Goal: Task Accomplishment & Management: Use online tool/utility

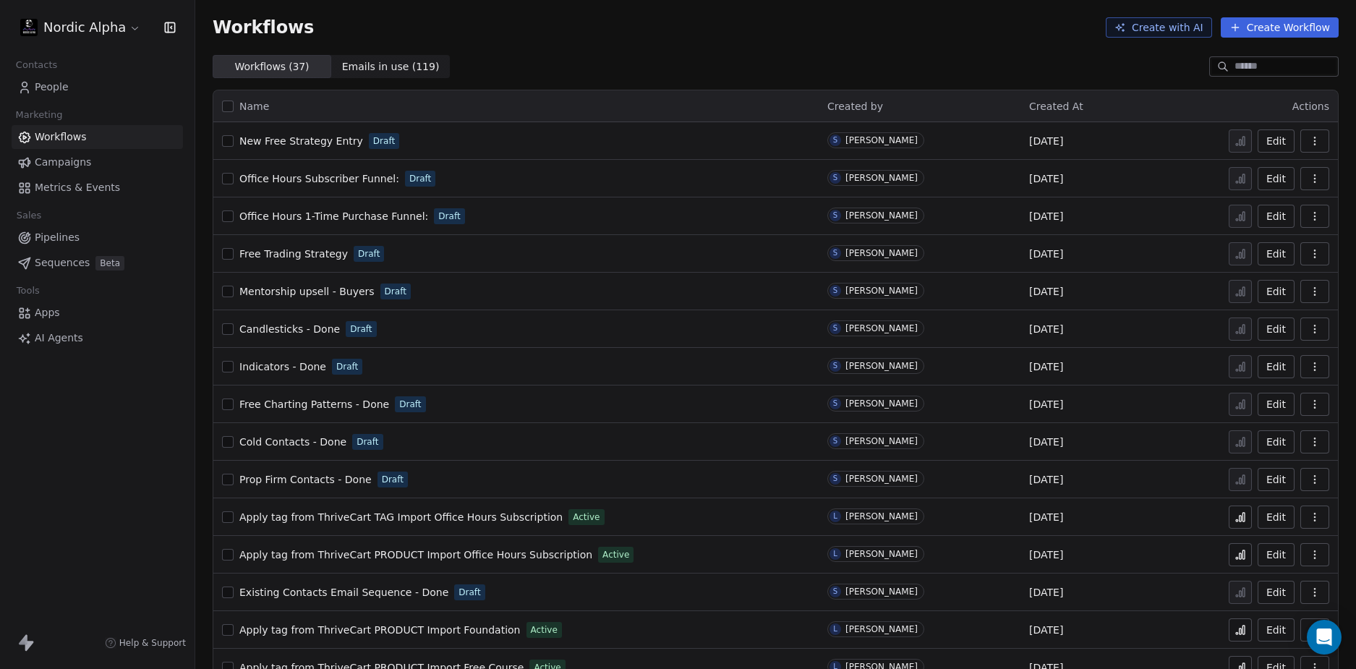
click at [730, 36] on div "Workflows Create with AI Create Workflow" at bounding box center [776, 27] width 1126 height 20
click at [681, 51] on div "Workflows Create with AI Create Workflow" at bounding box center [775, 27] width 1161 height 55
click at [713, 54] on section "Workflows Create with AI Create Workflow Workflows ( 37 ) Workflows ( 37 ) Emai…" at bounding box center [775, 39] width 1161 height 78
click at [921, 55] on div "Workflows ( 37 ) Workflows ( 37 ) Emails in use ( 119 ) Emails in use ( 119 )" at bounding box center [775, 66] width 1161 height 23
click at [923, 54] on div "Workflows Create with AI Create Workflow" at bounding box center [775, 27] width 1161 height 55
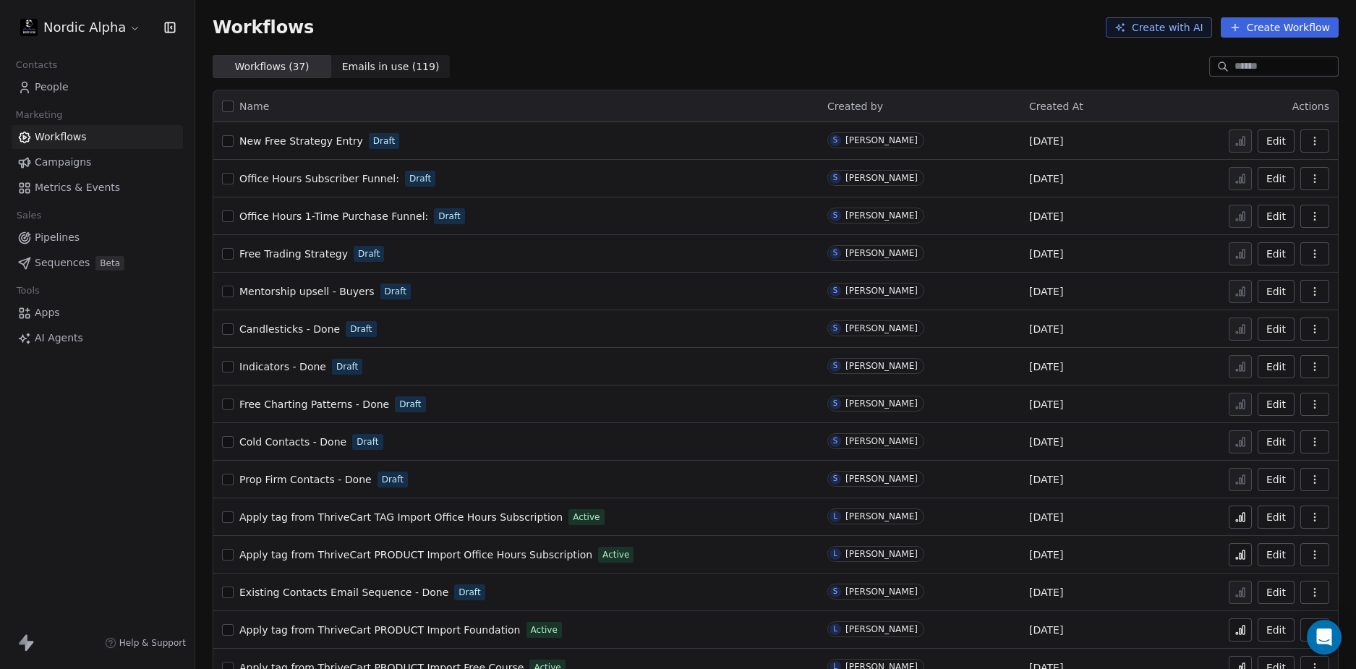
click at [1314, 138] on icon "button" at bounding box center [1314, 137] width 1 height 1
click at [1265, 200] on span "Duplicate" at bounding box center [1267, 199] width 48 height 14
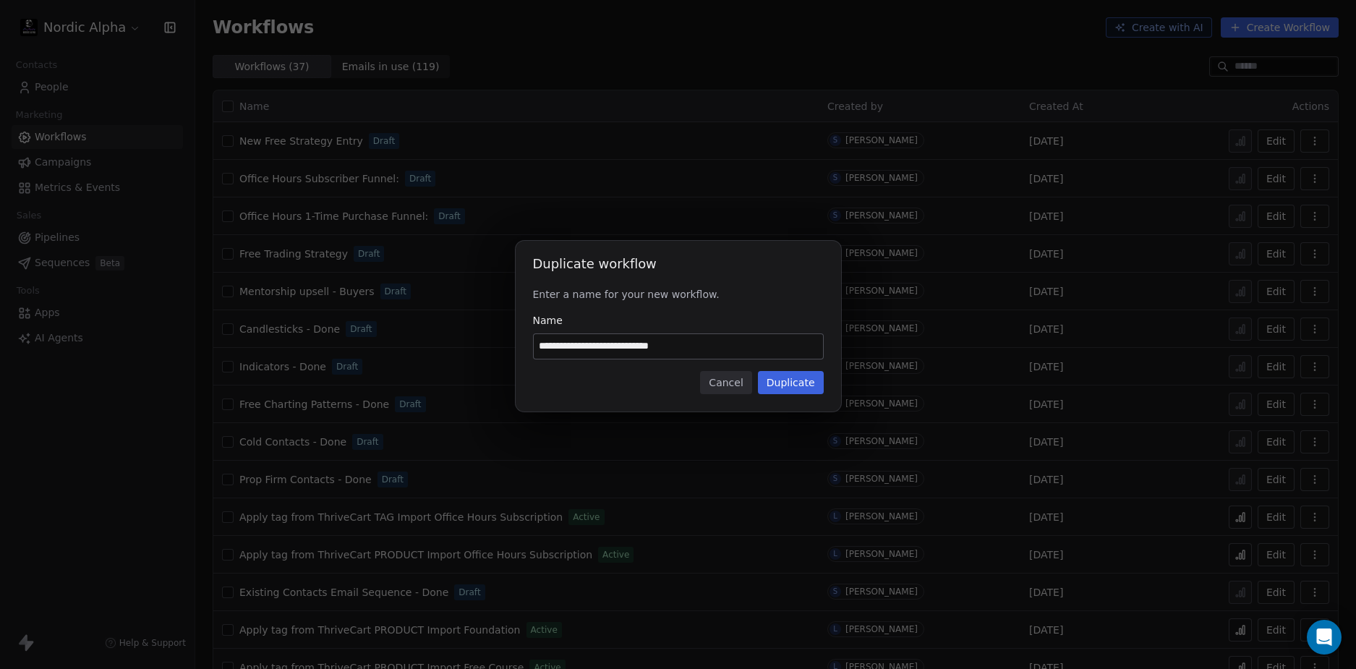
drag, startPoint x: 695, startPoint y: 349, endPoint x: 566, endPoint y: 346, distance: 129.5
click at [566, 346] on input "**********" at bounding box center [678, 346] width 289 height 25
click at [564, 346] on input "**********" at bounding box center [678, 346] width 289 height 25
click at [562, 368] on div "**********" at bounding box center [678, 326] width 325 height 171
drag, startPoint x: 563, startPoint y: 344, endPoint x: 761, endPoint y: 345, distance: 198.2
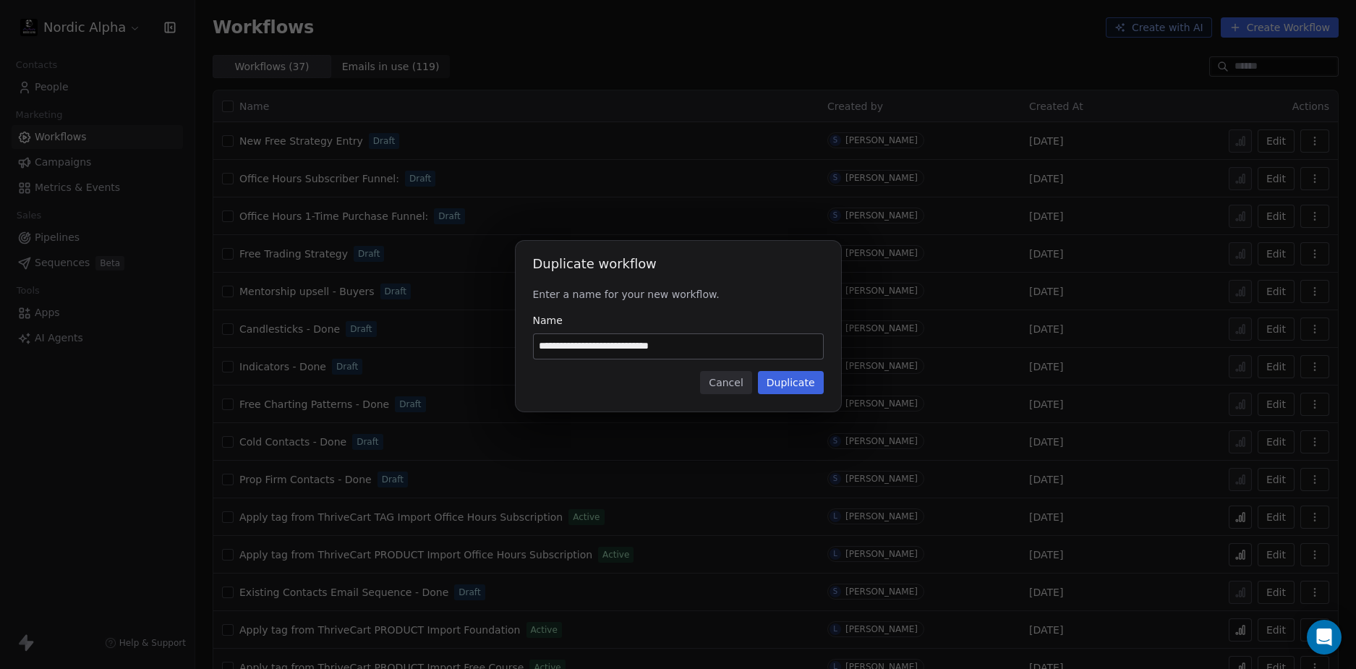
click at [761, 345] on input "**********" at bounding box center [678, 346] width 289 height 25
type input "**********"
click at [806, 387] on button "Duplicate" at bounding box center [791, 382] width 66 height 23
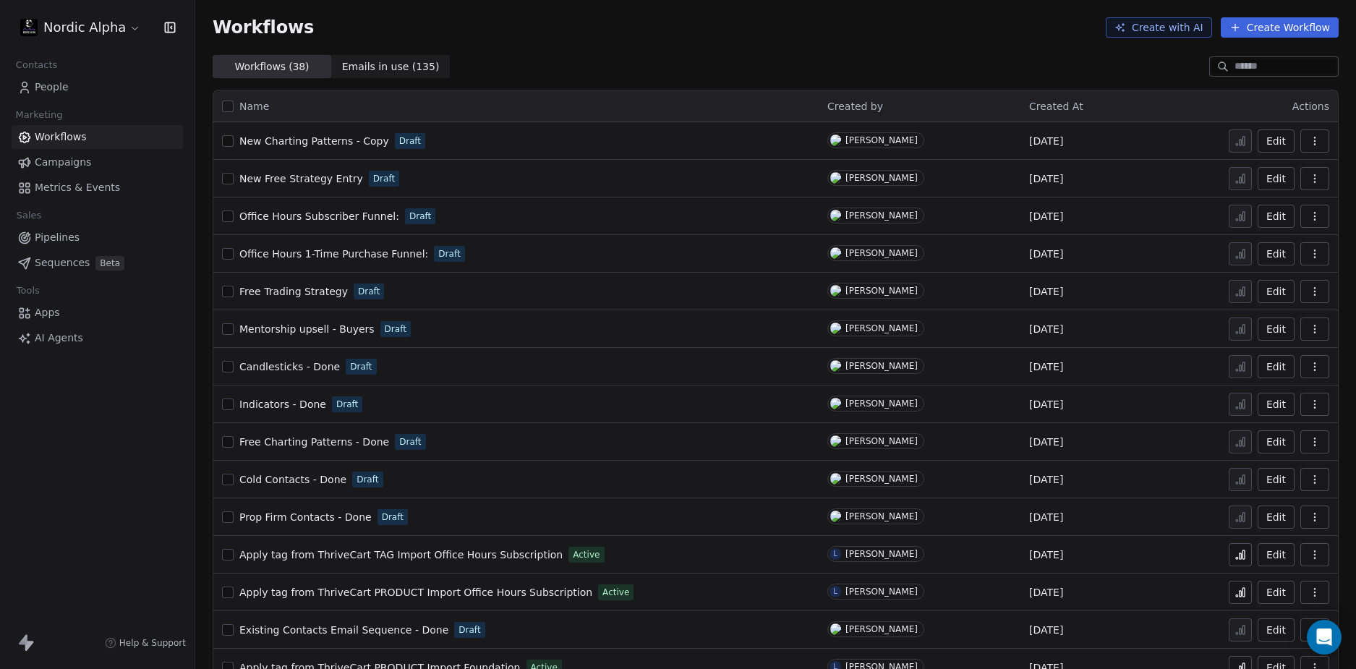
click at [752, 29] on div "Workflows Create with AI Create Workflow" at bounding box center [776, 27] width 1126 height 20
click at [1314, 175] on icon "button" at bounding box center [1314, 175] width 1 height 1
click at [1258, 234] on span "Duplicate" at bounding box center [1267, 236] width 48 height 14
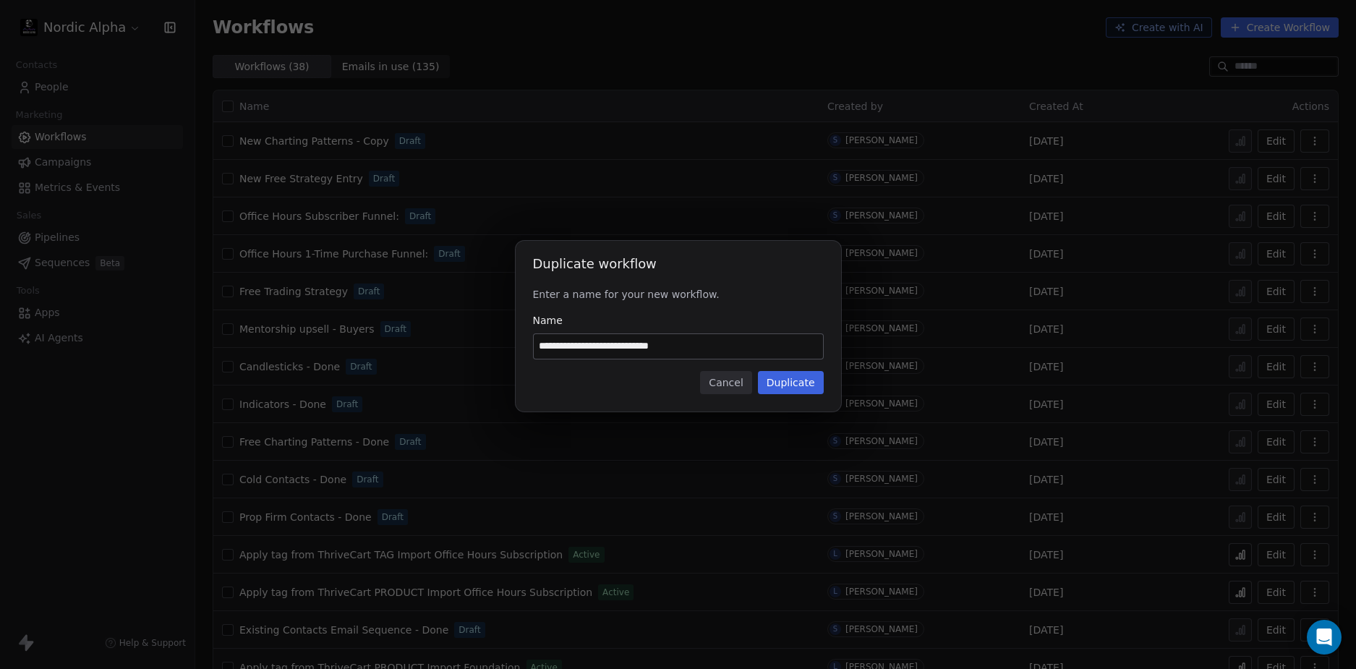
drag, startPoint x: 587, startPoint y: 344, endPoint x: 427, endPoint y: 351, distance: 160.0
click at [427, 351] on div "**********" at bounding box center [678, 335] width 1356 height 234
type input "**********"
click at [798, 388] on button "Duplicate" at bounding box center [791, 382] width 66 height 23
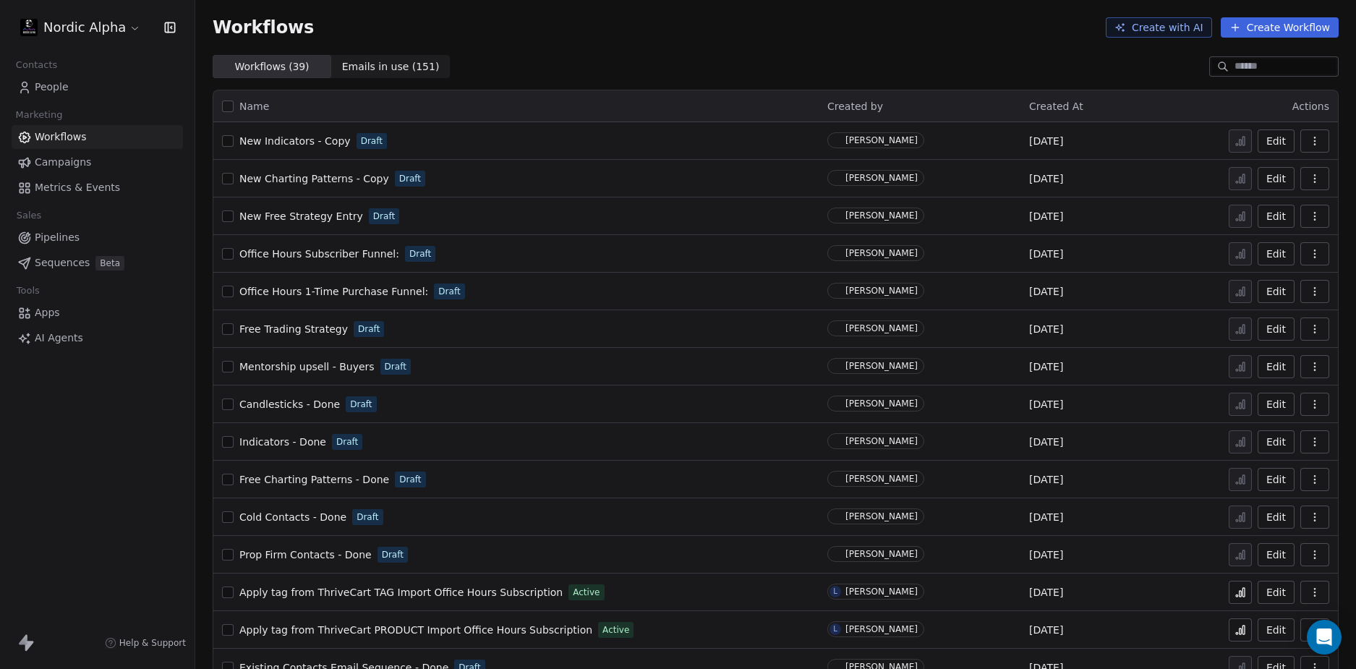
click at [519, 53] on div "Workflows Create with AI Create Workflow" at bounding box center [775, 27] width 1161 height 55
click at [1309, 216] on icon "button" at bounding box center [1315, 216] width 12 height 12
click at [1265, 276] on span "Duplicate" at bounding box center [1267, 274] width 48 height 14
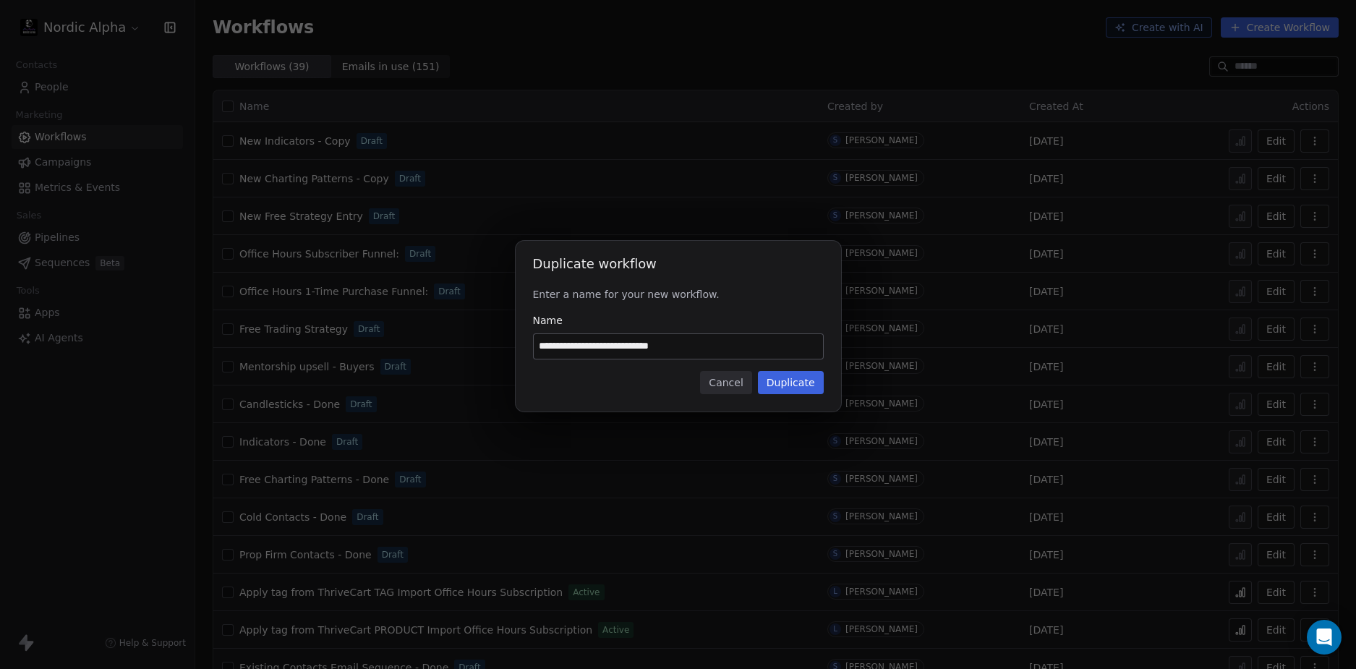
drag, startPoint x: 563, startPoint y: 345, endPoint x: 784, endPoint y: 353, distance: 220.7
click at [784, 353] on input "**********" at bounding box center [678, 346] width 289 height 25
type input "**********"
click at [793, 375] on button "Duplicate" at bounding box center [791, 382] width 66 height 23
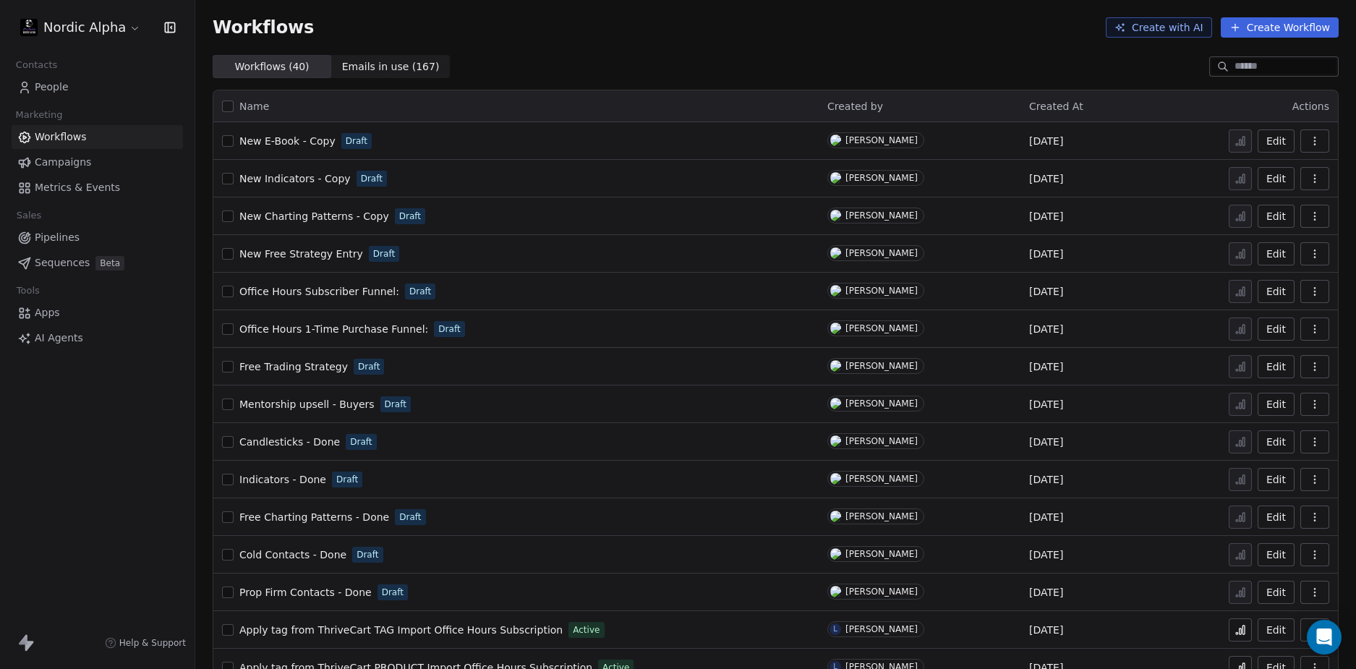
click at [664, 48] on div "Workflows Create with AI Create Workflow" at bounding box center [775, 27] width 1161 height 55
click at [519, 67] on div "Workflows ( 40 ) Workflows ( 40 ) Emails in use ( 167 ) Emails in use ( 167 )" at bounding box center [775, 66] width 1161 height 23
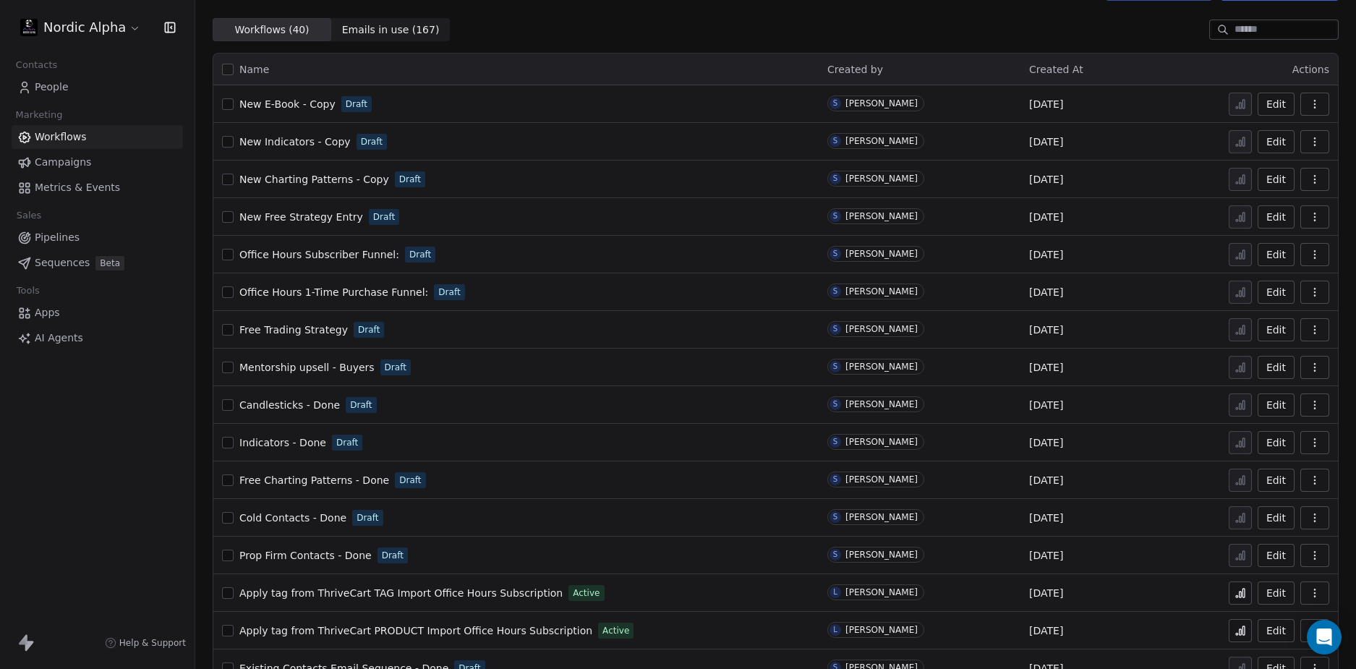
scroll to position [30, 0]
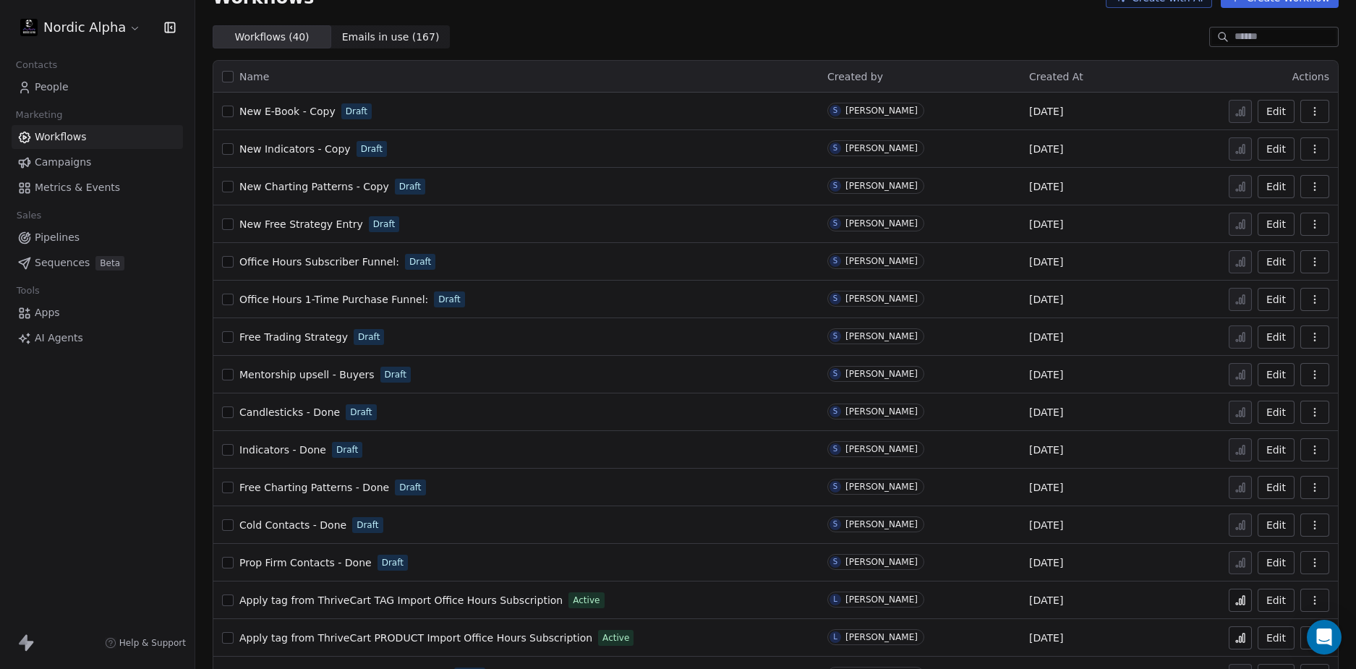
drag, startPoint x: 104, startPoint y: 456, endPoint x: 151, endPoint y: 425, distance: 56.8
click at [104, 456] on div "Nordic Alpha Contacts People Marketing Workflows Campaigns Metrics & Events Sal…" at bounding box center [97, 334] width 195 height 669
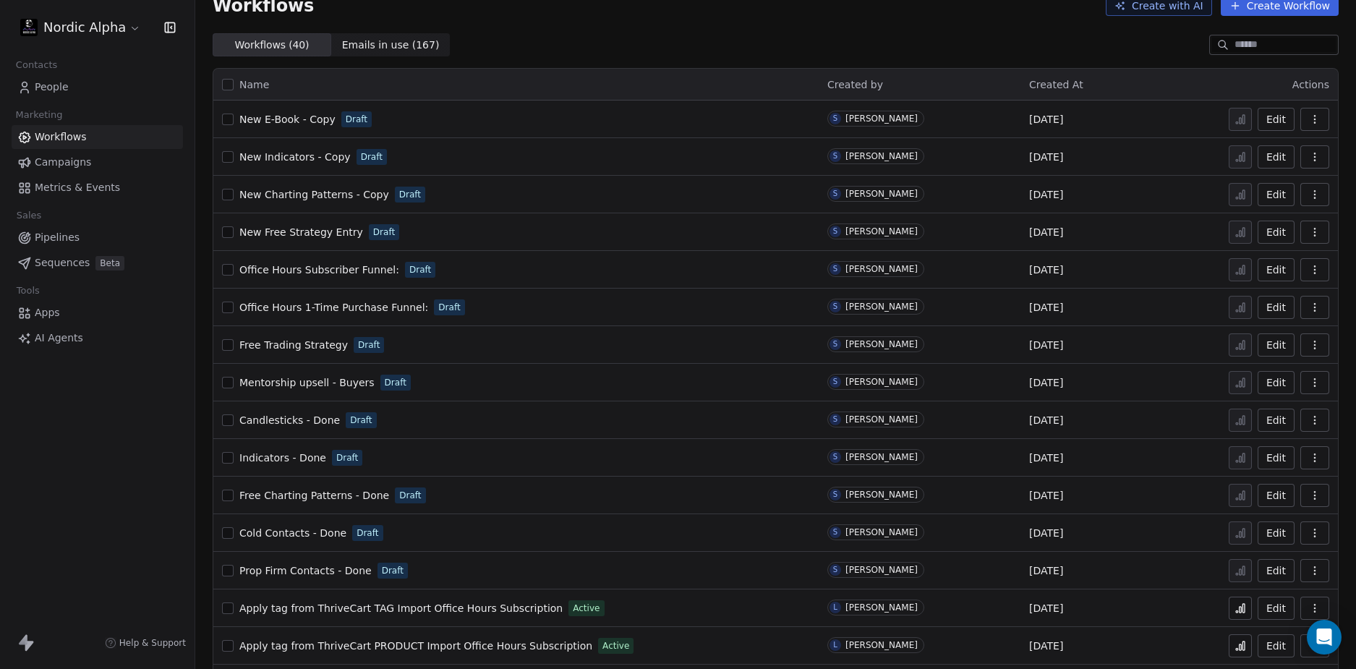
scroll to position [0, 0]
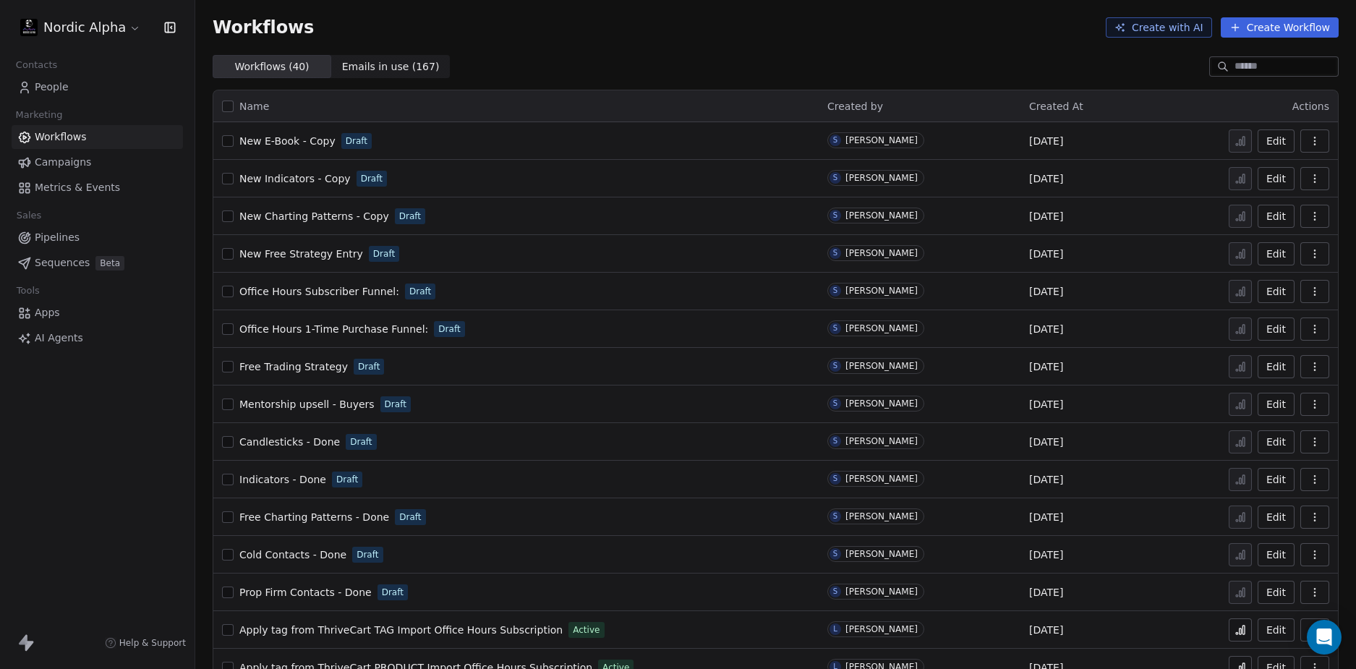
click at [1309, 255] on icon "button" at bounding box center [1315, 254] width 12 height 12
click at [1261, 312] on span "Duplicate" at bounding box center [1267, 311] width 48 height 14
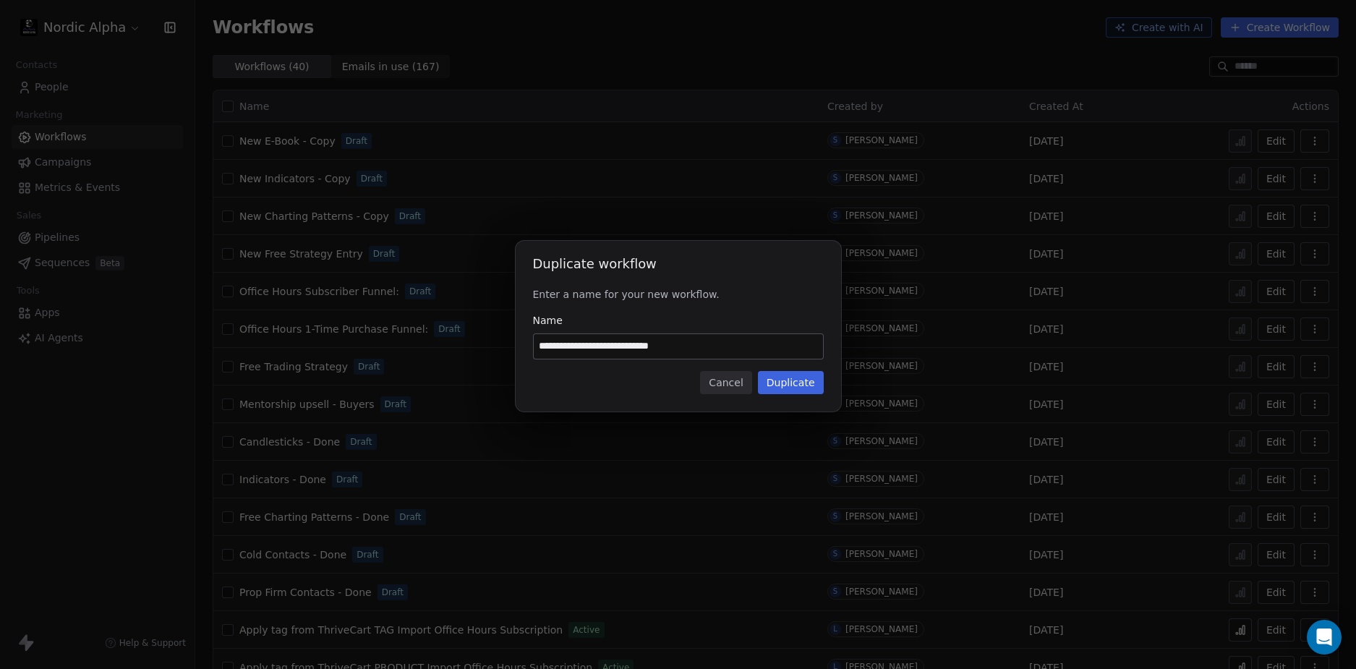
drag, startPoint x: 558, startPoint y: 345, endPoint x: 826, endPoint y: 357, distance: 268.6
click at [826, 357] on div "**********" at bounding box center [678, 326] width 325 height 171
type input "**********"
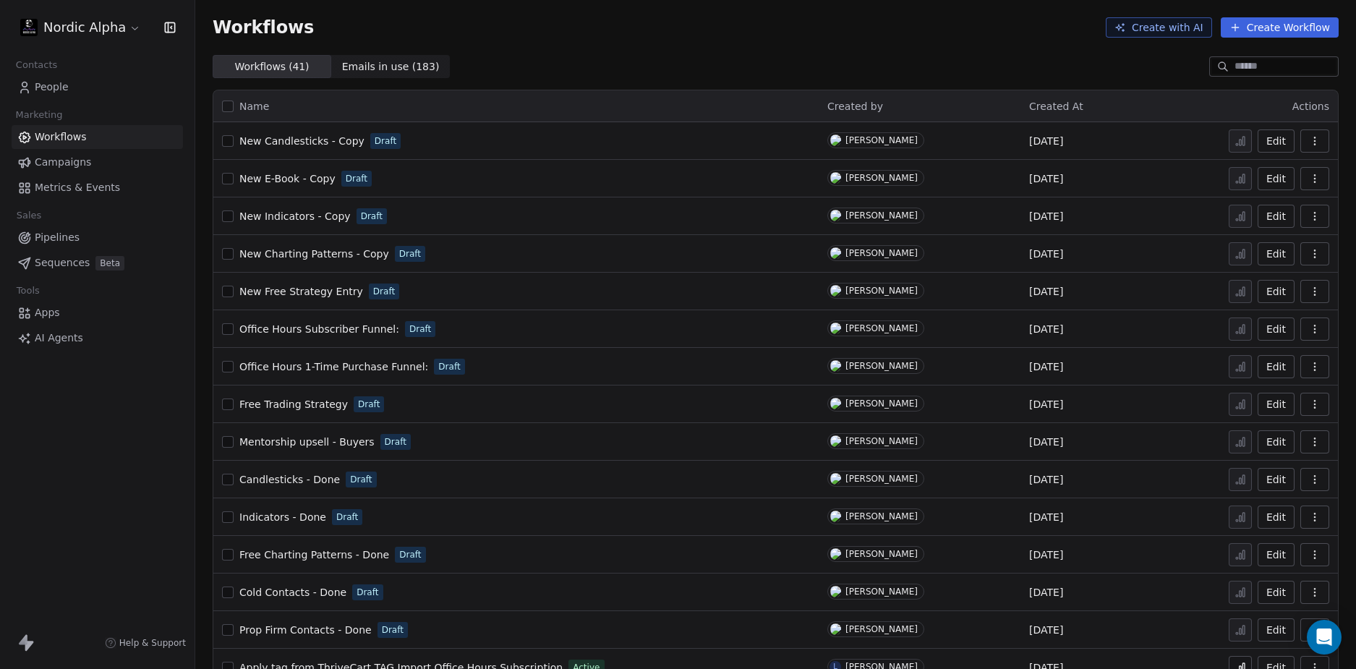
click at [637, 33] on div "Workflows Create with AI Create Workflow" at bounding box center [776, 27] width 1126 height 20
click at [657, 42] on div "Workflows Create with AI Create Workflow" at bounding box center [775, 27] width 1161 height 55
click at [633, 51] on div "Workflows Create with AI Create Workflow" at bounding box center [775, 27] width 1161 height 55
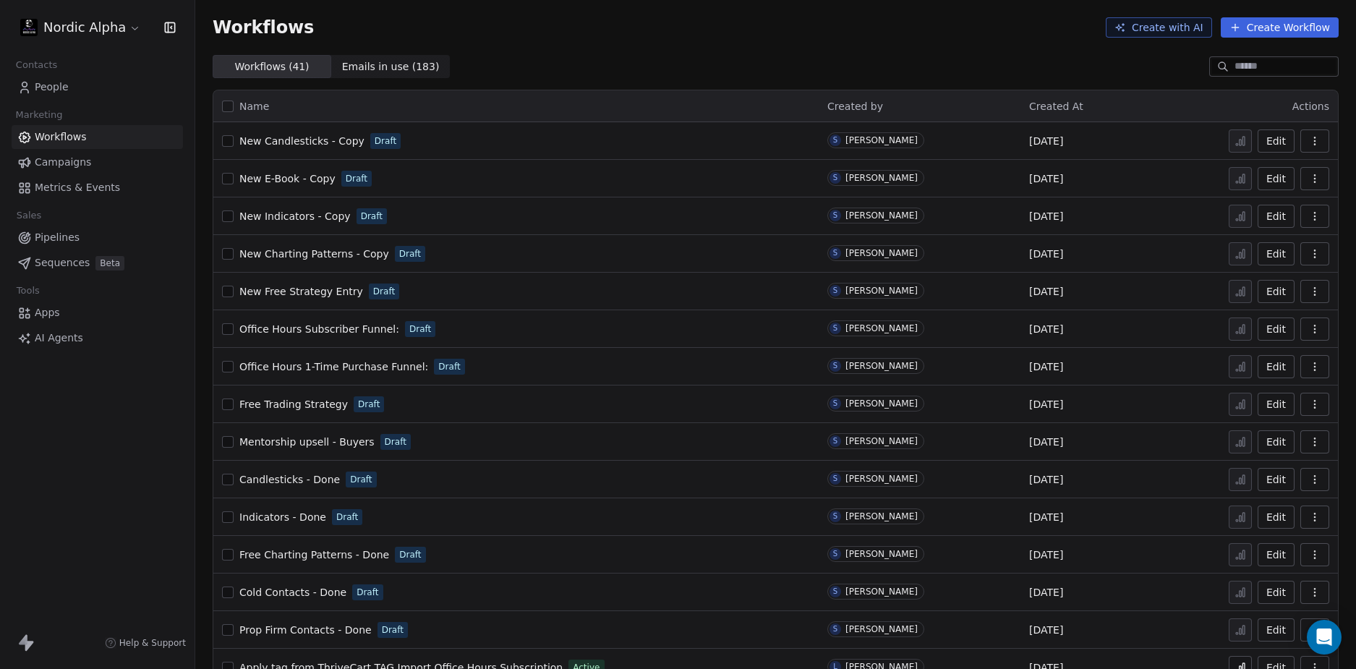
click at [801, 61] on div "Workflows ( 41 ) Workflows ( 41 ) Emails in use ( 183 ) Emails in use ( 183 )" at bounding box center [775, 66] width 1161 height 23
click at [806, 59] on div "Workflows ( 41 ) Workflows ( 41 ) Emails in use ( 183 ) Emails in use ( 183 )" at bounding box center [775, 66] width 1161 height 23
drag, startPoint x: 743, startPoint y: 54, endPoint x: 750, endPoint y: 53, distance: 7.3
click at [743, 54] on div "Workflows Create with AI Create Workflow" at bounding box center [775, 27] width 1161 height 55
click at [688, 36] on div "Workflows Create with AI Create Workflow" at bounding box center [776, 27] width 1126 height 20
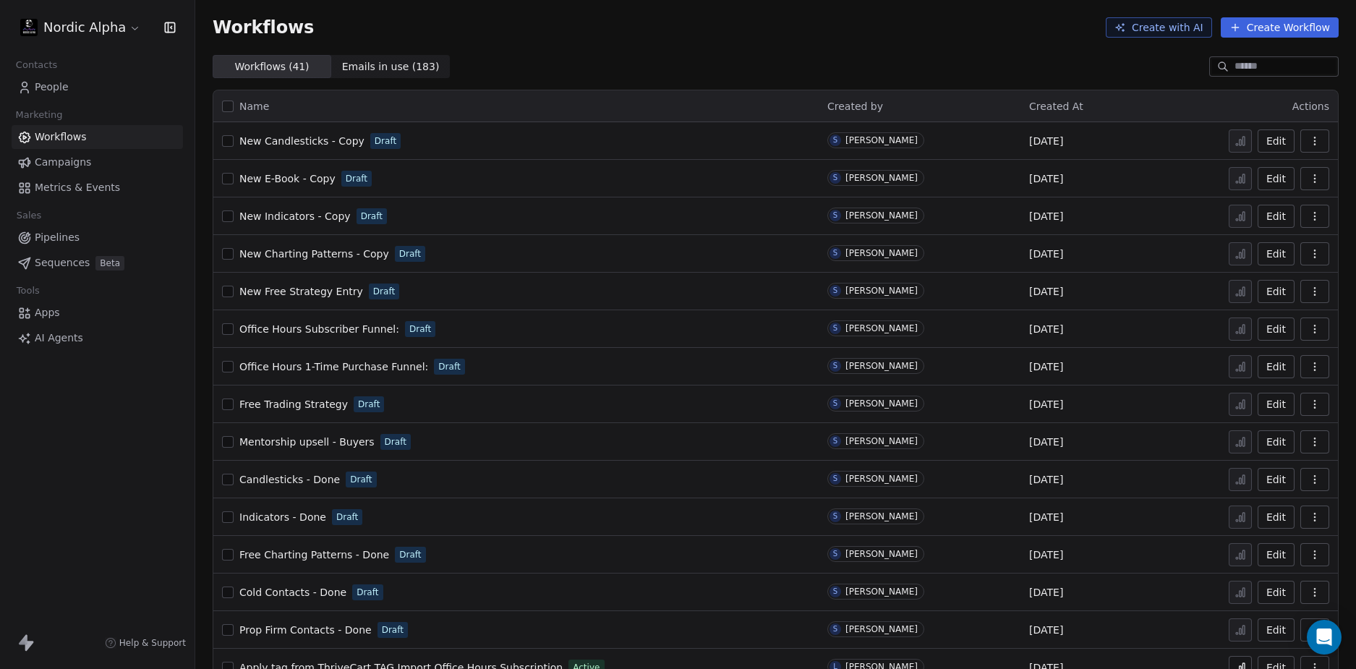
click at [688, 38] on div "Workflows Create with AI Create Workflow" at bounding box center [775, 27] width 1161 height 55
click at [869, 57] on div "Workflows ( 41 ) Workflows ( 41 ) Emails in use ( 183 ) Emails in use ( 183 )" at bounding box center [775, 66] width 1161 height 23
click at [701, 49] on div "Workflows Create with AI Create Workflow" at bounding box center [775, 27] width 1161 height 55
click at [707, 71] on div "Workflows ( 41 ) Workflows ( 41 ) Emails in use ( 183 ) Emails in use ( 183 )" at bounding box center [775, 66] width 1161 height 23
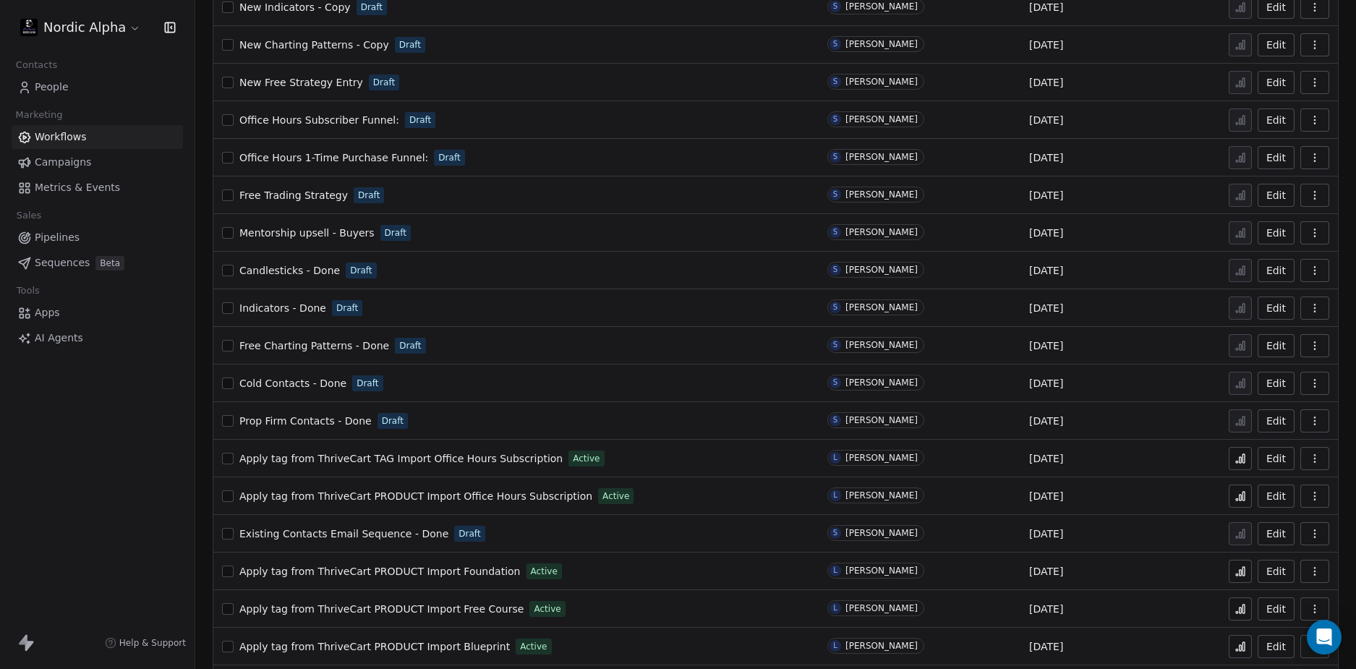
scroll to position [217, 0]
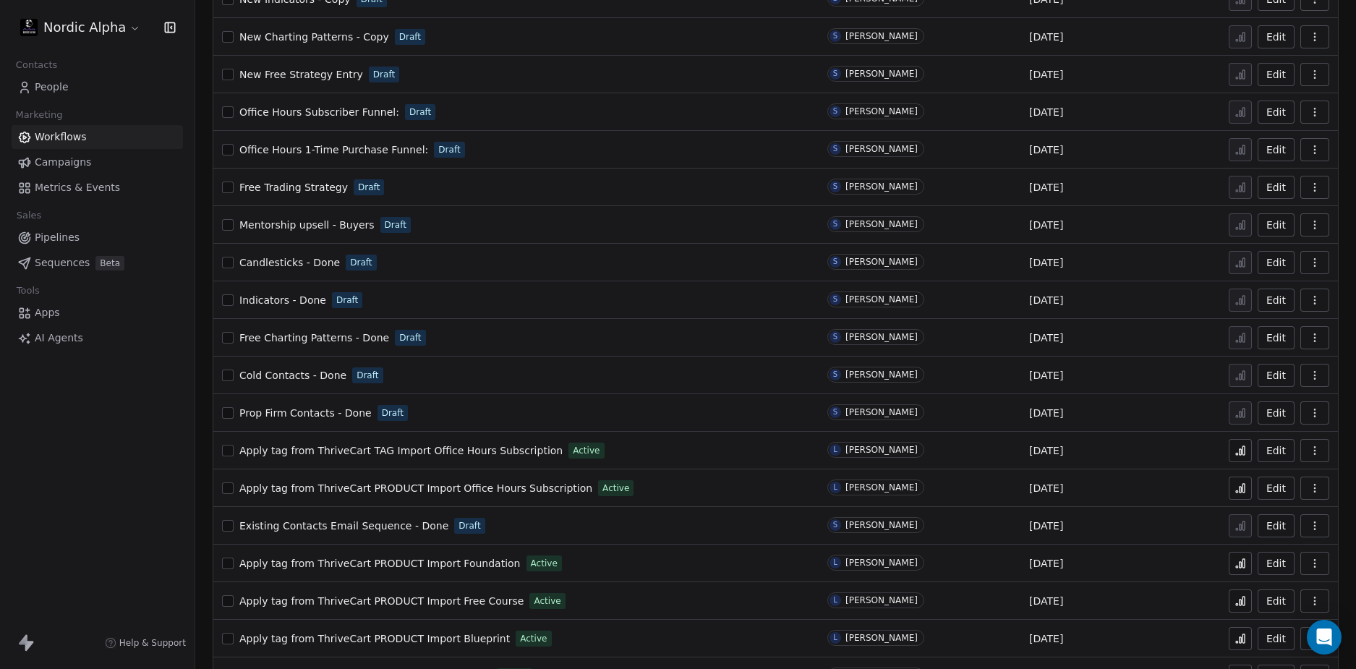
click at [296, 412] on span "Prop Firm Contacts - Done" at bounding box center [305, 413] width 132 height 12
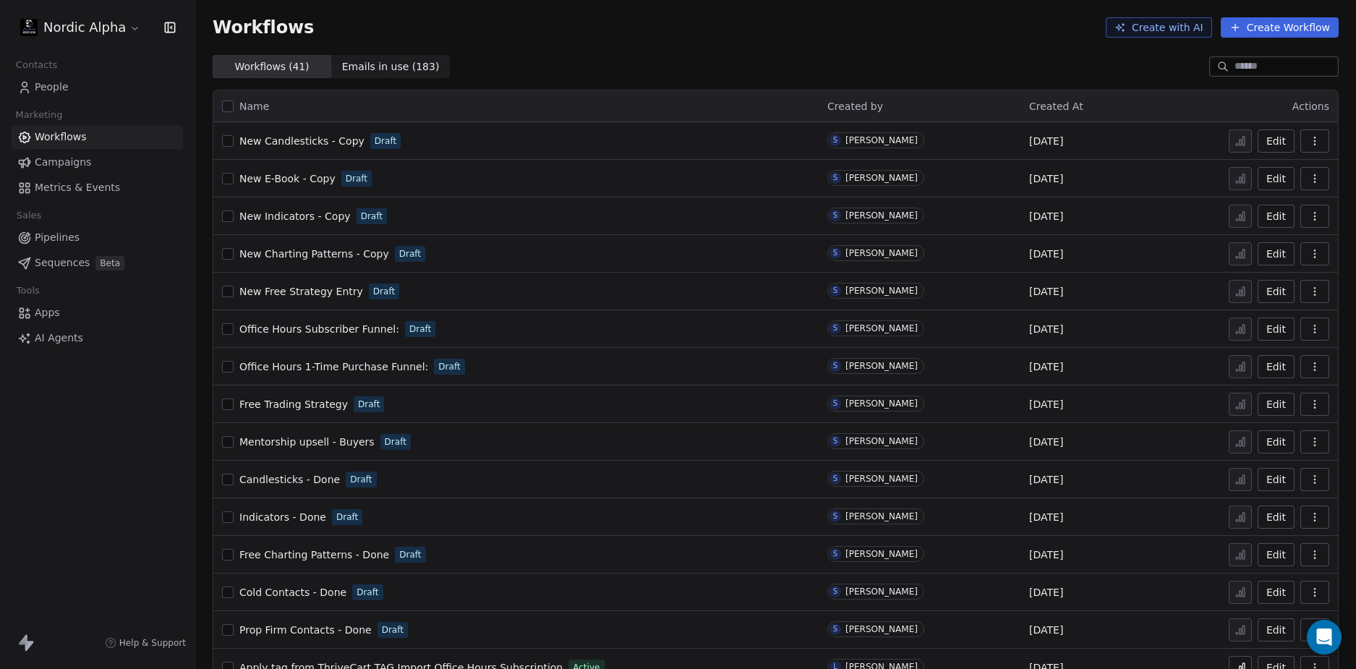
click at [230, 406] on button "button" at bounding box center [228, 404] width 12 height 12
click at [229, 479] on button "button" at bounding box center [228, 480] width 12 height 12
click at [228, 516] on button "button" at bounding box center [228, 517] width 12 height 12
click at [230, 555] on button "button" at bounding box center [228, 555] width 12 height 12
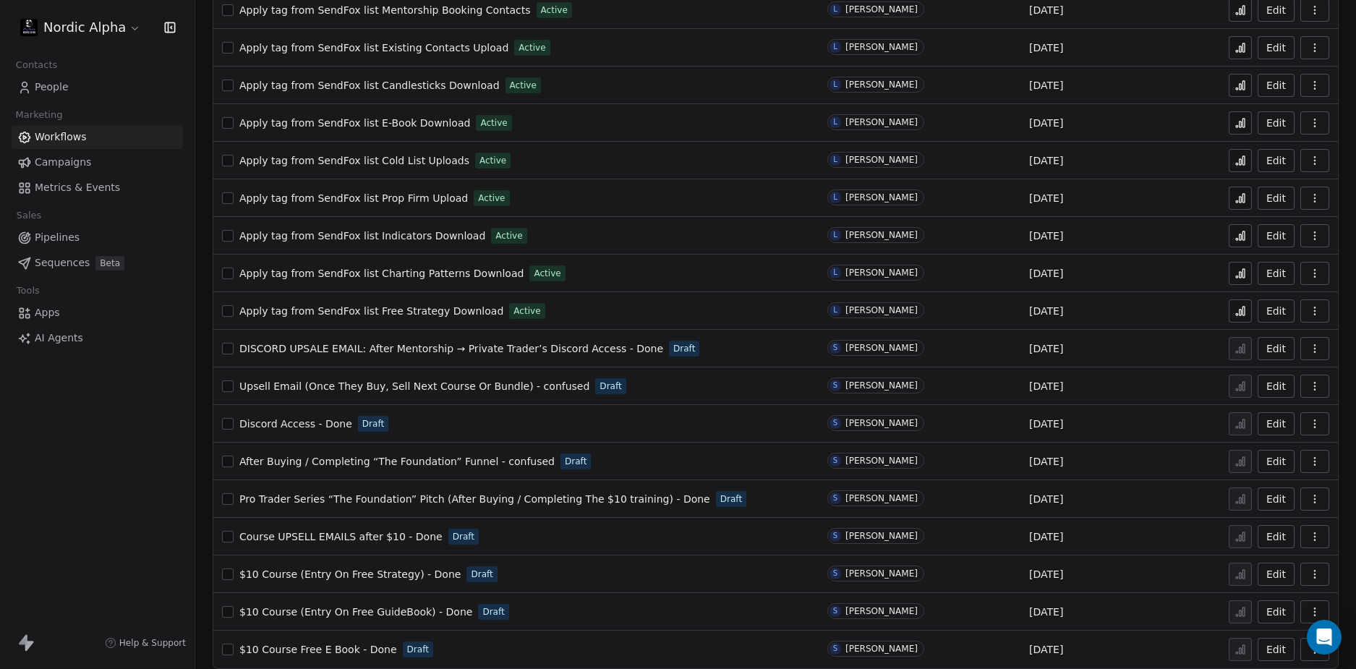
scroll to position [1007, 0]
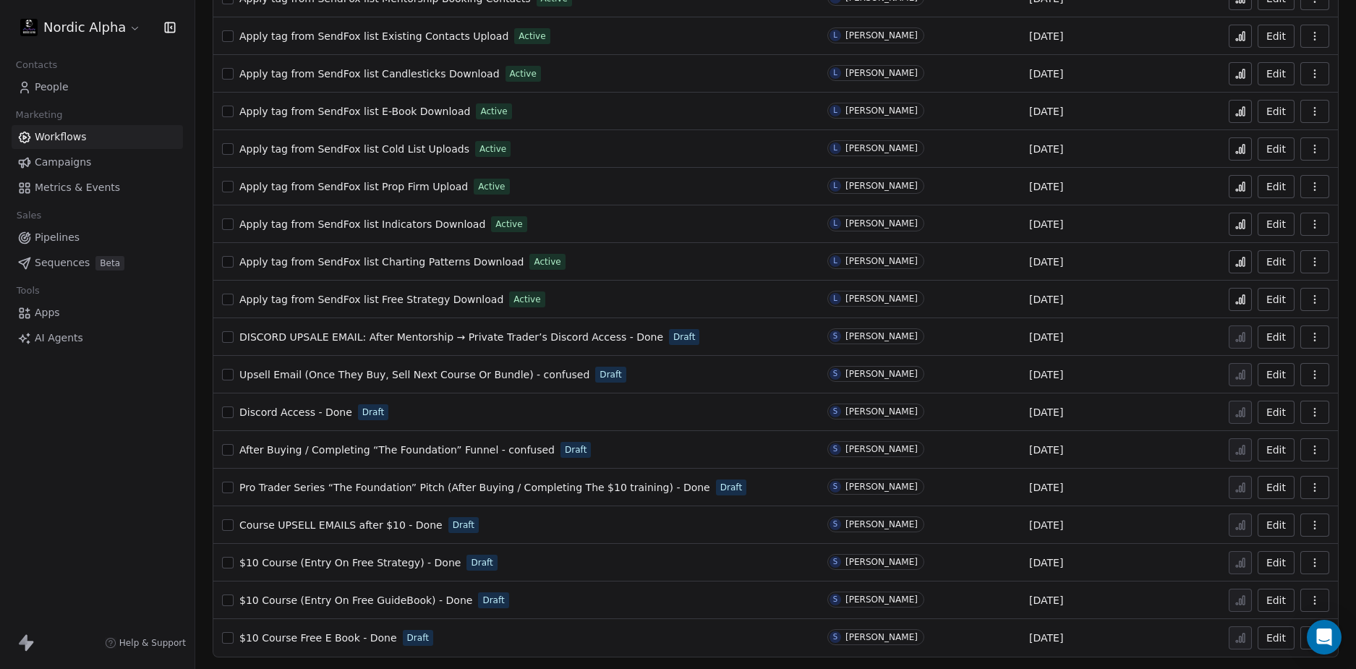
click at [231, 559] on button "button" at bounding box center [228, 563] width 12 height 12
click at [226, 597] on button "button" at bounding box center [228, 600] width 12 height 12
click at [229, 642] on button "button" at bounding box center [228, 638] width 12 height 12
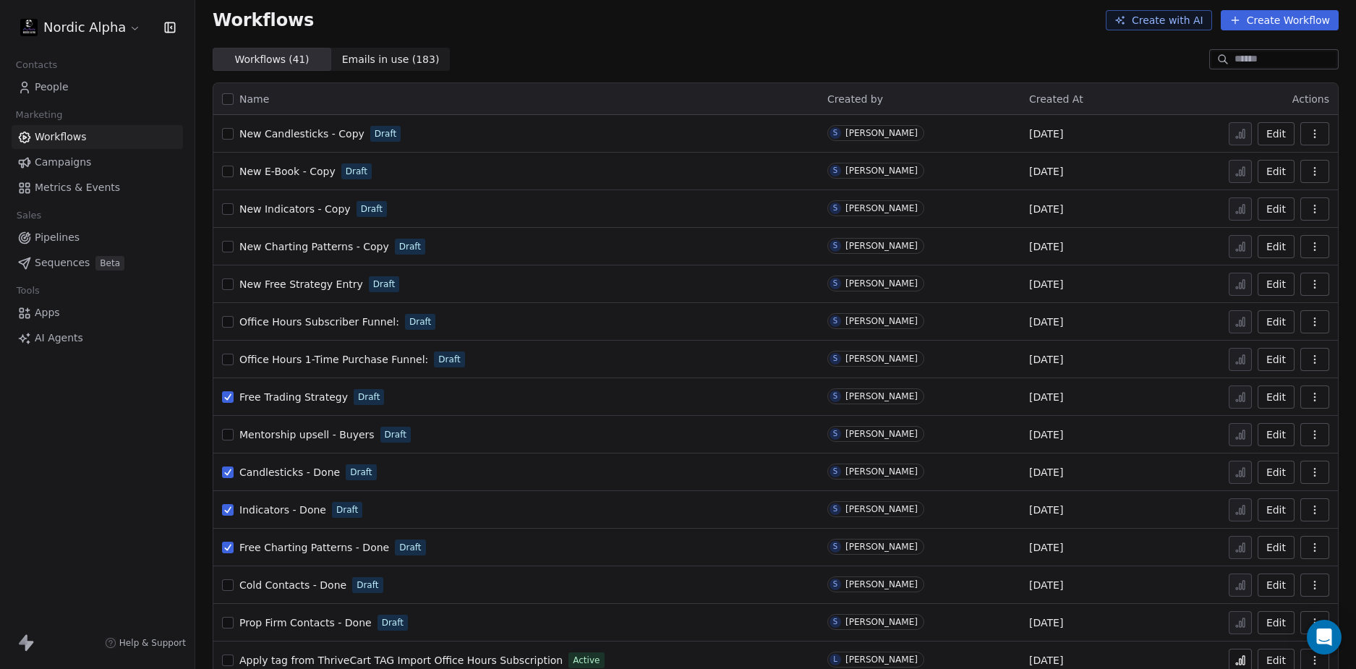
scroll to position [0, 0]
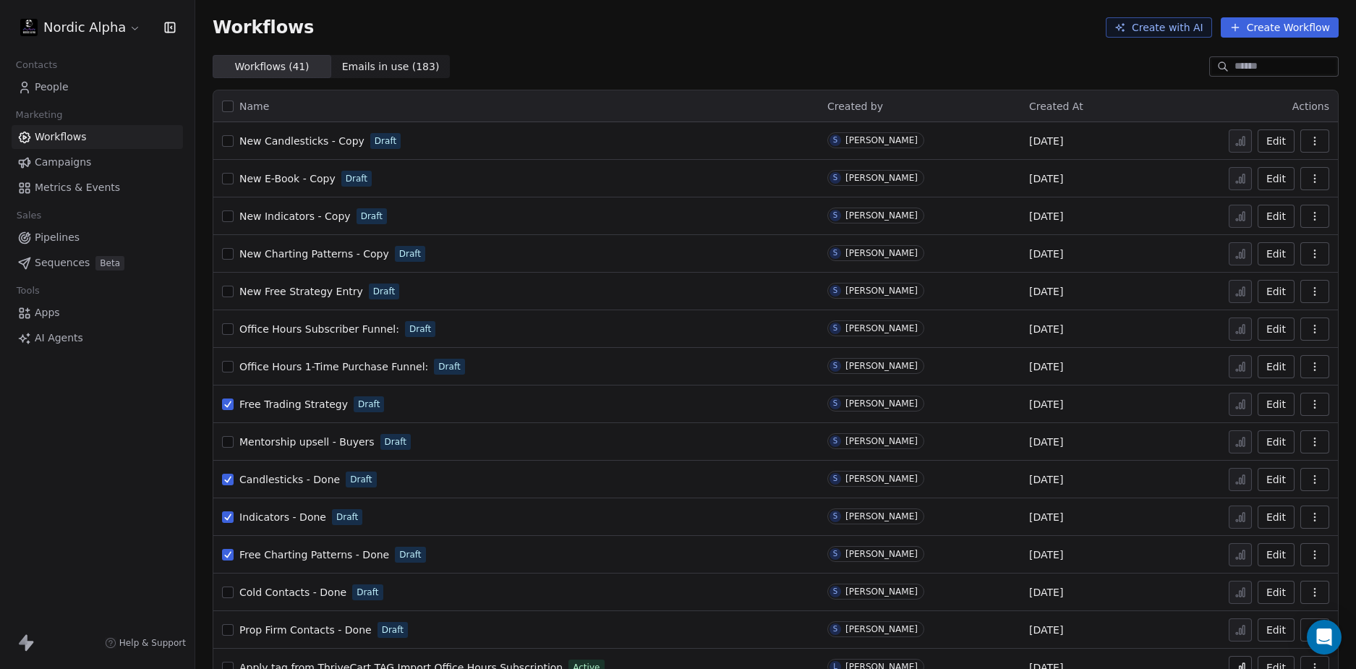
click at [1309, 398] on icon "button" at bounding box center [1315, 404] width 12 height 12
click at [1253, 509] on span "Delete" at bounding box center [1259, 508] width 33 height 14
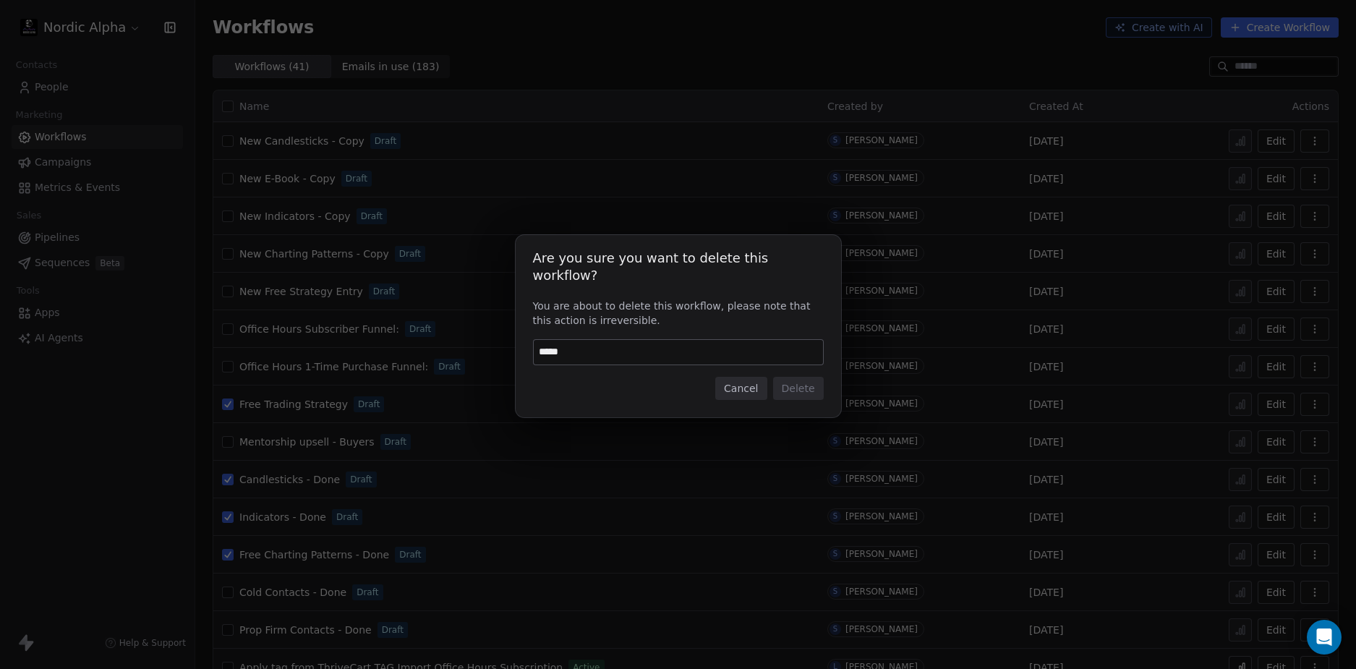
type input "******"
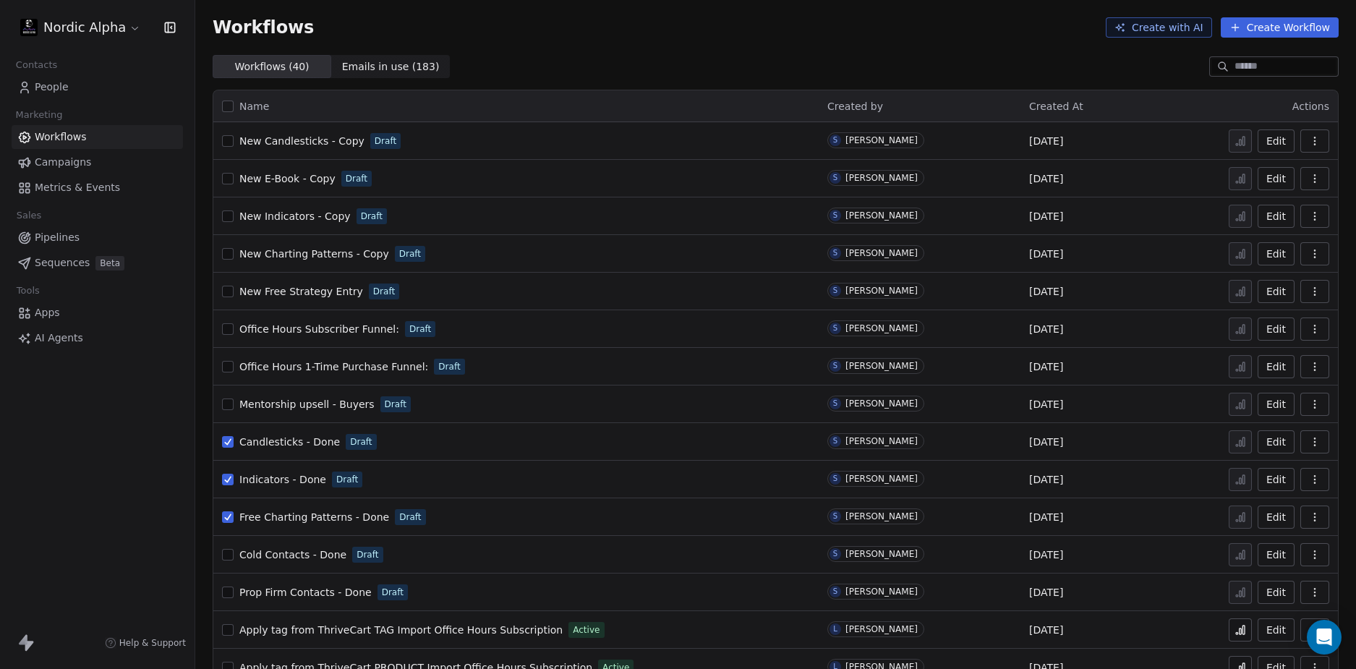
click at [1309, 442] on icon "button" at bounding box center [1315, 442] width 12 height 12
click at [1251, 541] on span "Delete" at bounding box center [1259, 546] width 33 height 14
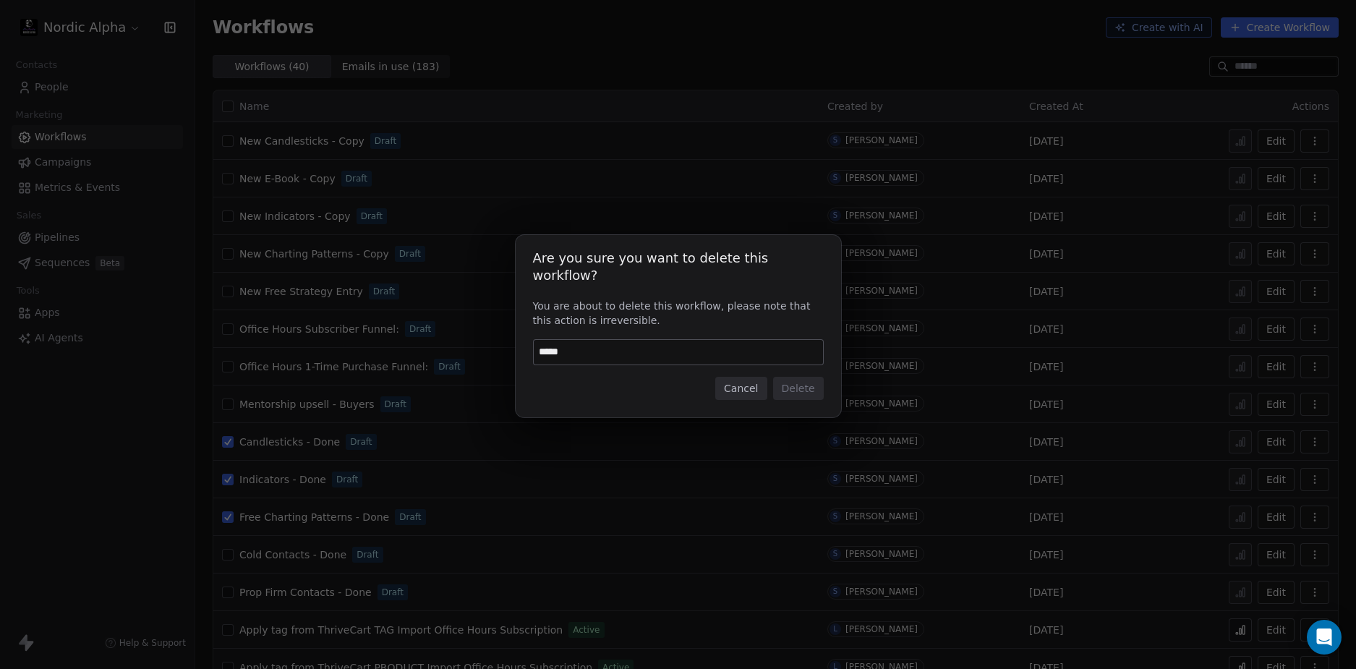
type input "******"
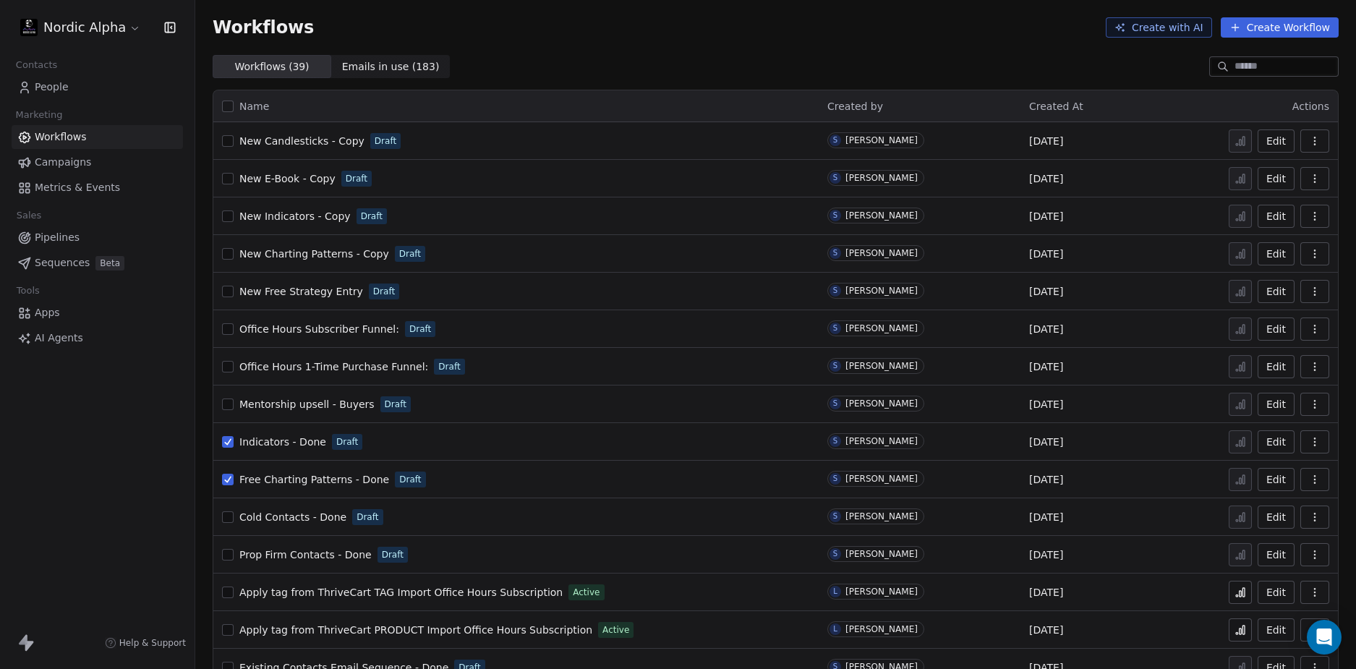
click at [1314, 439] on icon "button" at bounding box center [1314, 438] width 1 height 1
click at [1255, 542] on span "Delete" at bounding box center [1259, 546] width 33 height 14
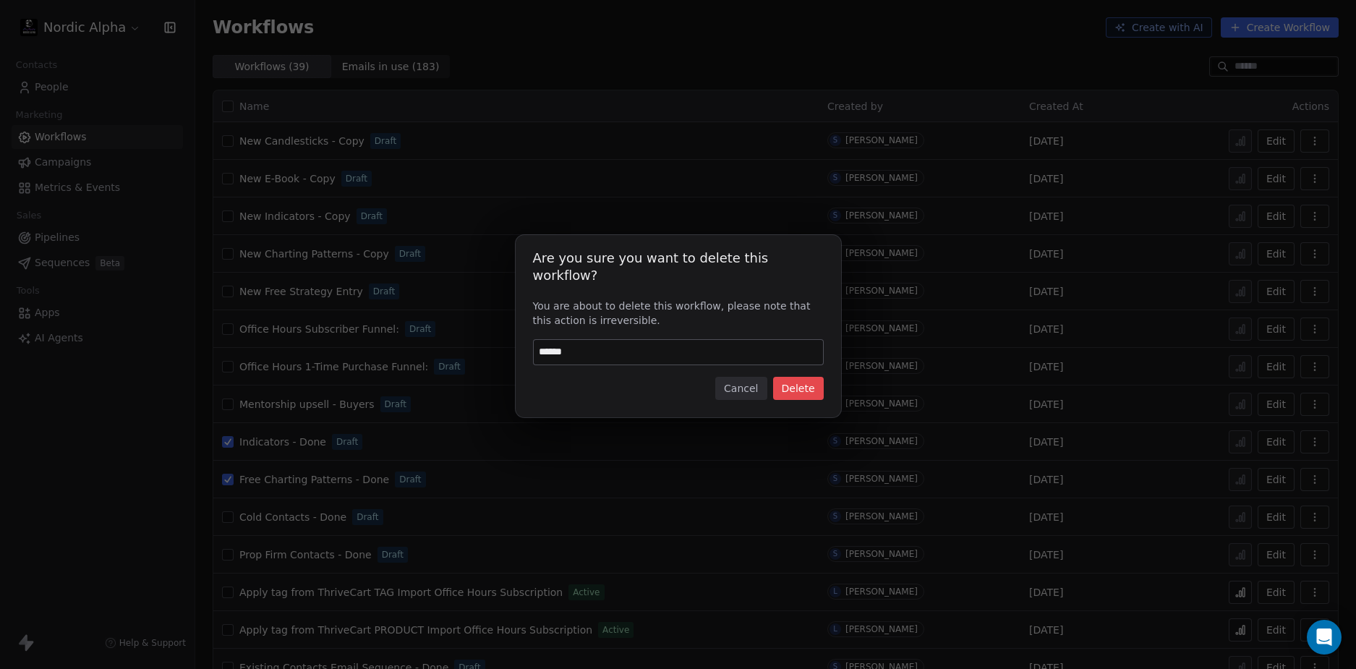
type input "******"
click at [799, 380] on button "Delete" at bounding box center [798, 388] width 51 height 23
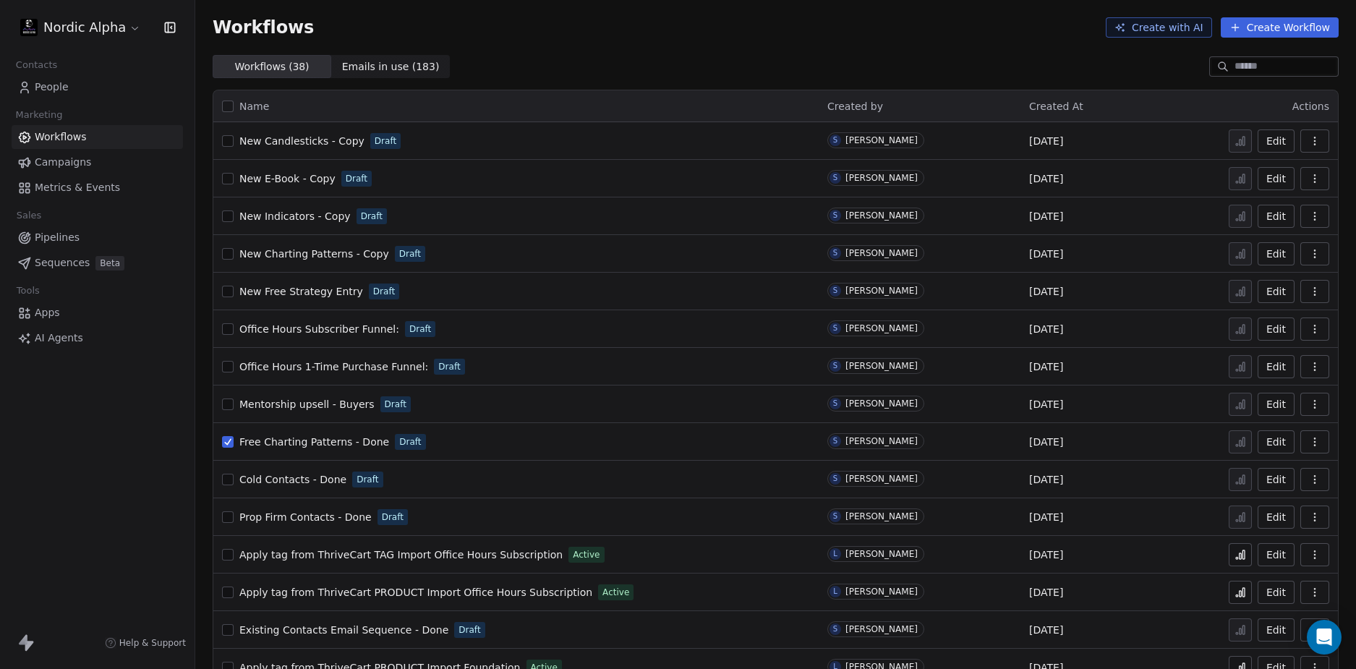
click at [1309, 439] on icon "button" at bounding box center [1315, 442] width 12 height 12
click at [1250, 550] on span "Delete" at bounding box center [1259, 546] width 33 height 14
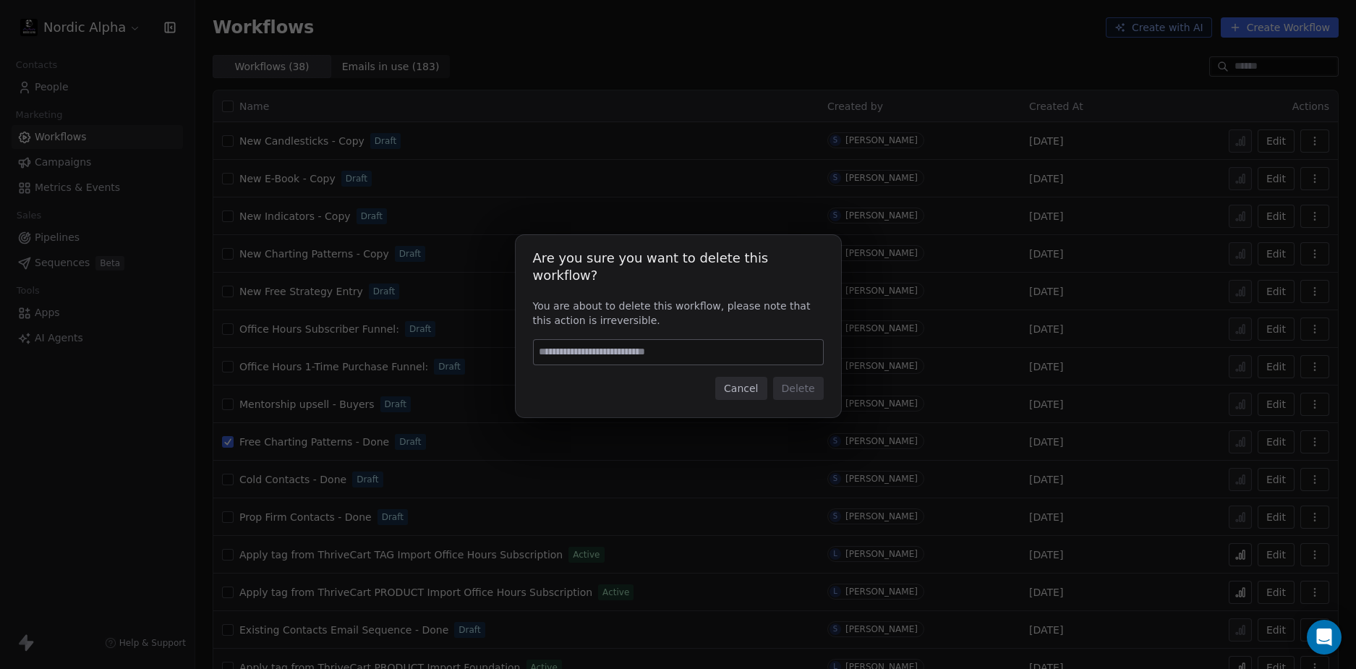
click at [681, 346] on input at bounding box center [678, 352] width 289 height 25
type input "******"
click at [797, 378] on button "Delete" at bounding box center [798, 388] width 51 height 23
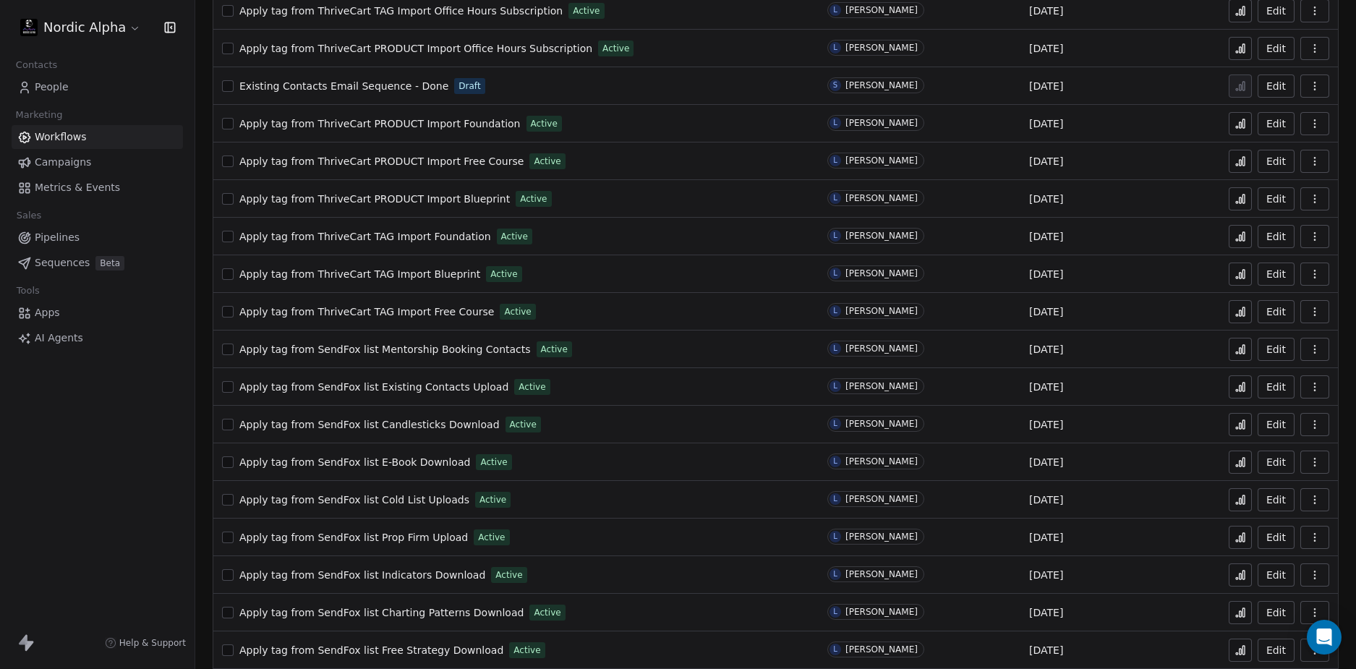
scroll to position [857, 0]
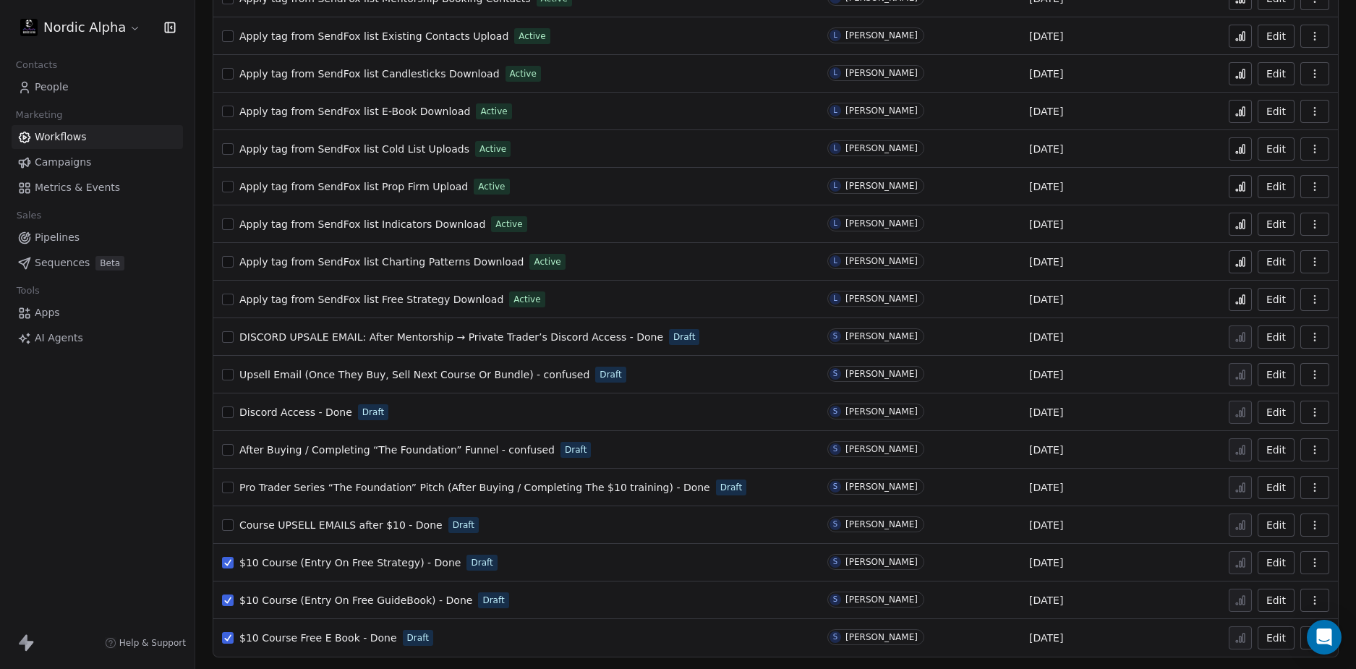
click at [1309, 562] on icon "button" at bounding box center [1315, 563] width 12 height 12
click at [1265, 525] on span "Delete" at bounding box center [1259, 528] width 33 height 14
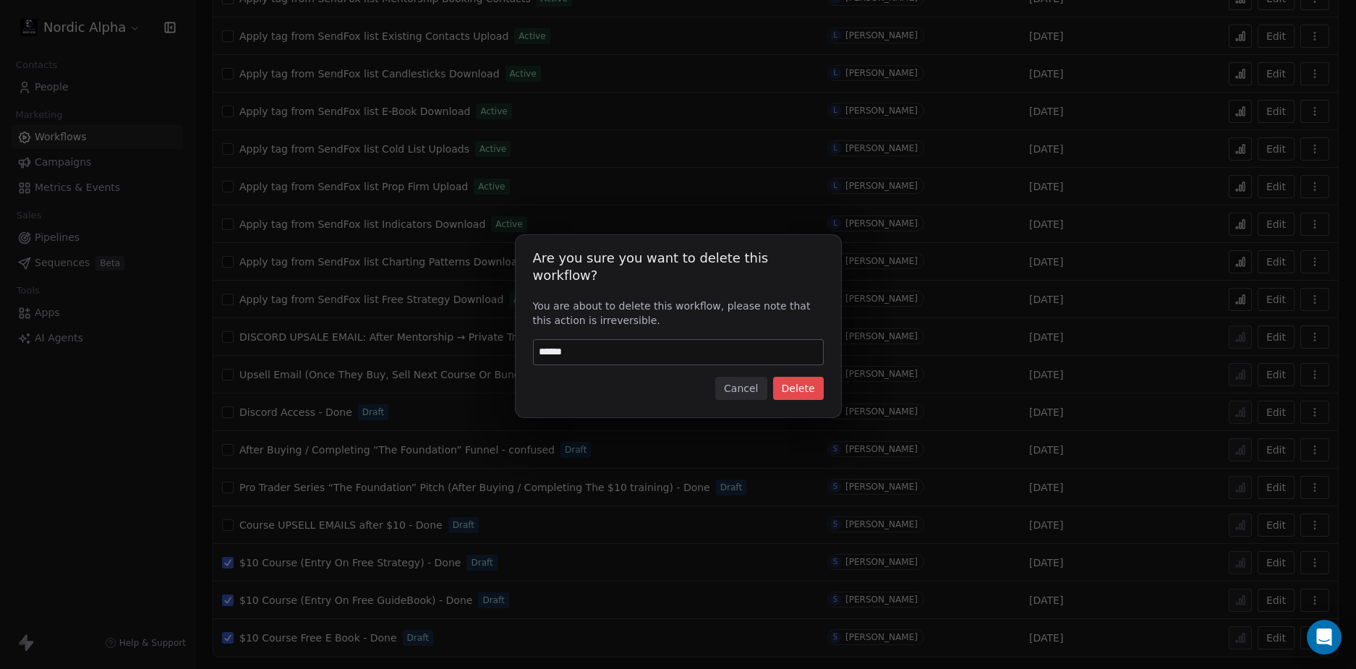
type input "******"
click at [796, 385] on button "Delete" at bounding box center [798, 388] width 51 height 23
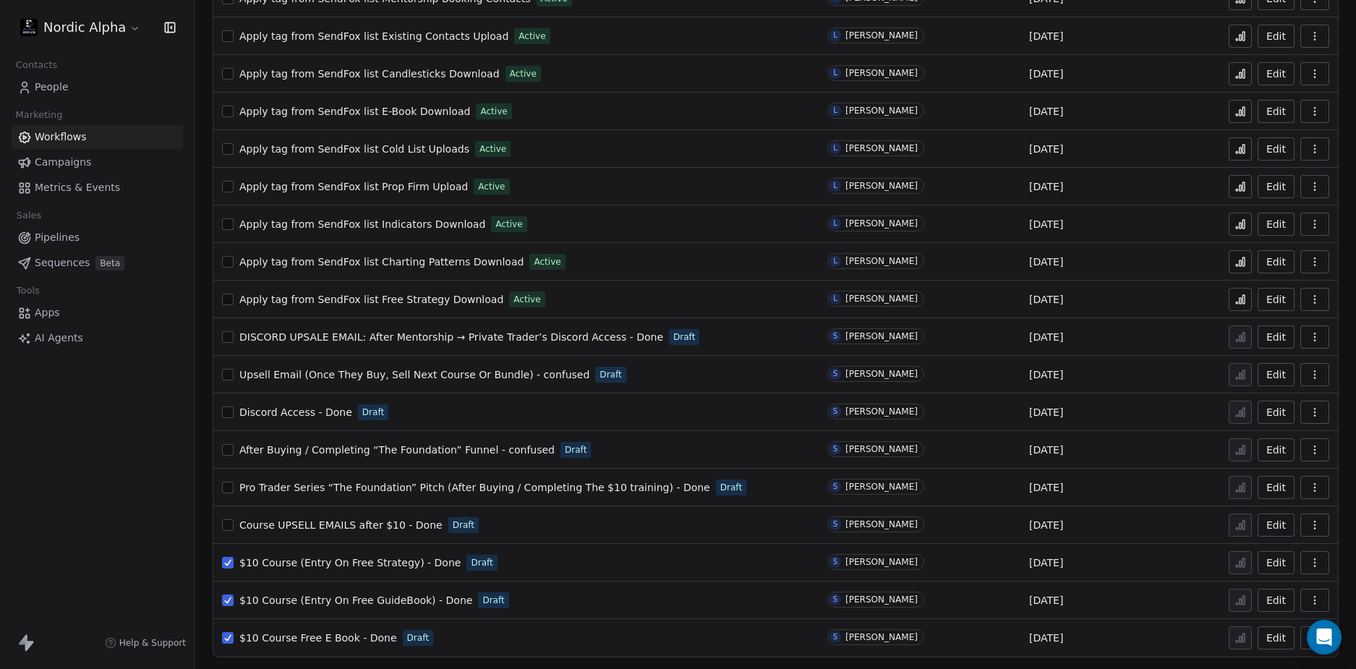
scroll to position [819, 0]
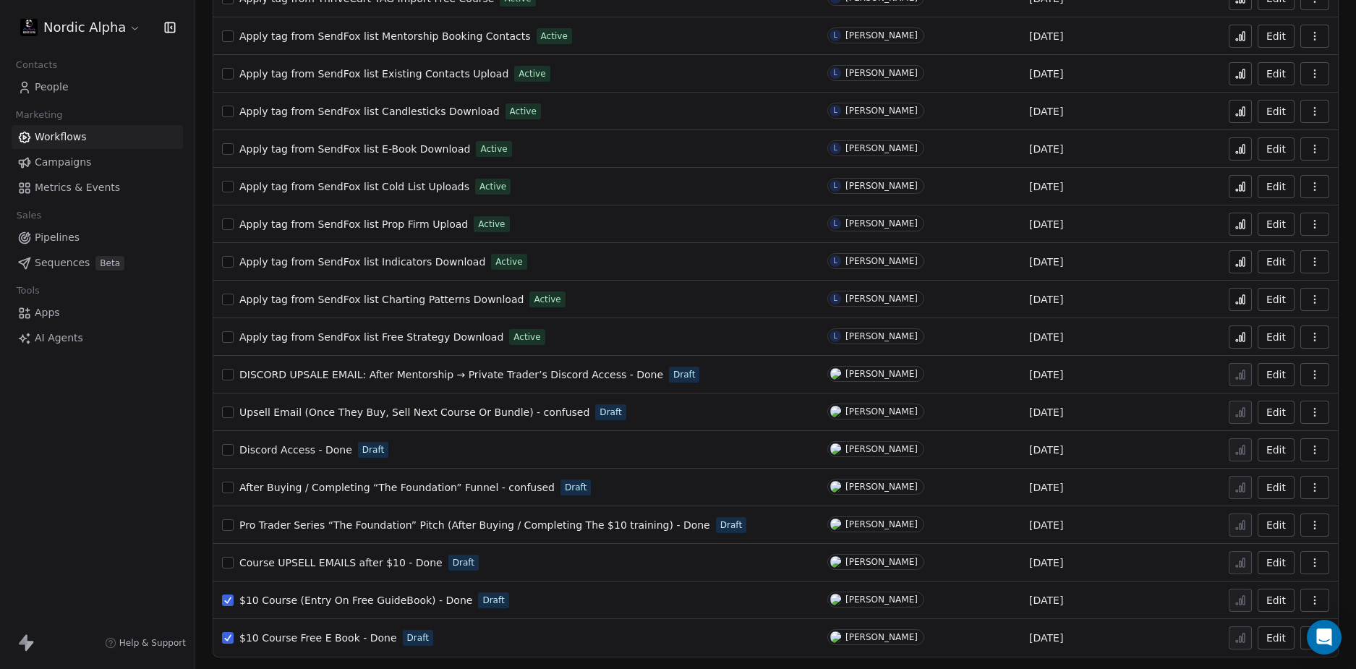
click at [1309, 641] on icon "button" at bounding box center [1315, 638] width 12 height 12
click at [1276, 610] on div "Delete" at bounding box center [1266, 603] width 93 height 23
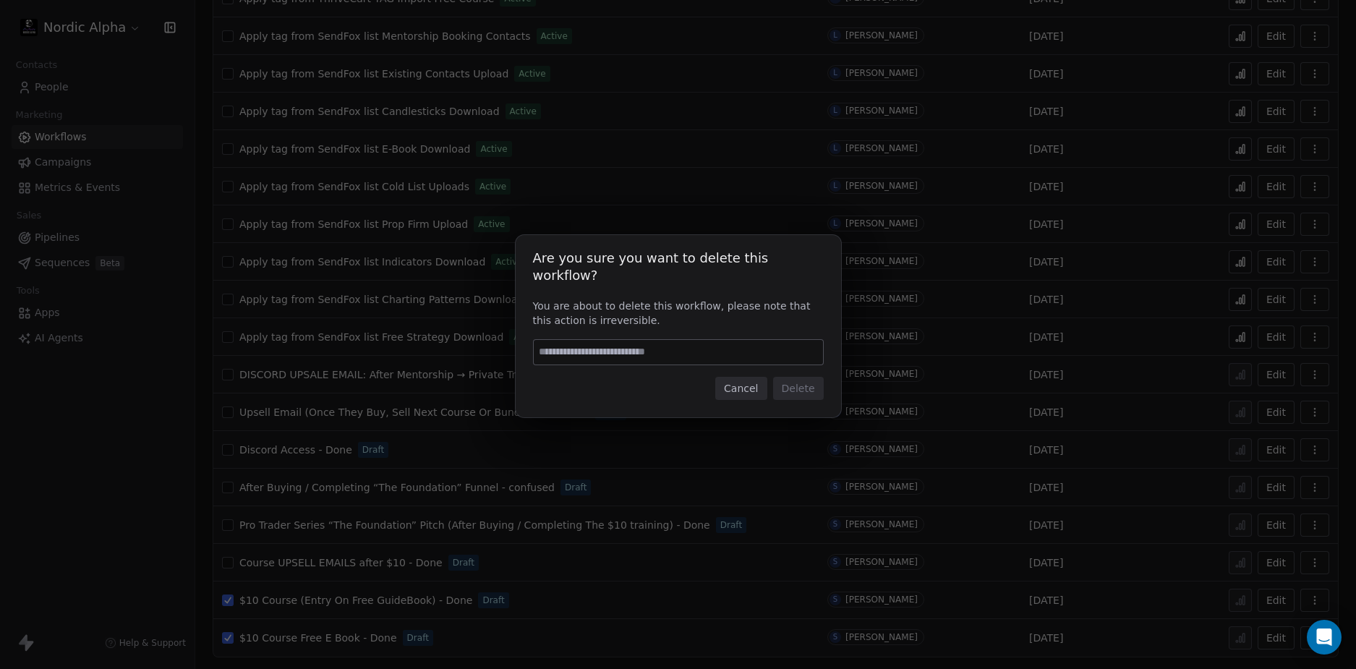
click at [788, 349] on input at bounding box center [678, 352] width 289 height 25
type input "******"
click at [803, 378] on button "Delete" at bounding box center [798, 388] width 51 height 23
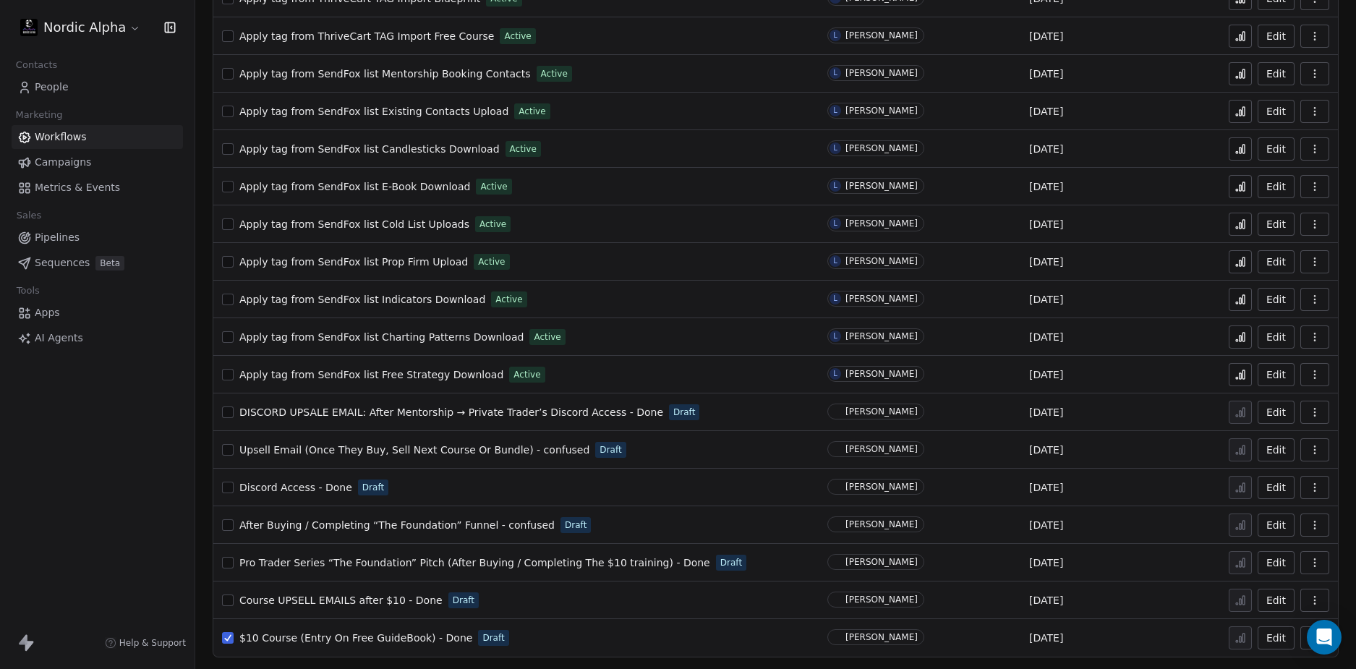
scroll to position [782, 0]
click at [1309, 640] on icon "button" at bounding box center [1315, 638] width 12 height 12
click at [1240, 602] on div "Delete" at bounding box center [1266, 603] width 93 height 23
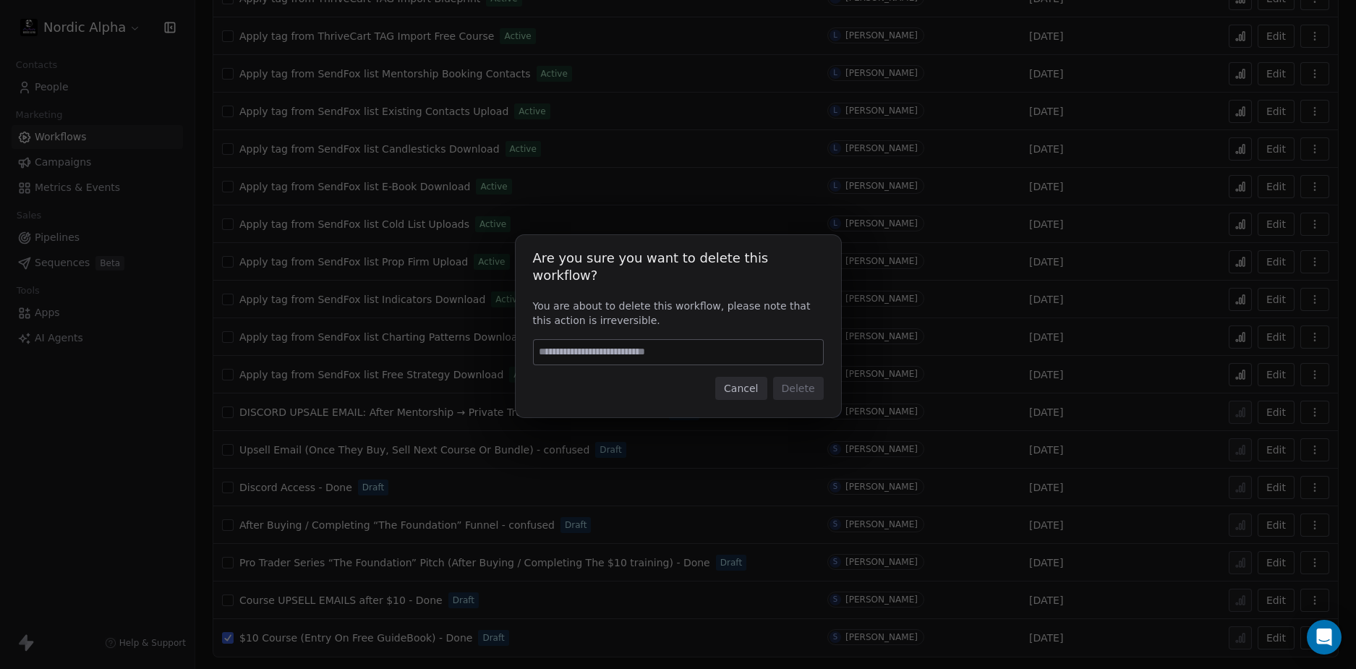
click at [753, 340] on input at bounding box center [678, 352] width 289 height 25
type input "******"
click at [805, 391] on div "Are you sure you want to delete this workflow? You are about to delete this wor…" at bounding box center [678, 326] width 325 height 182
click at [804, 381] on button "Delete" at bounding box center [798, 388] width 51 height 23
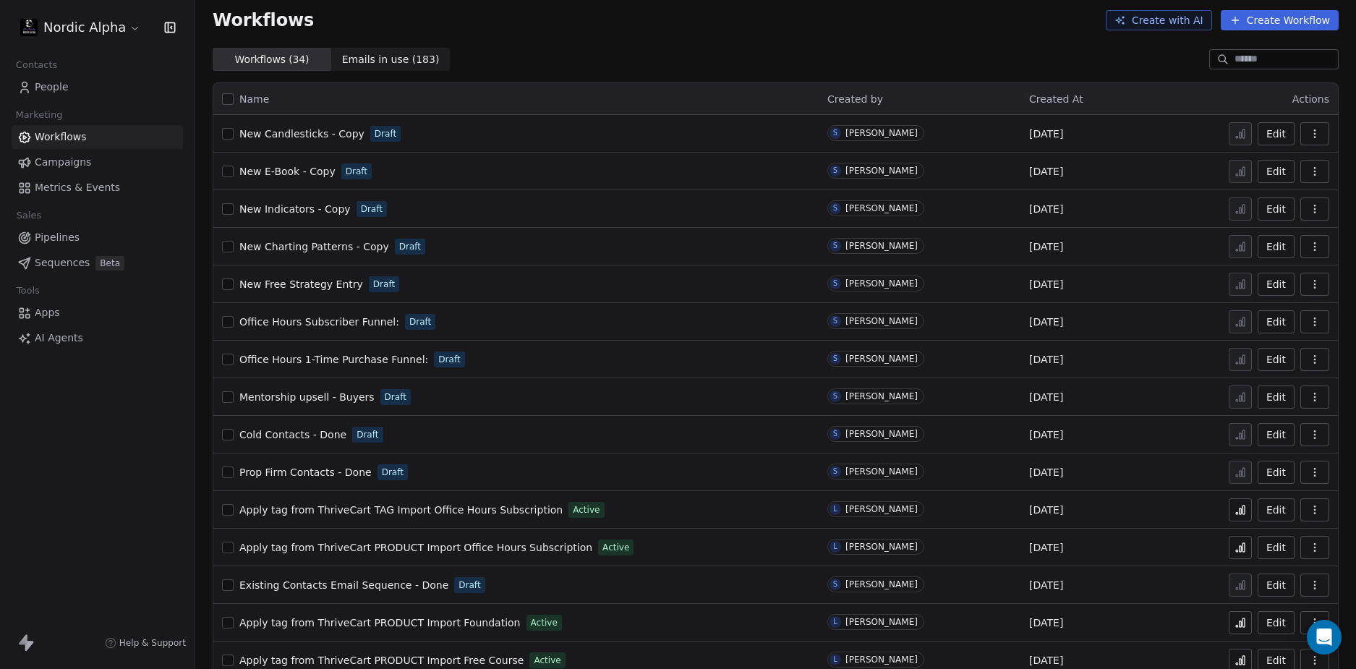
scroll to position [0, 0]
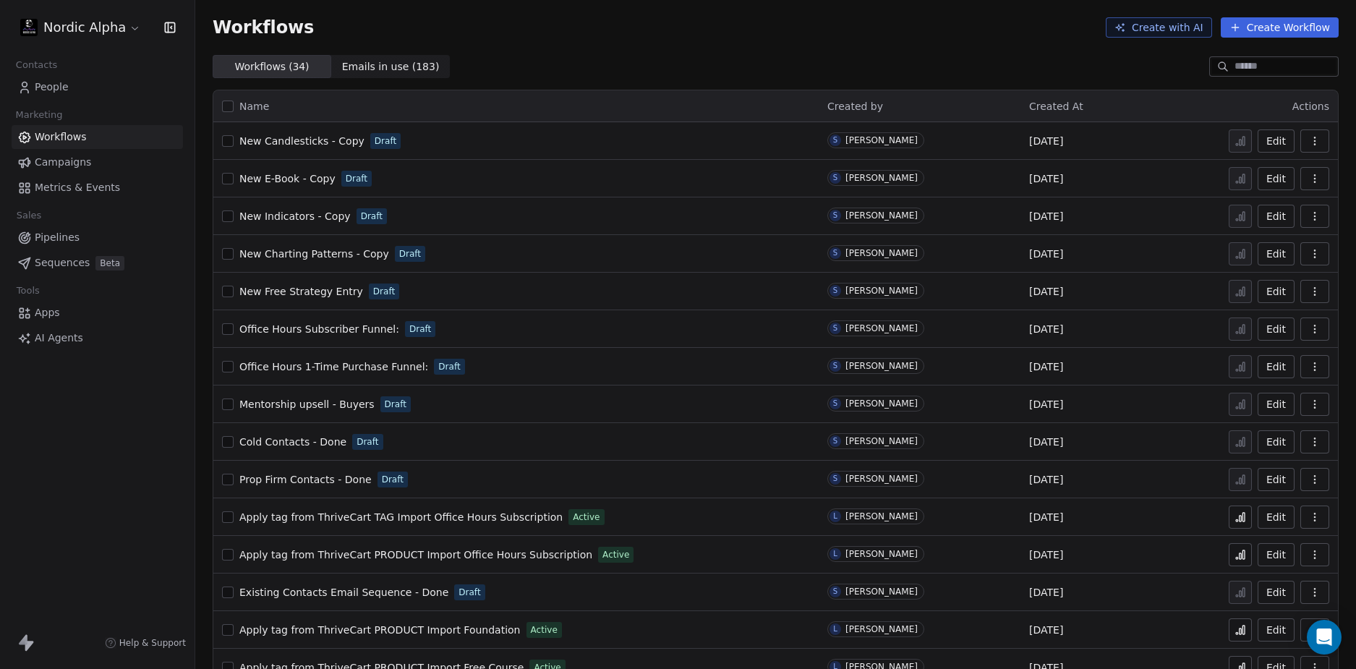
click at [759, 65] on div "Workflows ( 34 ) Workflows ( 34 ) Emails in use ( 183 ) Emails in use ( 183 )" at bounding box center [775, 66] width 1161 height 23
click at [754, 58] on div "Workflows ( 34 ) Workflows ( 34 ) Emails in use ( 183 ) Emails in use ( 183 )" at bounding box center [775, 66] width 1161 height 23
click at [735, 56] on div "Workflows ( 34 ) Workflows ( 34 ) Emails in use ( 183 ) Emails in use ( 183 )" at bounding box center [775, 66] width 1161 height 23
click at [665, 38] on div "Workflows Create with AI Create Workflow" at bounding box center [775, 27] width 1161 height 55
click at [93, 500] on div "Nordic Alpha Contacts People Marketing Workflows Campaigns Metrics & Events Sal…" at bounding box center [97, 334] width 195 height 669
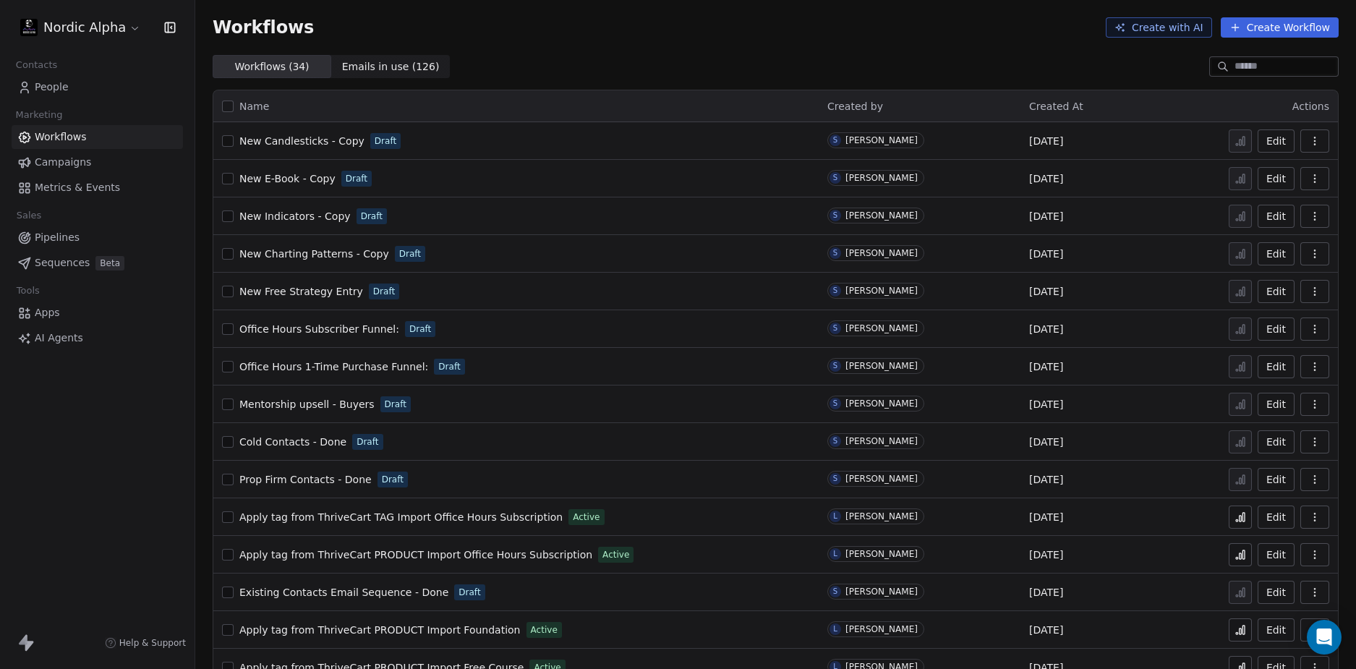
click at [89, 474] on div "Nordic Alpha Contacts People Marketing Workflows Campaigns Metrics & Events Sal…" at bounding box center [97, 334] width 195 height 669
click at [89, 478] on div "Nordic Alpha Contacts People Marketing Workflows Campaigns Metrics & Events Sal…" at bounding box center [97, 334] width 195 height 669
click at [111, 472] on div "Nordic Alpha Contacts People Marketing Workflows Campaigns Metrics & Events Sal…" at bounding box center [97, 334] width 195 height 669
click at [290, 438] on span "Cold Contacts - Done" at bounding box center [292, 442] width 107 height 12
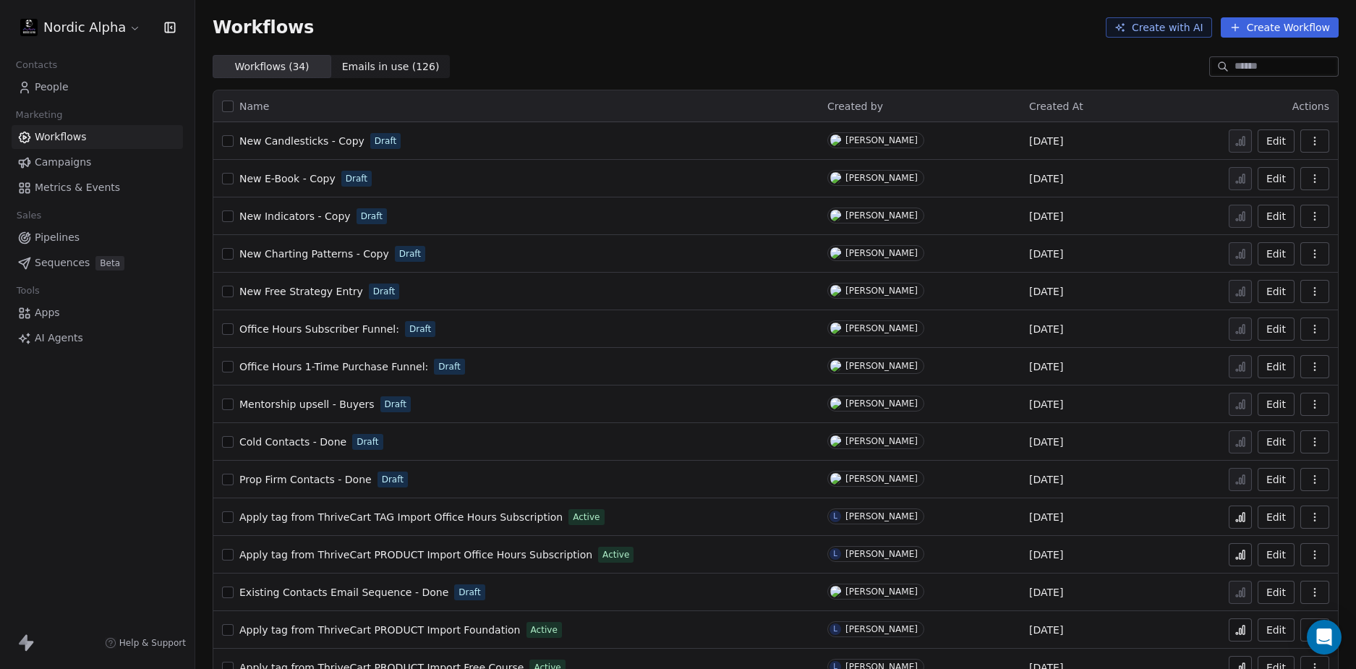
click at [379, 64] on span "Emails in use ( 126 )" at bounding box center [391, 66] width 98 height 15
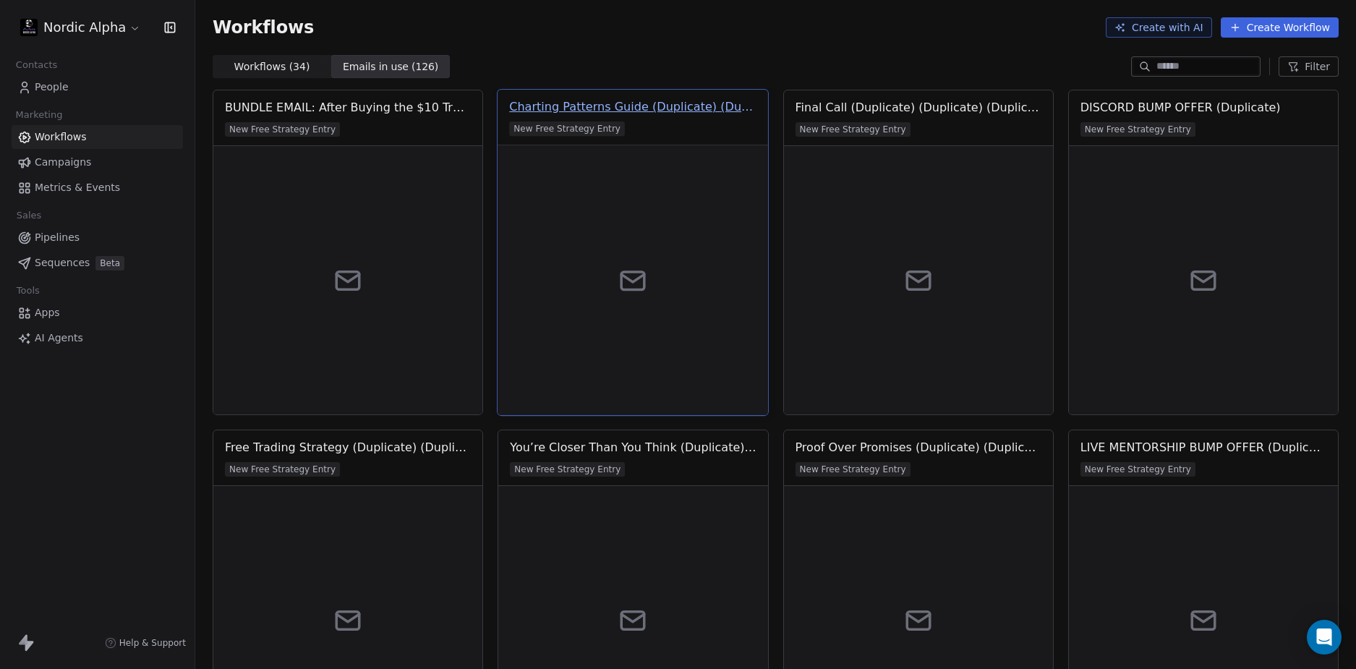
click at [665, 105] on div "Charting Patterns Guide (Duplicate) (Duplicate) (Duplicate)" at bounding box center [632, 106] width 247 height 17
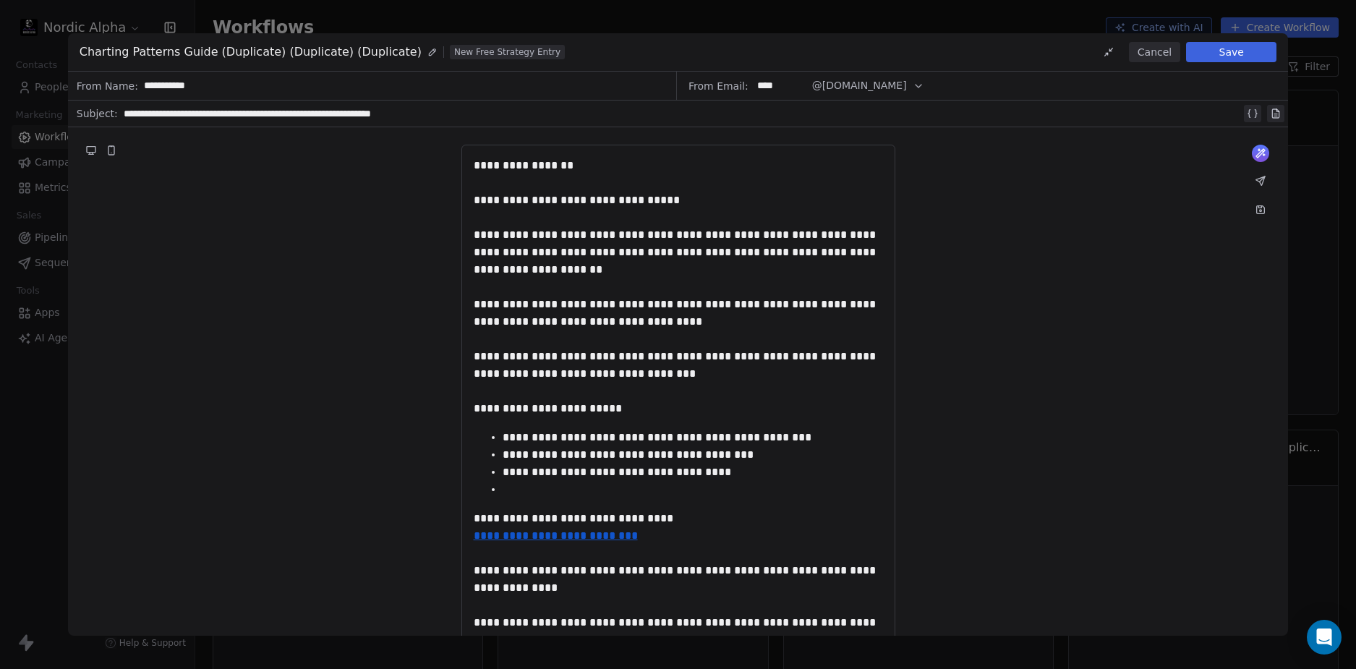
click at [1075, 228] on div "**********" at bounding box center [678, 455] width 1221 height 657
click at [1159, 51] on button "Cancel" at bounding box center [1154, 52] width 51 height 20
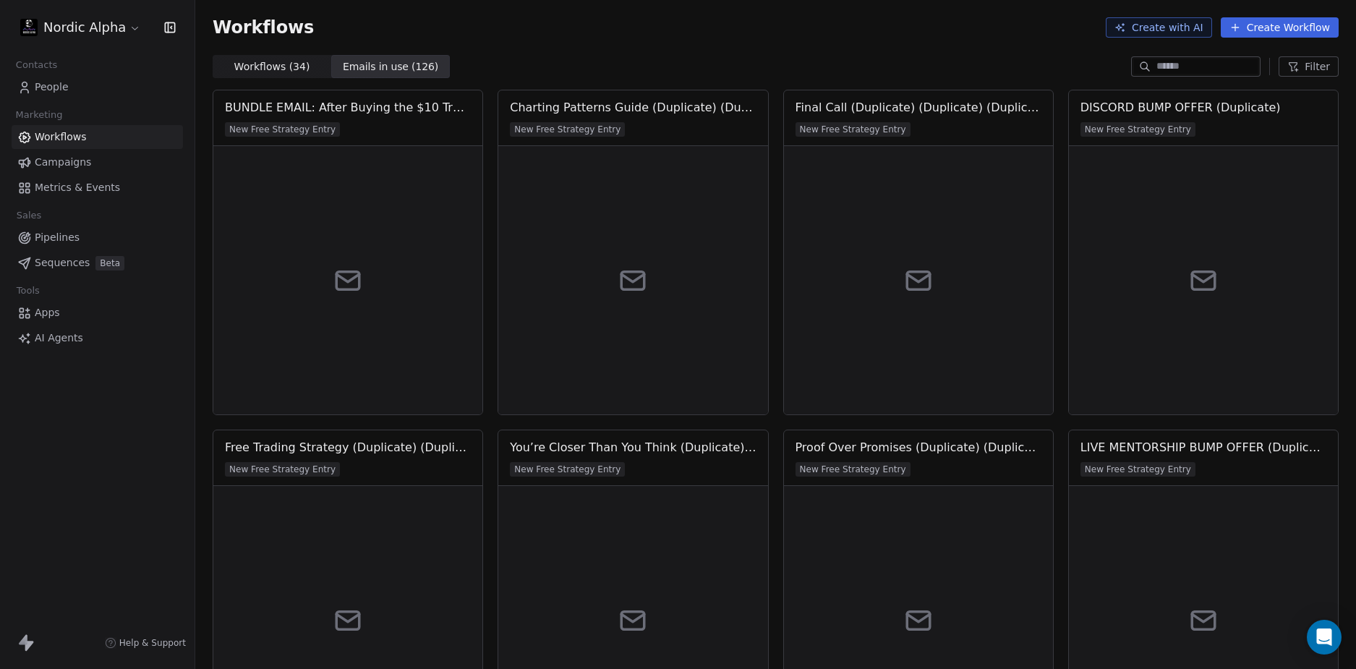
click at [725, 40] on div "Workflows Create with AI Create Workflow" at bounding box center [775, 27] width 1161 height 55
click at [739, 40] on div "Workflows Create with AI Create Workflow" at bounding box center [775, 27] width 1161 height 55
click at [775, 46] on div "Workflows Create with AI Create Workflow" at bounding box center [775, 27] width 1161 height 55
click at [778, 41] on div "Workflows Create with AI Create Workflow" at bounding box center [775, 27] width 1161 height 55
click at [754, 30] on div "Workflows Create with AI Create Workflow" at bounding box center [776, 27] width 1126 height 20
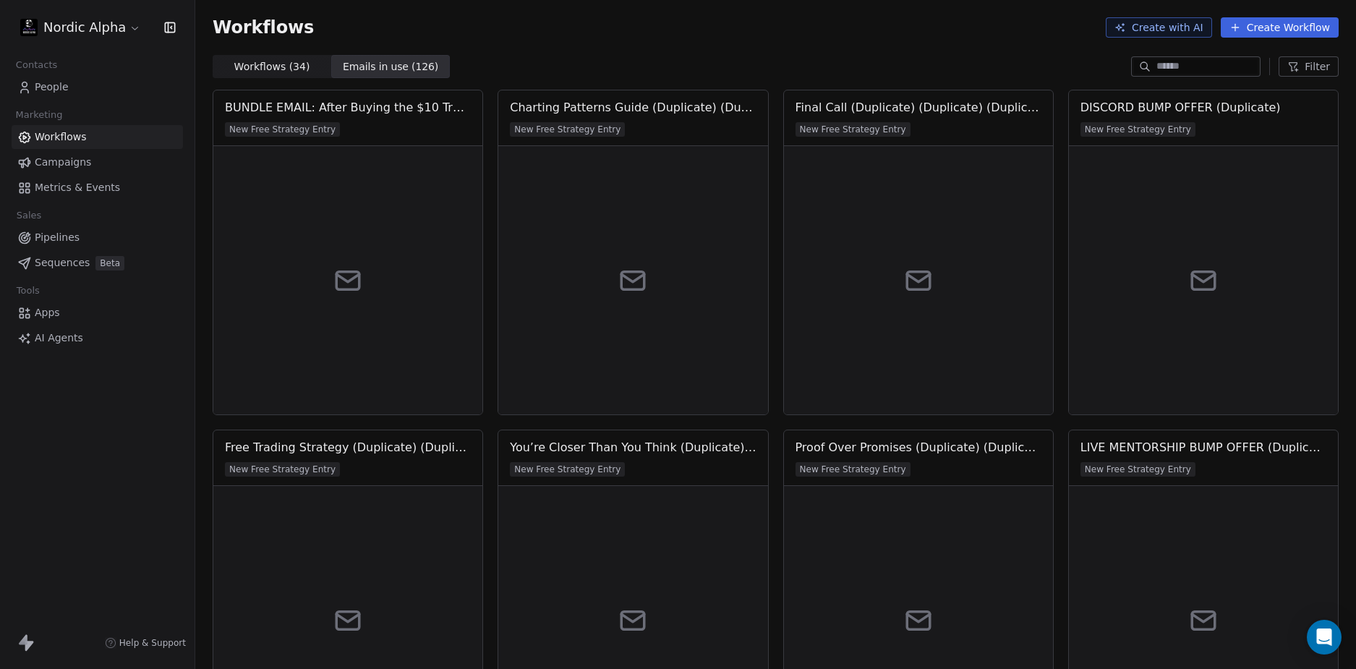
click at [760, 36] on div "Workflows Create with AI Create Workflow" at bounding box center [776, 27] width 1126 height 20
click at [742, 33] on div "Workflows Create with AI Create Workflow" at bounding box center [776, 27] width 1126 height 20
click at [662, 46] on div "Workflows Create with AI Create Workflow" at bounding box center [775, 27] width 1161 height 55
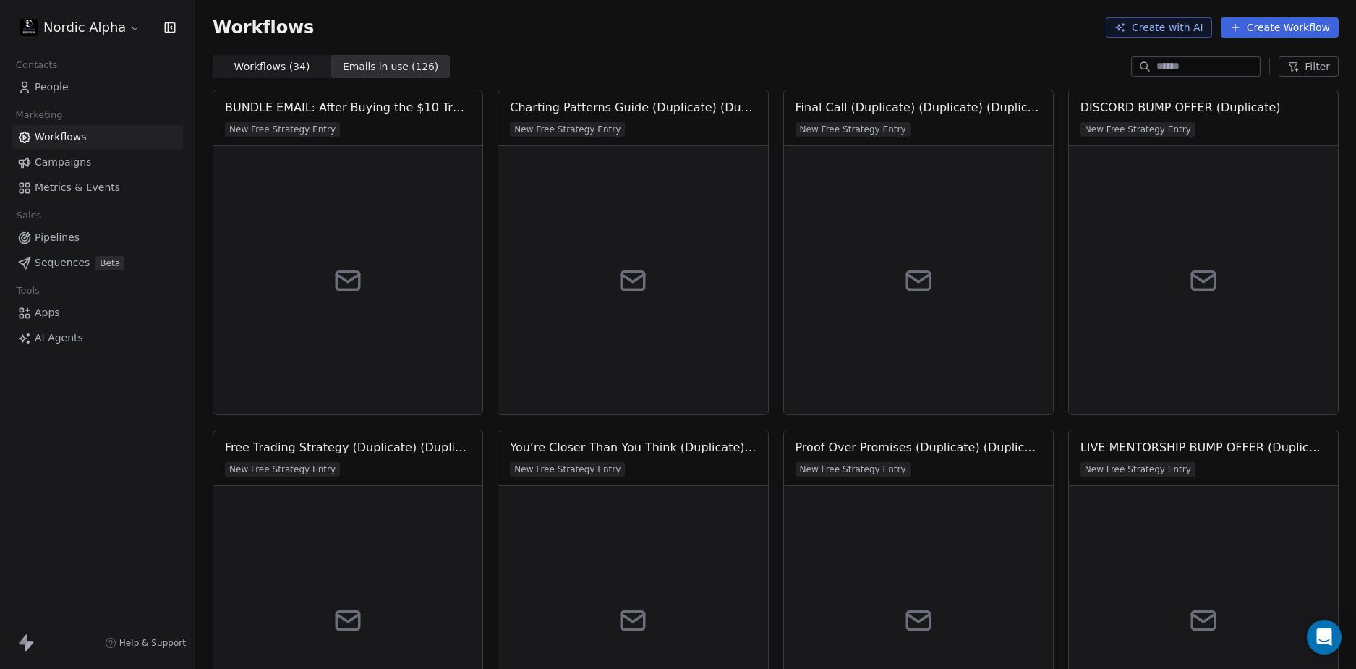
click at [1178, 69] on input at bounding box center [1206, 66] width 101 height 14
type input "******"
click at [772, 57] on div "Workflows ( 34 ) Workflows ( 34 ) Emails in use ( 21 ) Emails in use ( 21 ) ***…" at bounding box center [775, 66] width 1161 height 23
click at [1308, 69] on span "Filter" at bounding box center [1317, 66] width 25 height 15
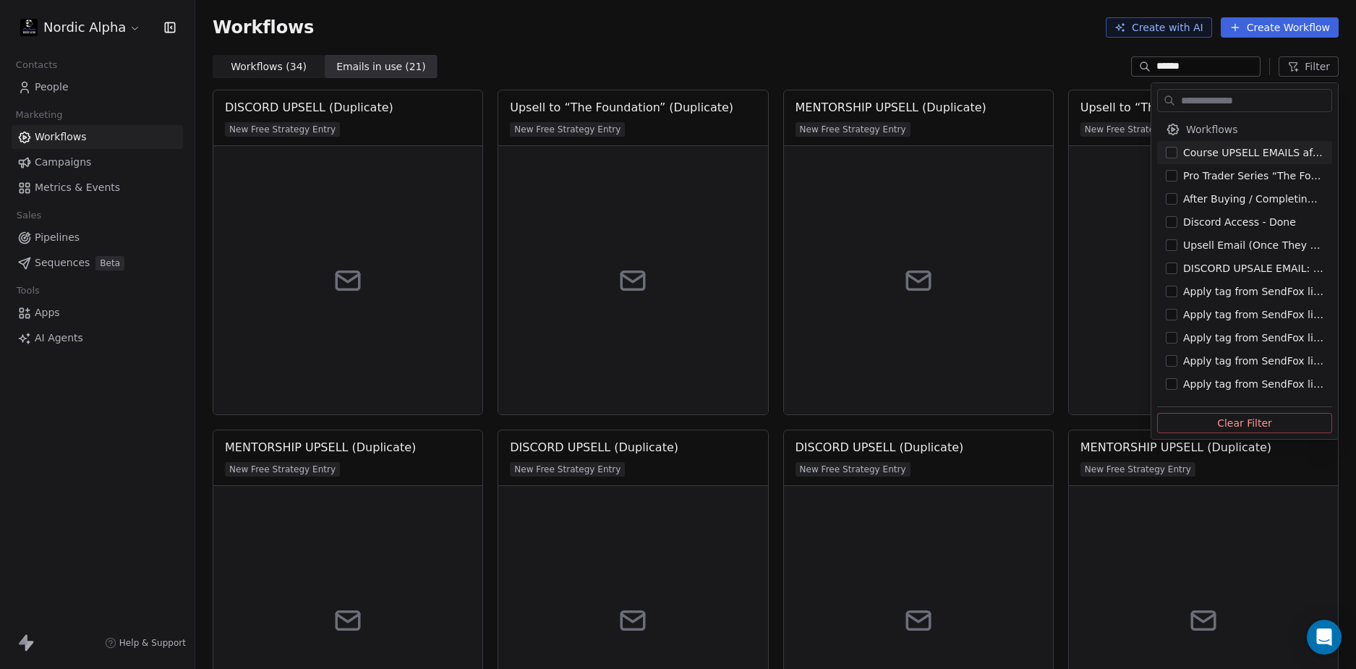
click at [1198, 64] on html "Nordic Alpha Contacts People Marketing Workflows Campaigns Metrics & Events Sal…" at bounding box center [678, 334] width 1356 height 669
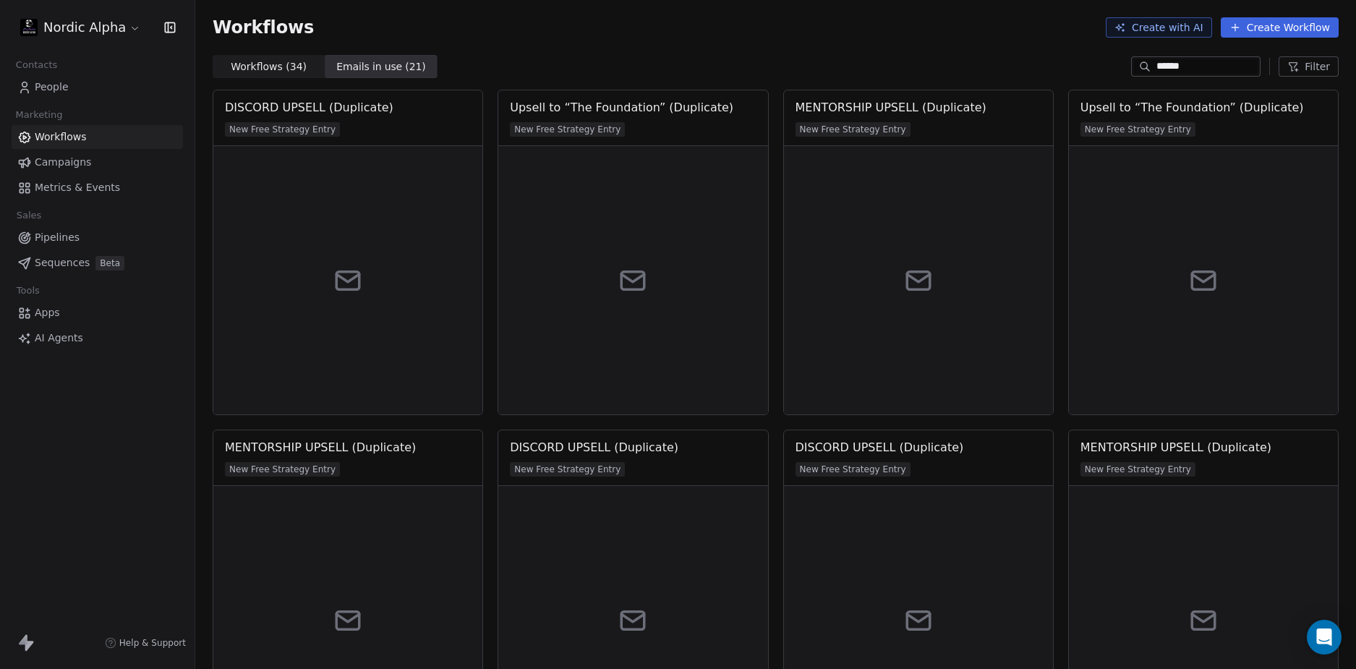
drag, startPoint x: 1198, startPoint y: 64, endPoint x: 1011, endPoint y: 65, distance: 186.6
click at [1011, 65] on div "Workflows ( 34 ) Workflows ( 34 ) Emails in use ( 21 ) Emails in use ( 21 ) ***…" at bounding box center [775, 66] width 1161 height 23
click at [1314, 65] on span "Filter" at bounding box center [1317, 66] width 25 height 15
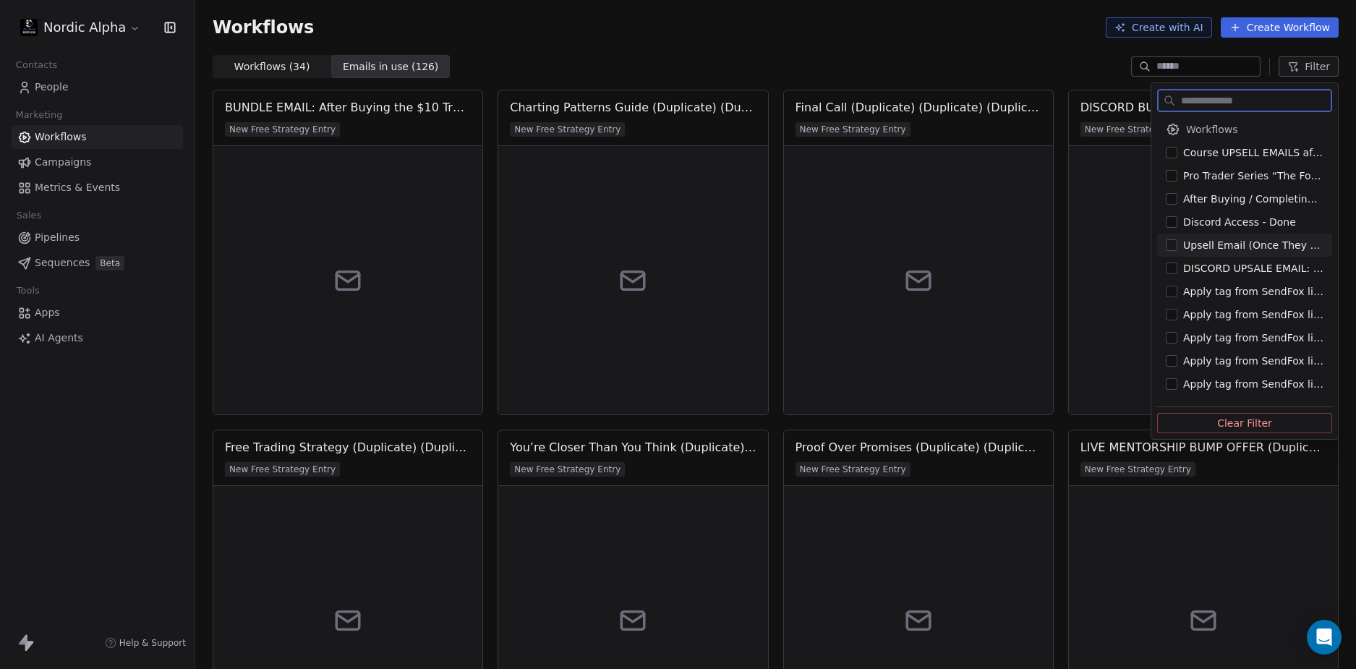
click at [1235, 242] on span "Upsell Email (Once They Buy, Sell Next Course Or Bundle) - confused" at bounding box center [1253, 245] width 140 height 14
click at [940, 46] on html "Nordic Alpha Contacts People Marketing Workflows Campaigns Metrics & Events Sal…" at bounding box center [678, 334] width 1356 height 669
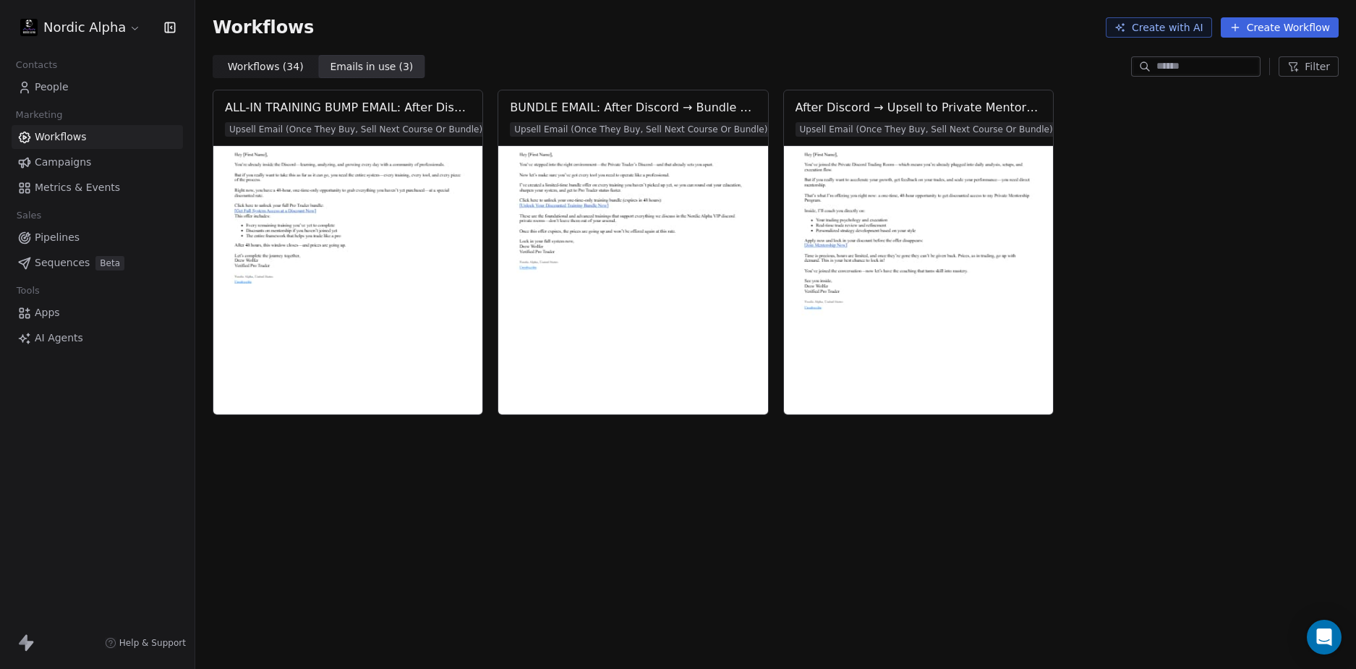
click at [765, 50] on div "Workflows Create with AI Create Workflow" at bounding box center [775, 27] width 1161 height 55
click at [764, 50] on div "Workflows Create with AI Create Workflow" at bounding box center [775, 27] width 1161 height 55
click at [1313, 64] on span "Filter" at bounding box center [1317, 66] width 25 height 15
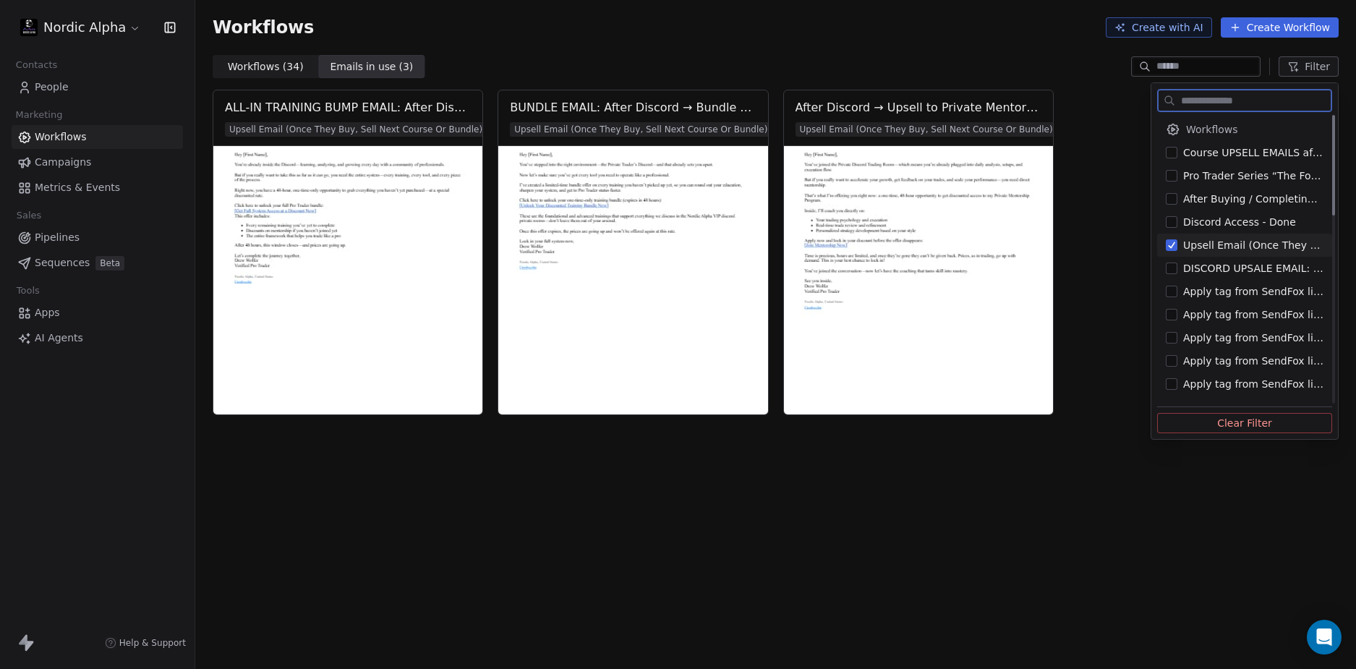
click at [1221, 245] on span "Upsell Email (Once They Buy, Sell Next Course Or Bundle) - confused" at bounding box center [1253, 245] width 140 height 14
click at [1233, 203] on span "After Buying / Completing “The Foundation” Funnel - confused" at bounding box center [1253, 199] width 140 height 14
click at [967, 54] on html "Nordic Alpha Contacts People Marketing Workflows Campaigns Metrics & Events Sal…" at bounding box center [678, 334] width 1356 height 669
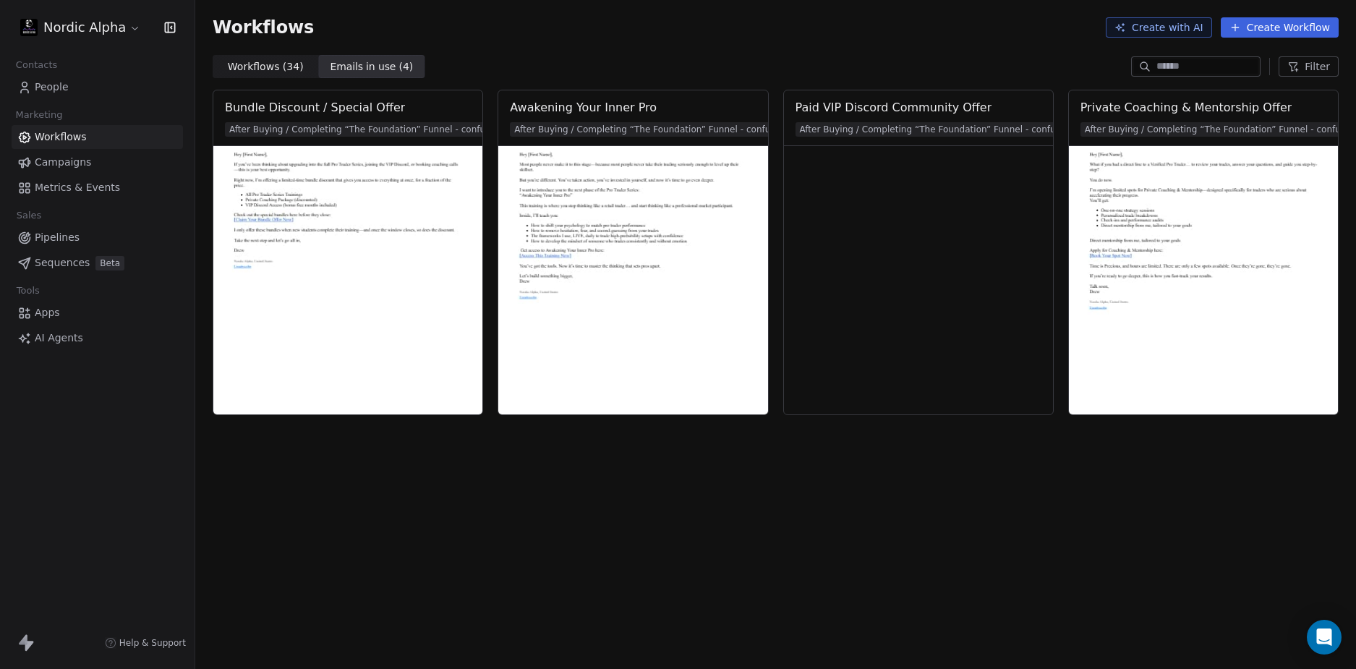
click at [984, 44] on div "Workflows Create with AI Create Workflow" at bounding box center [775, 27] width 1161 height 55
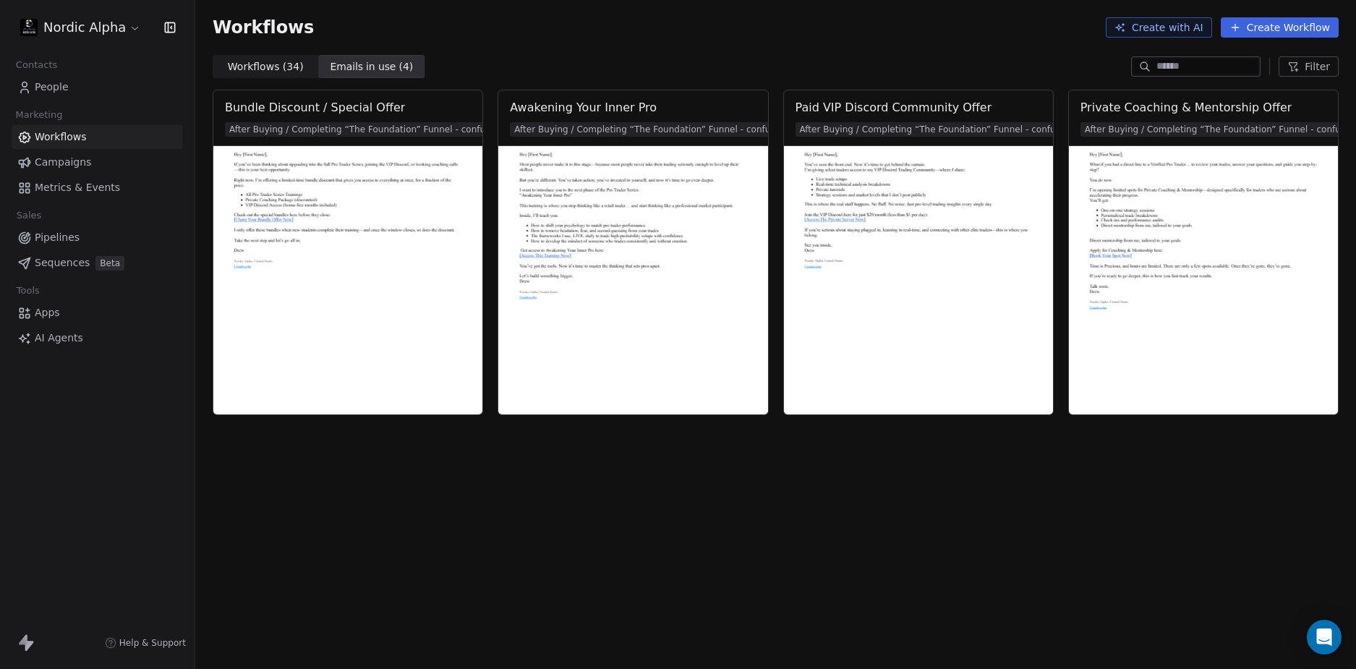
click at [984, 44] on div "Workflows Create with AI Create Workflow" at bounding box center [775, 27] width 1161 height 55
click at [654, 480] on div "Bundle Discount / Special Offer After Buying / Completing “The Foundation” Funn…" at bounding box center [775, 378] width 1161 height 581
click at [631, 43] on div "Workflows Create with AI Create Workflow" at bounding box center [775, 27] width 1161 height 55
click at [882, 75] on div "Workflows ( 34 ) Workflows ( 34 ) Emails in use ( 4 ) Emails in use ( 4 ) Filter" at bounding box center [775, 66] width 1161 height 23
click at [875, 72] on div "Workflows ( 34 ) Workflows ( 34 ) Emails in use ( 4 ) Emails in use ( 4 ) Filter" at bounding box center [775, 66] width 1161 height 23
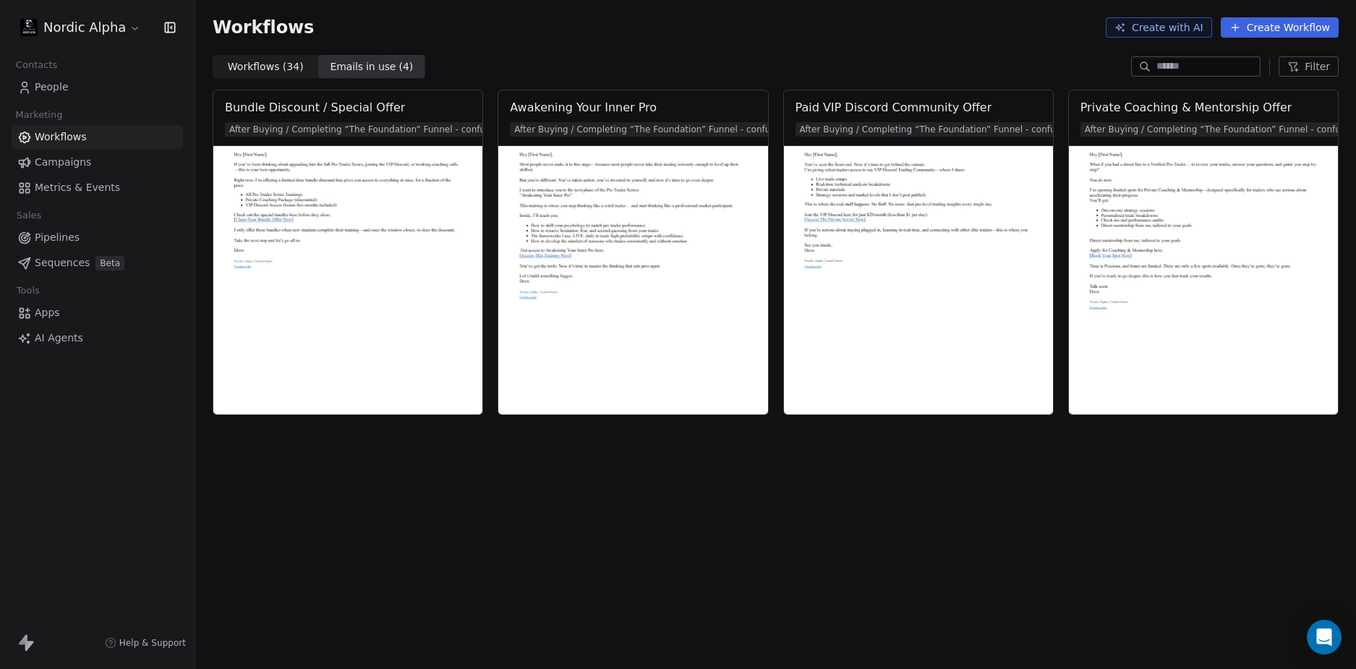
click at [956, 56] on div "Workflows ( 34 ) Workflows ( 34 ) Emails in use ( 4 ) Emails in use ( 4 ) Filter" at bounding box center [775, 66] width 1161 height 23
click at [1303, 66] on button "Filter" at bounding box center [1309, 66] width 60 height 20
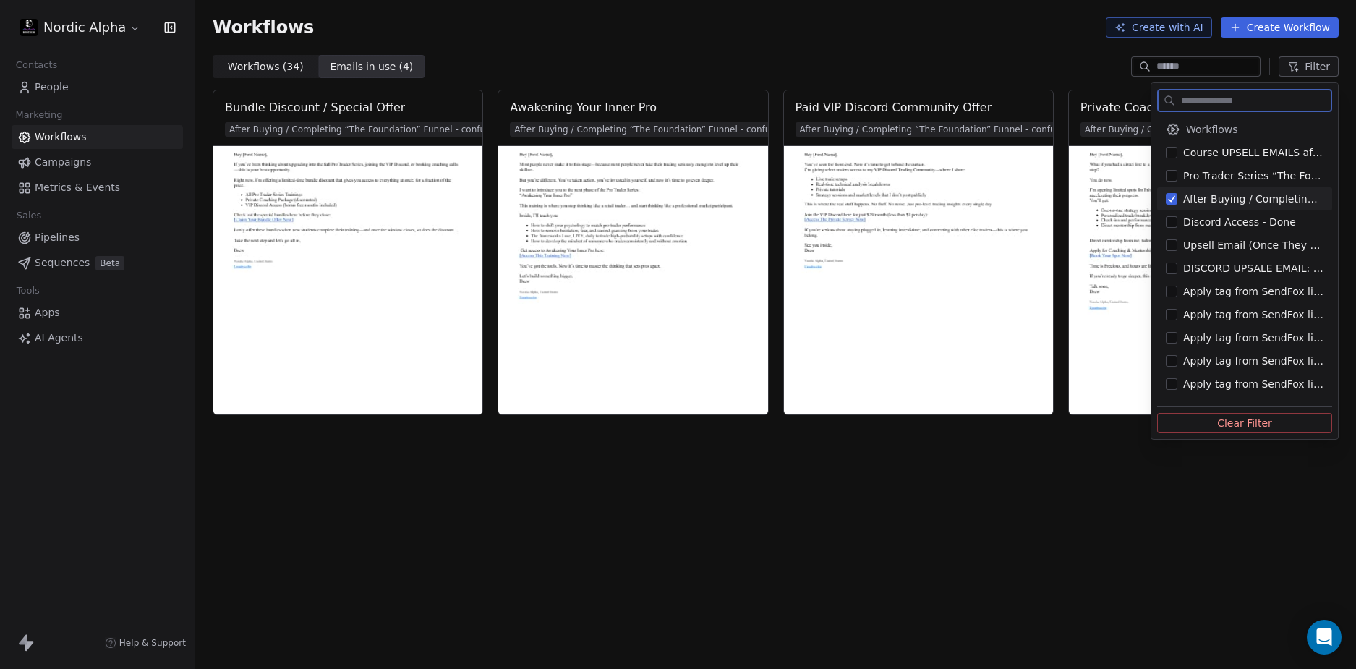
click at [1239, 202] on span "After Buying / Completing “The Foundation” Funnel - confused" at bounding box center [1253, 199] width 140 height 14
click at [1246, 155] on span "Course UPSELL EMAILS after $10 - Done" at bounding box center [1253, 152] width 140 height 14
click at [905, 50] on html "Nordic Alpha Contacts People Marketing Workflows Campaigns Metrics & Events Sal…" at bounding box center [678, 334] width 1356 height 669
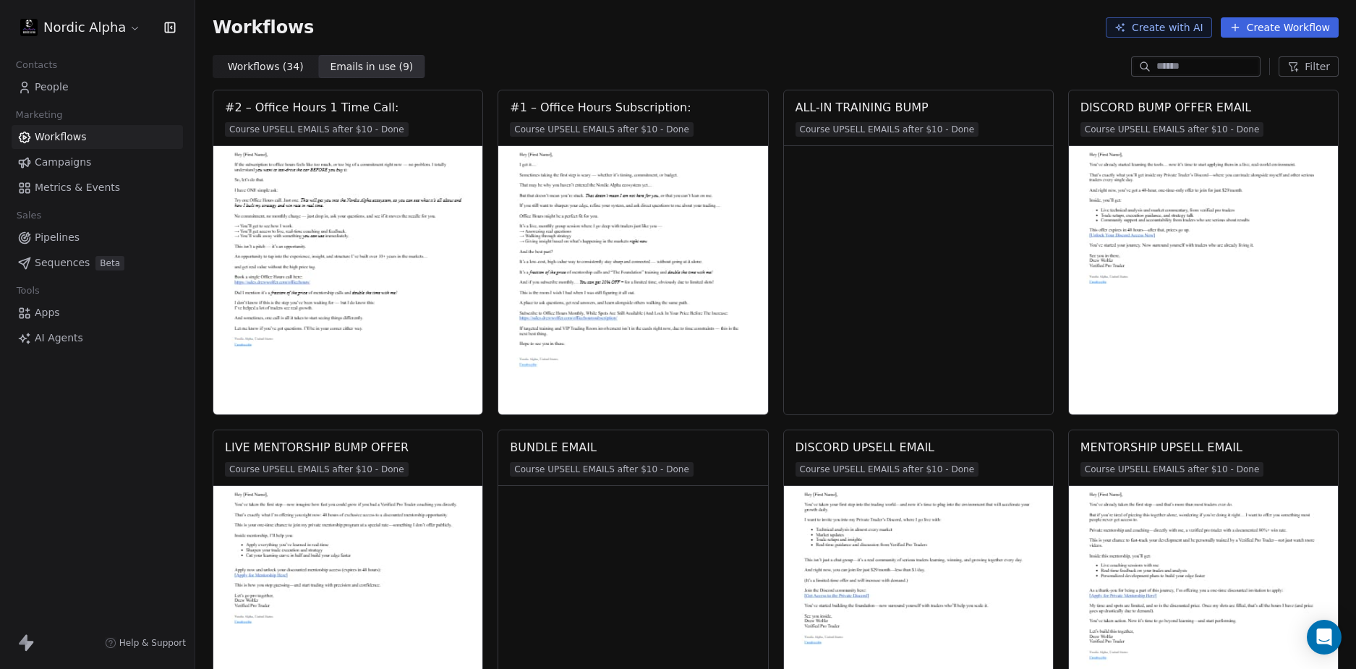
click at [905, 50] on div "Workflows Create with AI Create Workflow" at bounding box center [775, 27] width 1161 height 55
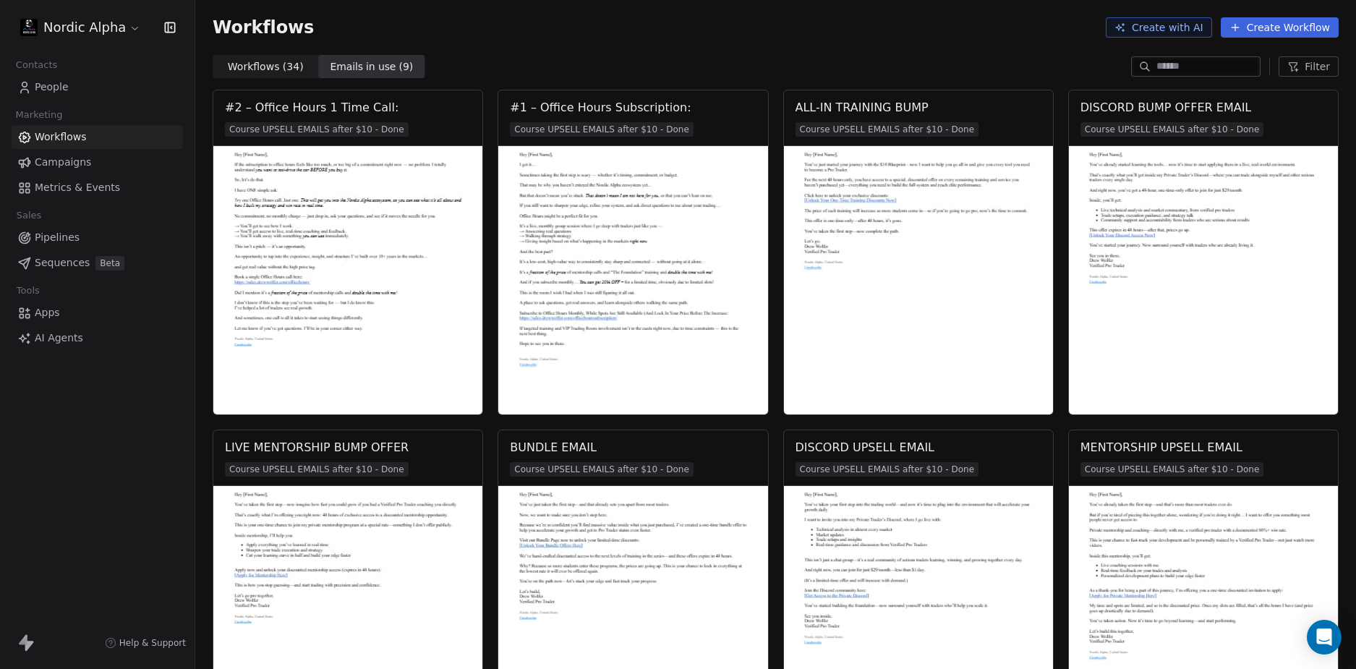
click at [775, 40] on div "Workflows Create with AI Create Workflow" at bounding box center [775, 27] width 1161 height 55
click at [733, 41] on div "Workflows Create with AI Create Workflow" at bounding box center [775, 27] width 1161 height 55
click at [768, 41] on div "Workflows Create with AI Create Workflow" at bounding box center [775, 27] width 1161 height 55
click at [829, 29] on div "Workflows Create with AI Create Workflow" at bounding box center [776, 27] width 1126 height 20
click at [959, 19] on div "Workflows Create with AI Create Workflow" at bounding box center [776, 27] width 1126 height 20
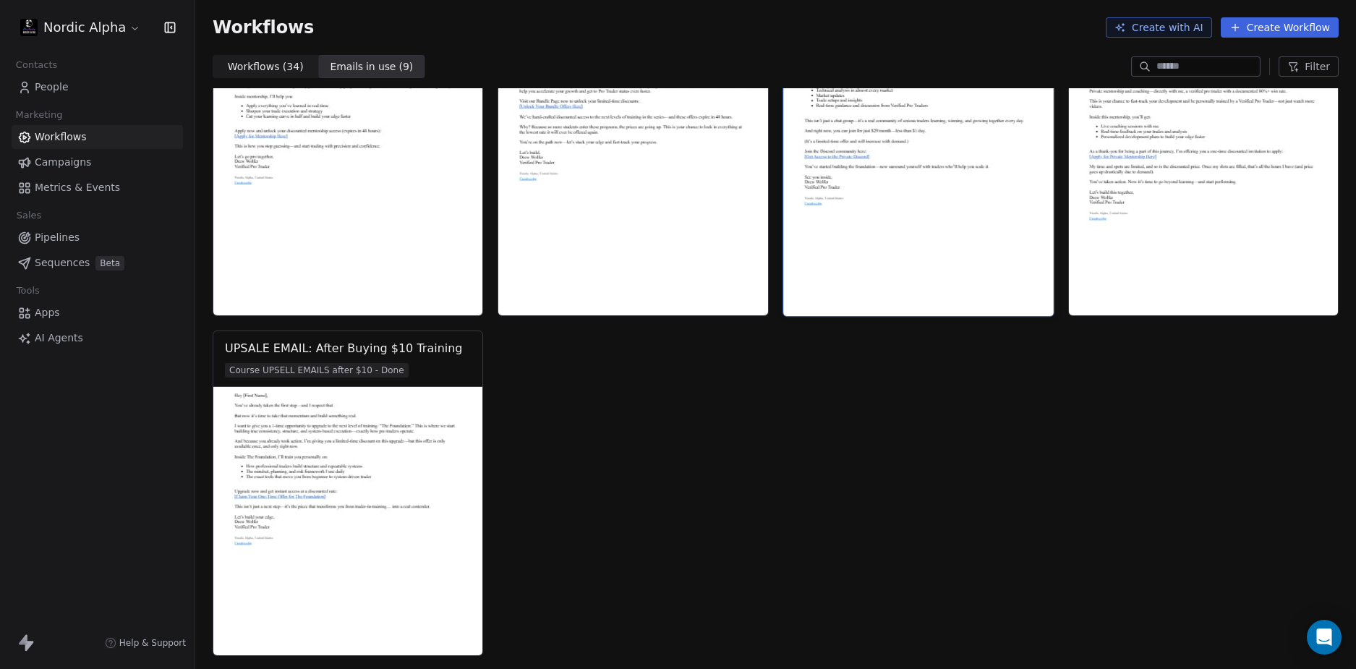
scroll to position [440, 0]
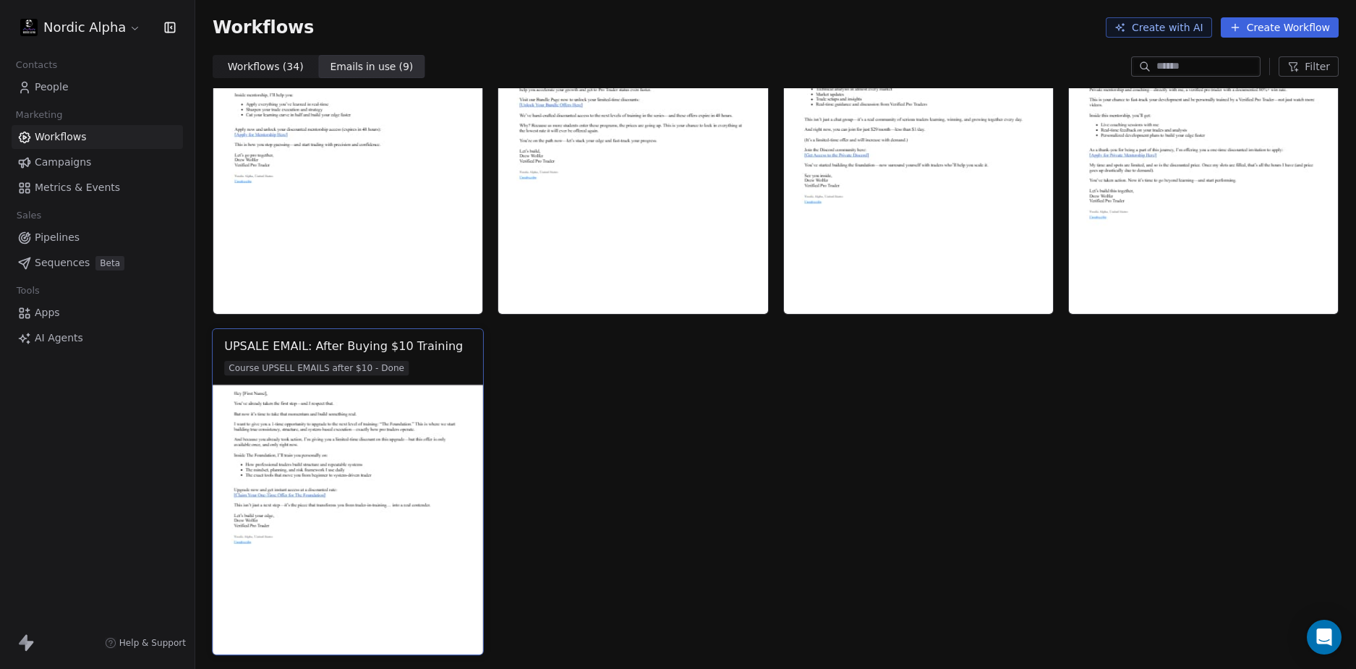
click at [365, 487] on img at bounding box center [348, 520] width 270 height 270
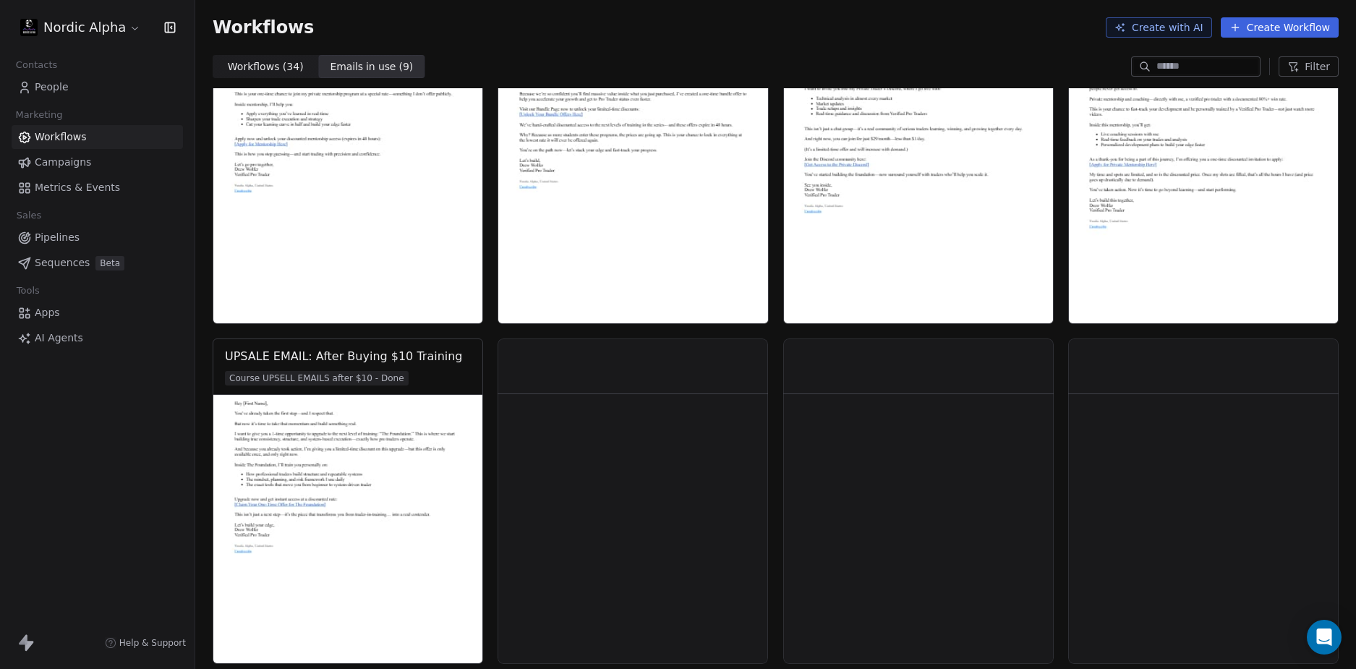
scroll to position [434, 0]
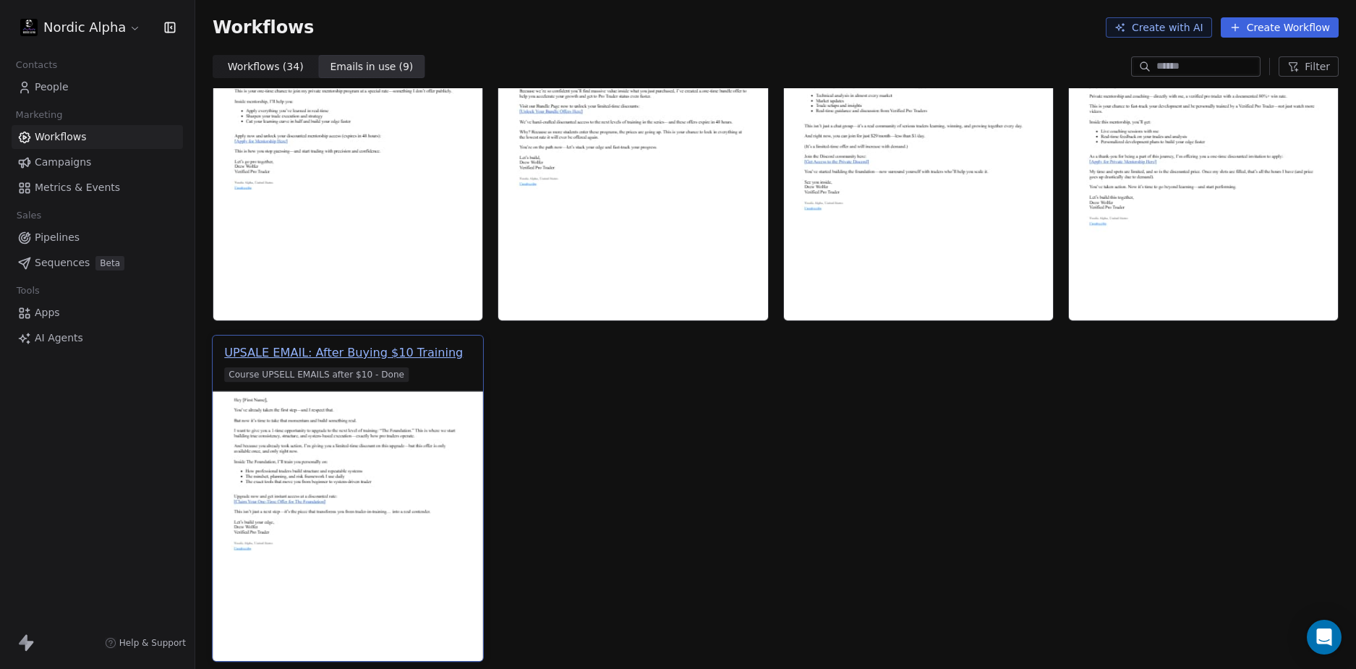
click at [411, 346] on div "UPSALE EMAIL: After Buying $10 Training" at bounding box center [343, 352] width 239 height 17
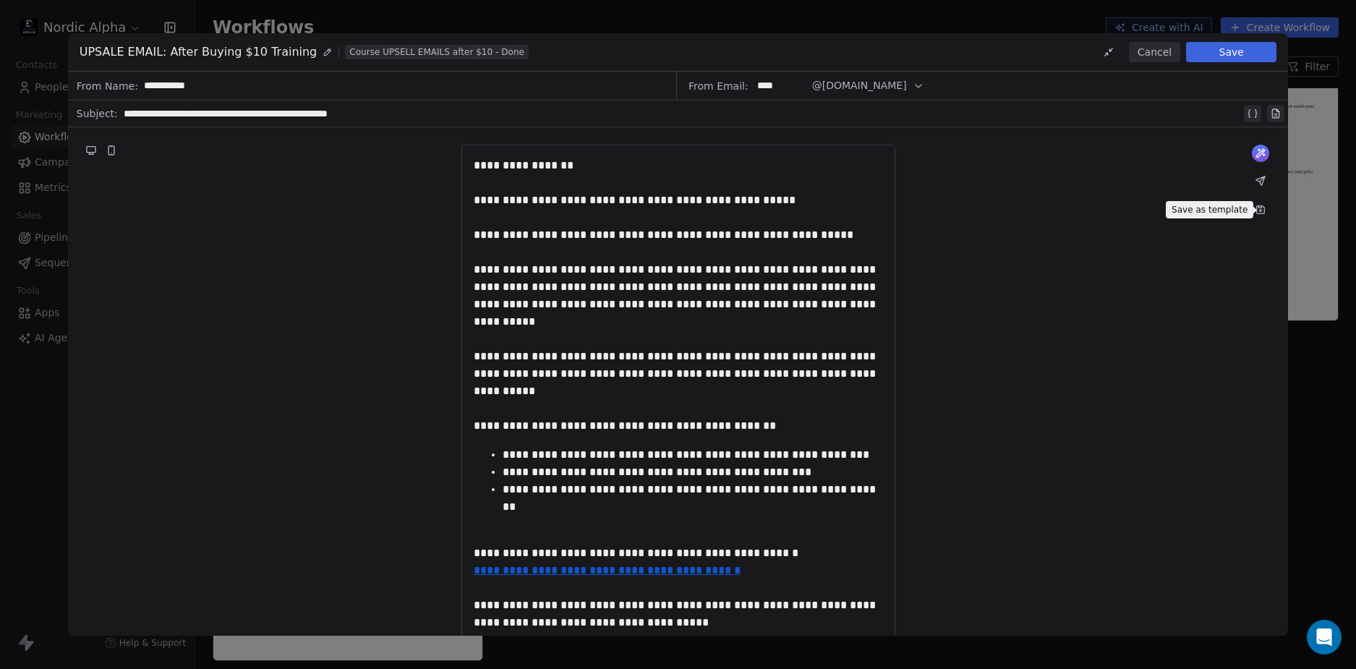
click at [1261, 208] on icon at bounding box center [1260, 207] width 3 height 2
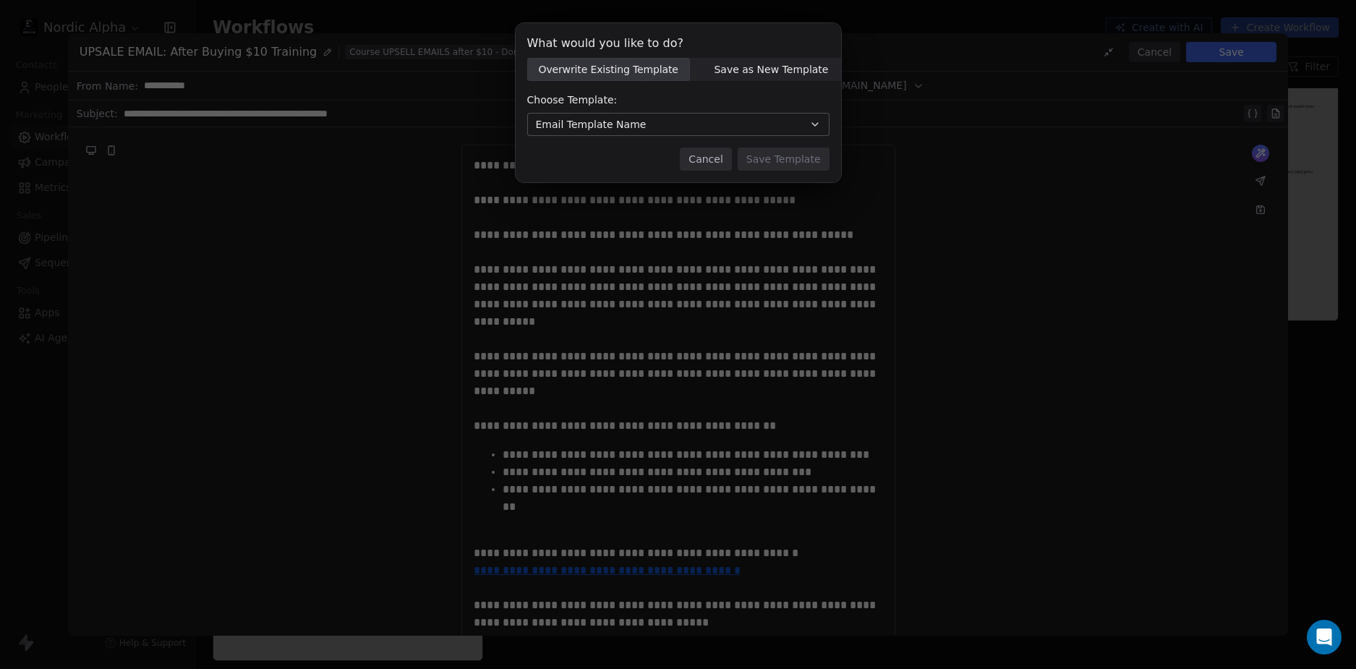
click at [616, 153] on div "Cancel Save Template" at bounding box center [678, 159] width 302 height 23
click at [763, 67] on span "Save as New Template" at bounding box center [771, 69] width 114 height 15
click at [648, 122] on input at bounding box center [678, 125] width 301 height 22
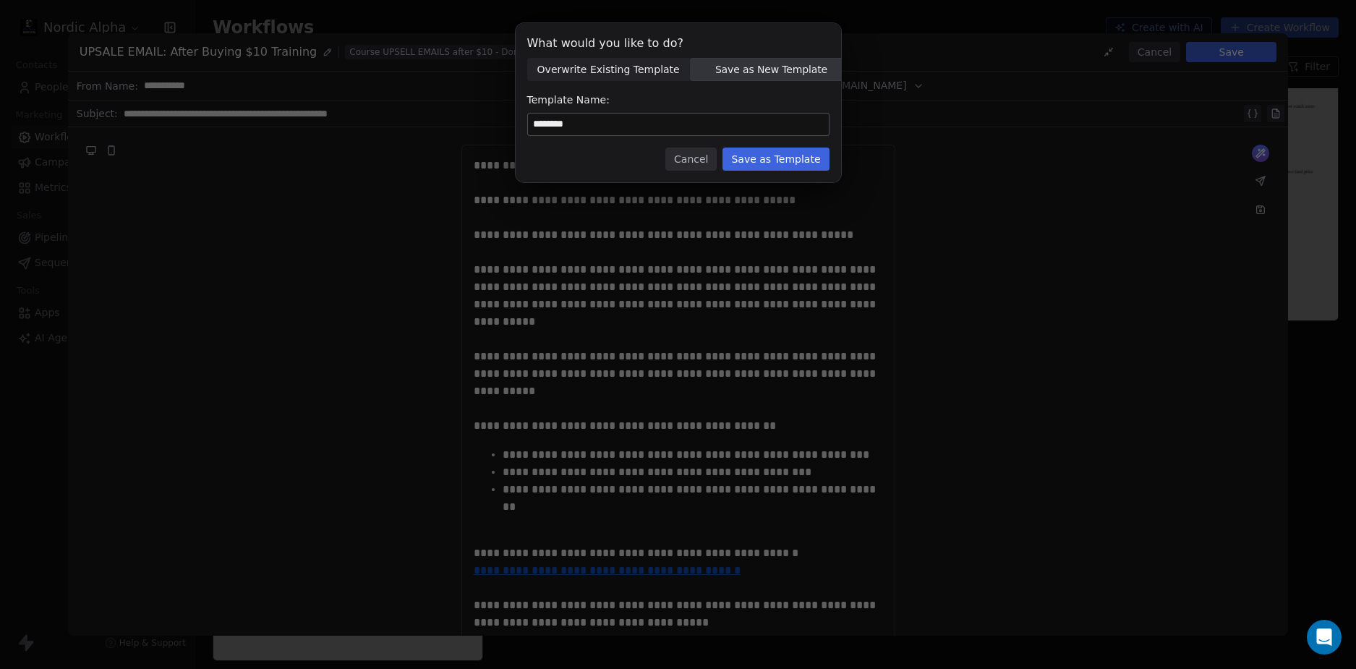
type input "********"
drag, startPoint x: 605, startPoint y: 121, endPoint x: 456, endPoint y: 130, distance: 149.2
click at [449, 130] on div "What would you like to do? Overwrite Existing Template Overwrite Existing Templ…" at bounding box center [678, 111] width 1356 height 223
click at [803, 154] on button "Save as Template" at bounding box center [775, 159] width 106 height 23
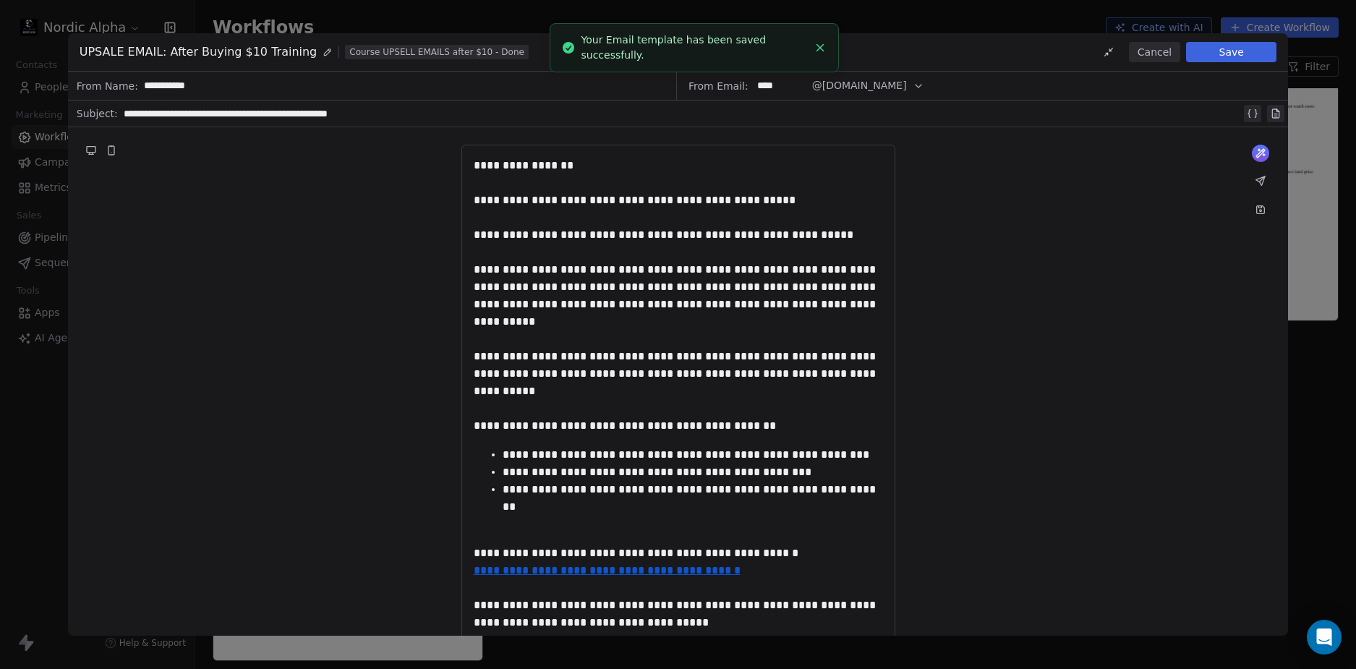
click at [1120, 161] on div "**********" at bounding box center [678, 455] width 1221 height 657
click at [1162, 52] on button "Cancel" at bounding box center [1154, 52] width 51 height 20
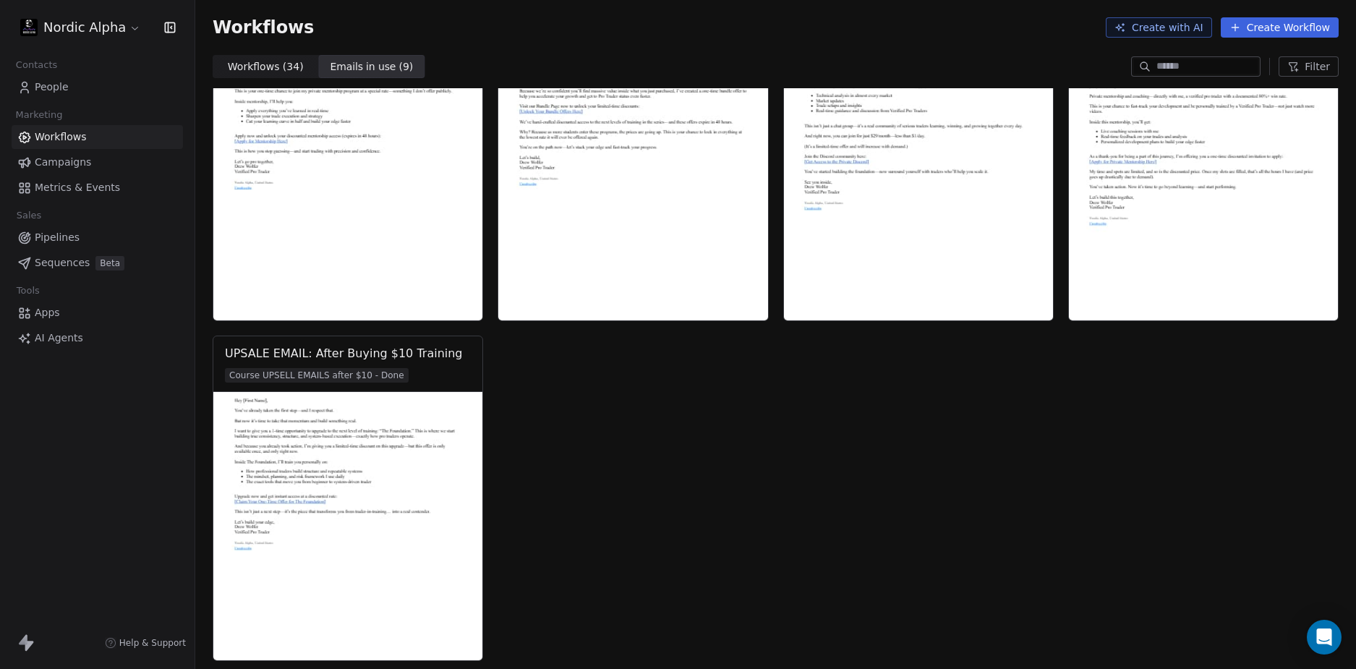
click at [707, 482] on div "UPSALE EMAIL: After Buying $10 Training Course UPSELL EMAILS after $10 - Done" at bounding box center [776, 498] width 1126 height 325
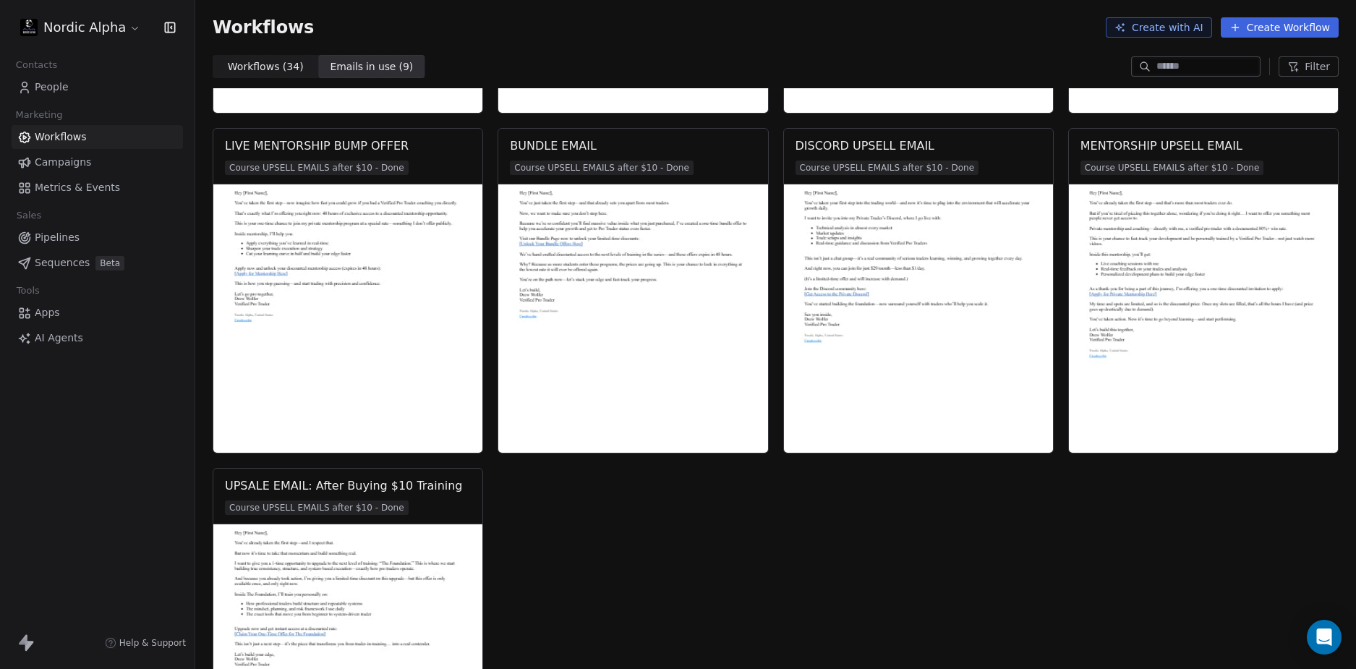
scroll to position [289, 0]
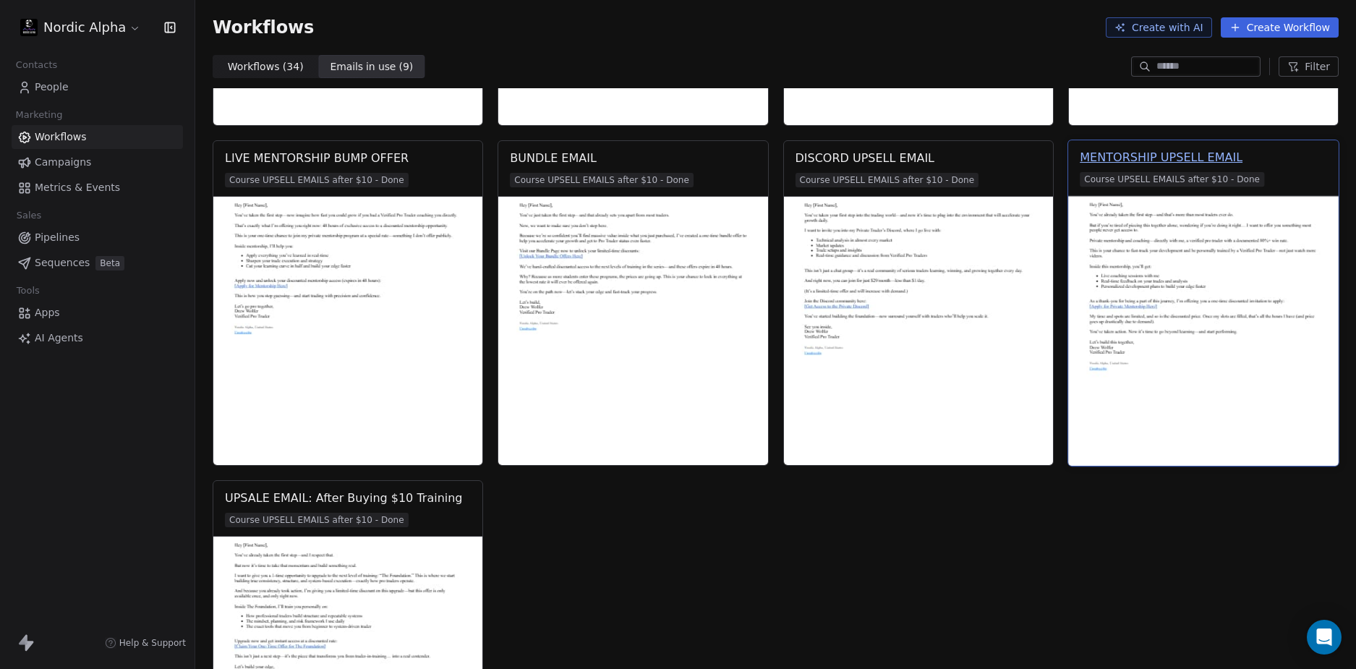
click at [1176, 153] on div "MENTORSHIP UPSELL EMAIL" at bounding box center [1161, 157] width 163 height 17
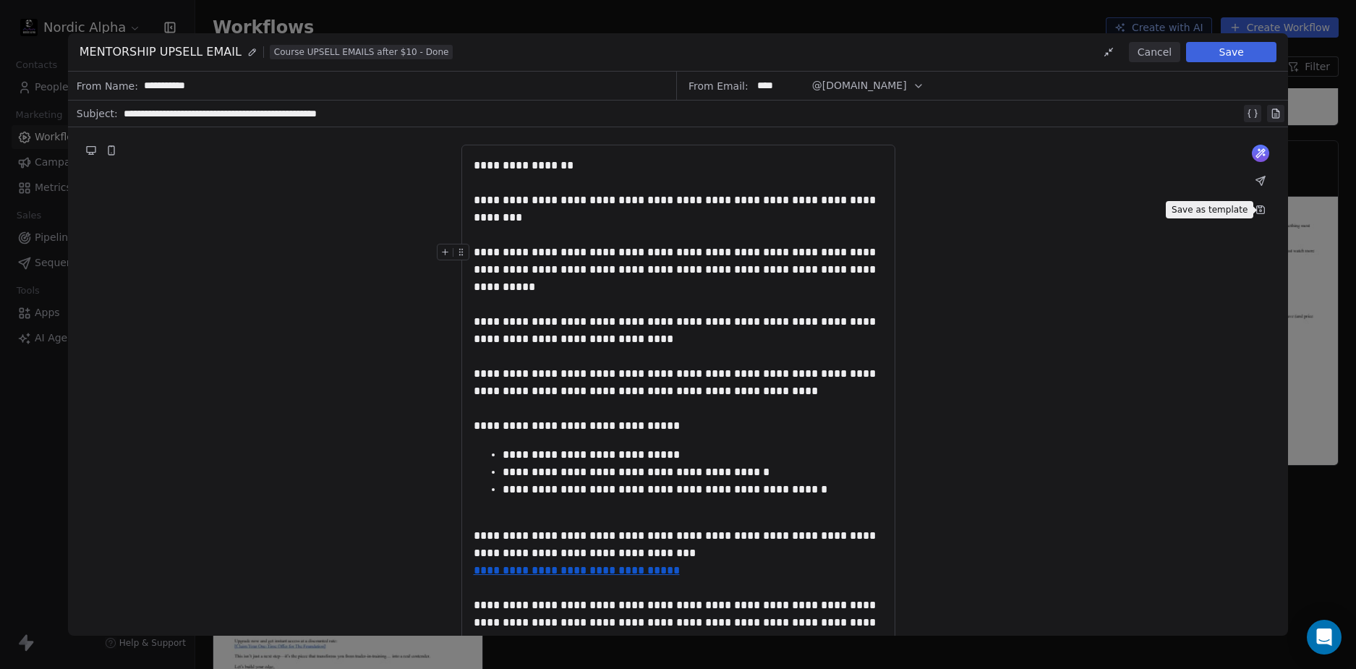
click at [1263, 208] on icon at bounding box center [1261, 210] width 8 height 8
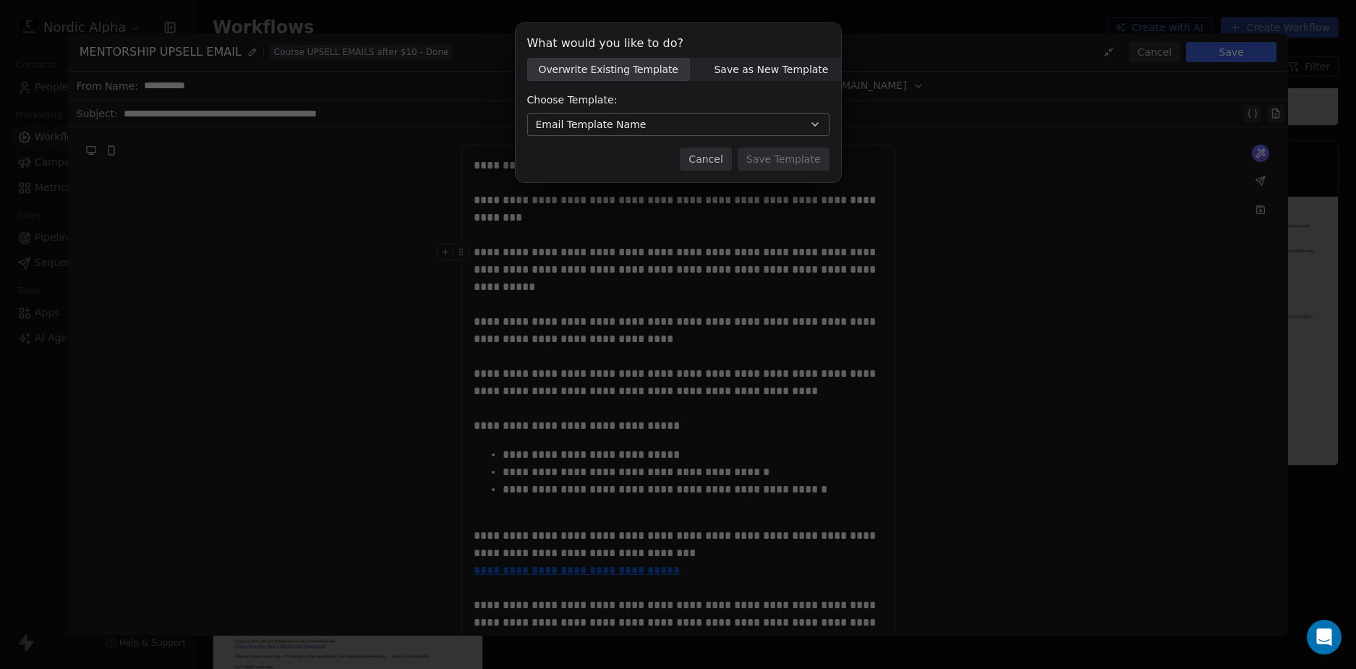
click at [773, 58] on span "Save as New Template Save as New Template" at bounding box center [771, 69] width 163 height 23
click at [620, 115] on input at bounding box center [678, 125] width 301 height 22
paste input "********"
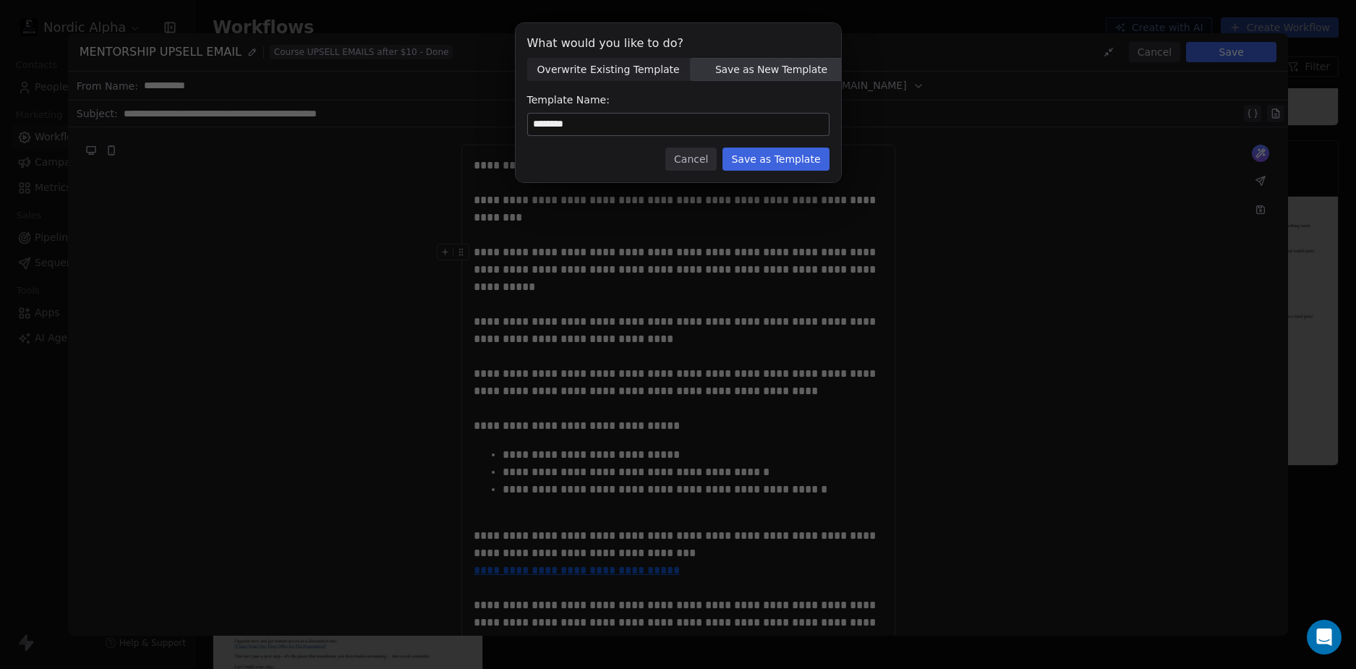
type input "********"
click at [571, 168] on div "Cancel Save as Template" at bounding box center [678, 159] width 302 height 23
click at [796, 156] on button "Save as Template" at bounding box center [775, 159] width 106 height 23
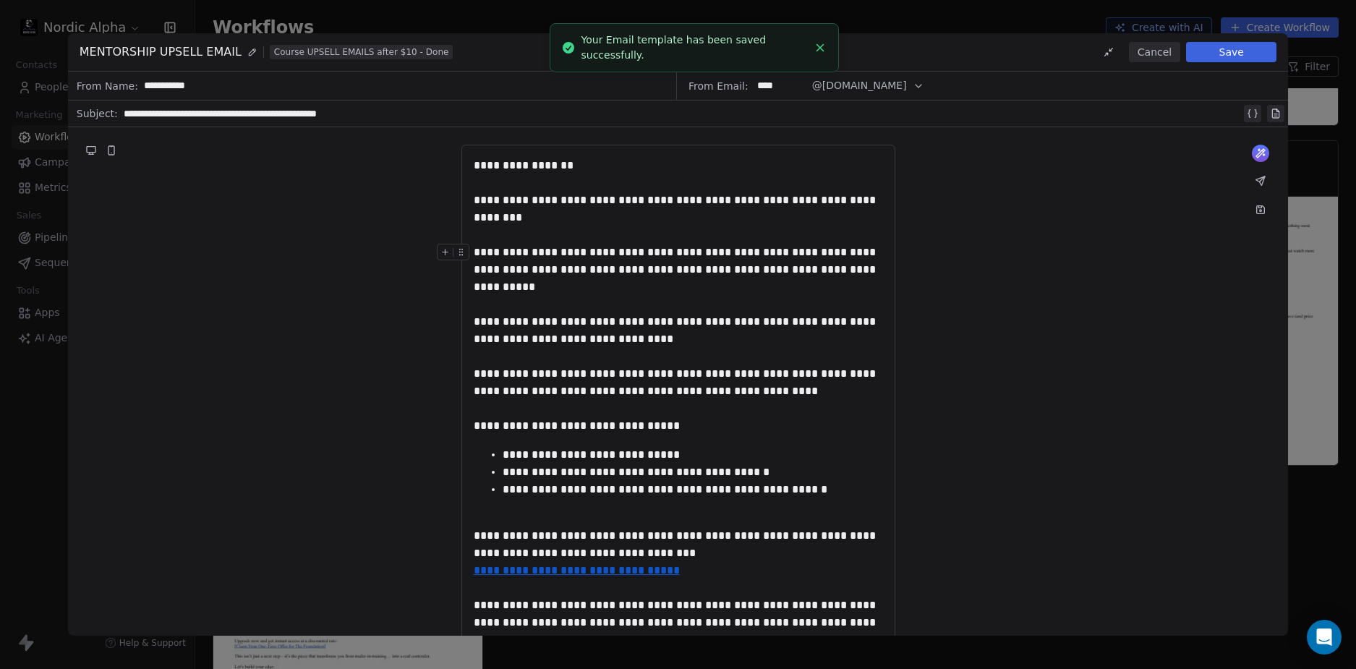
click at [1113, 246] on div "**********" at bounding box center [678, 490] width 1221 height 726
click at [1163, 52] on button "Cancel" at bounding box center [1154, 52] width 51 height 20
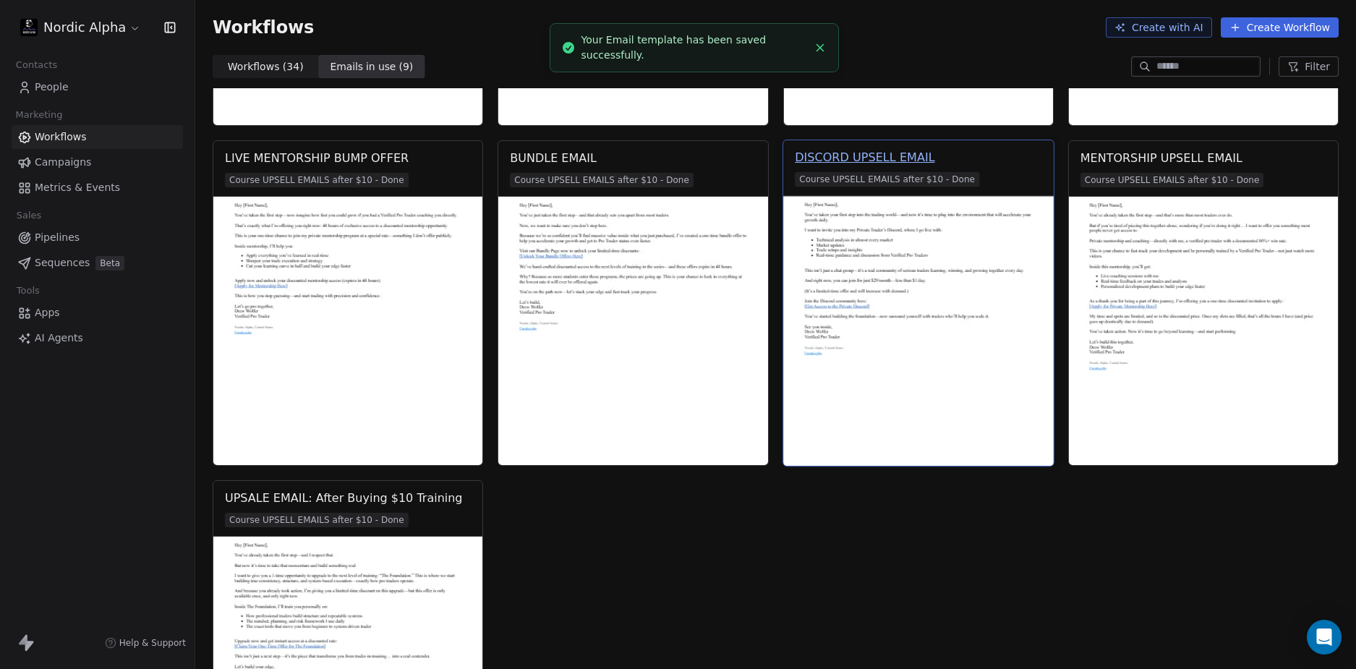
click at [868, 153] on div "DISCORD UPSELL EMAIL" at bounding box center [865, 157] width 140 height 17
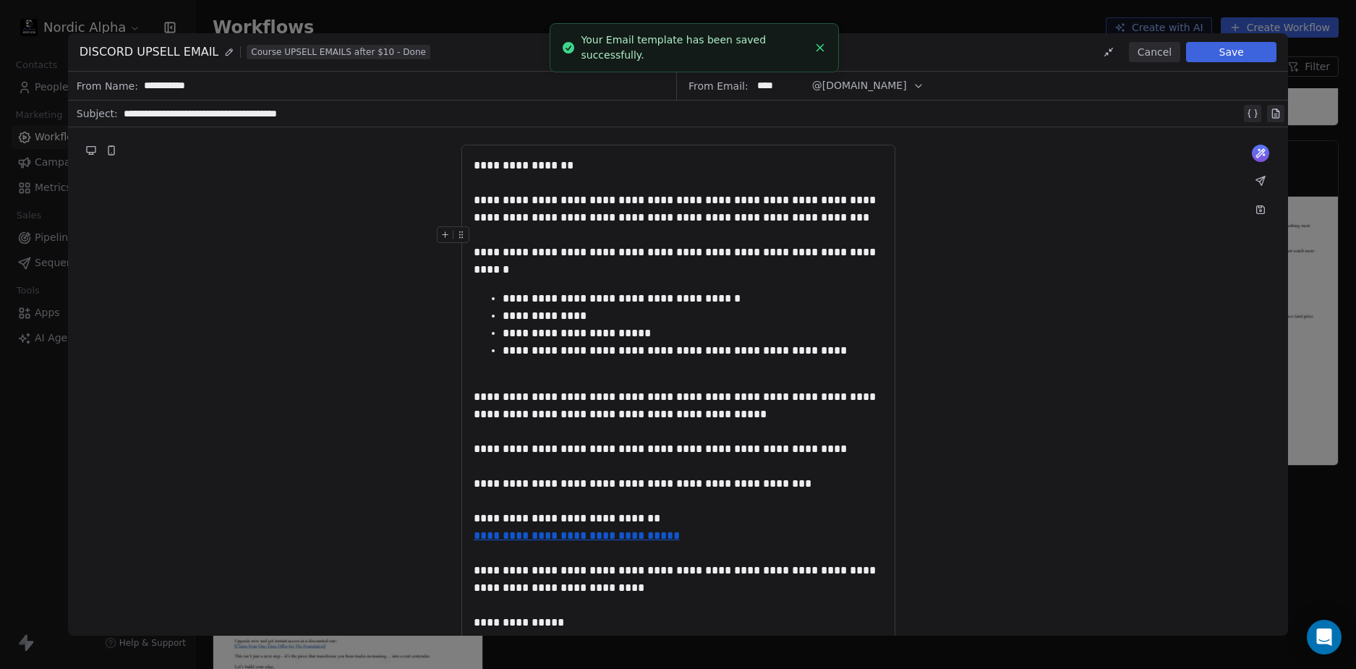
click at [1262, 209] on icon at bounding box center [1261, 210] width 8 height 8
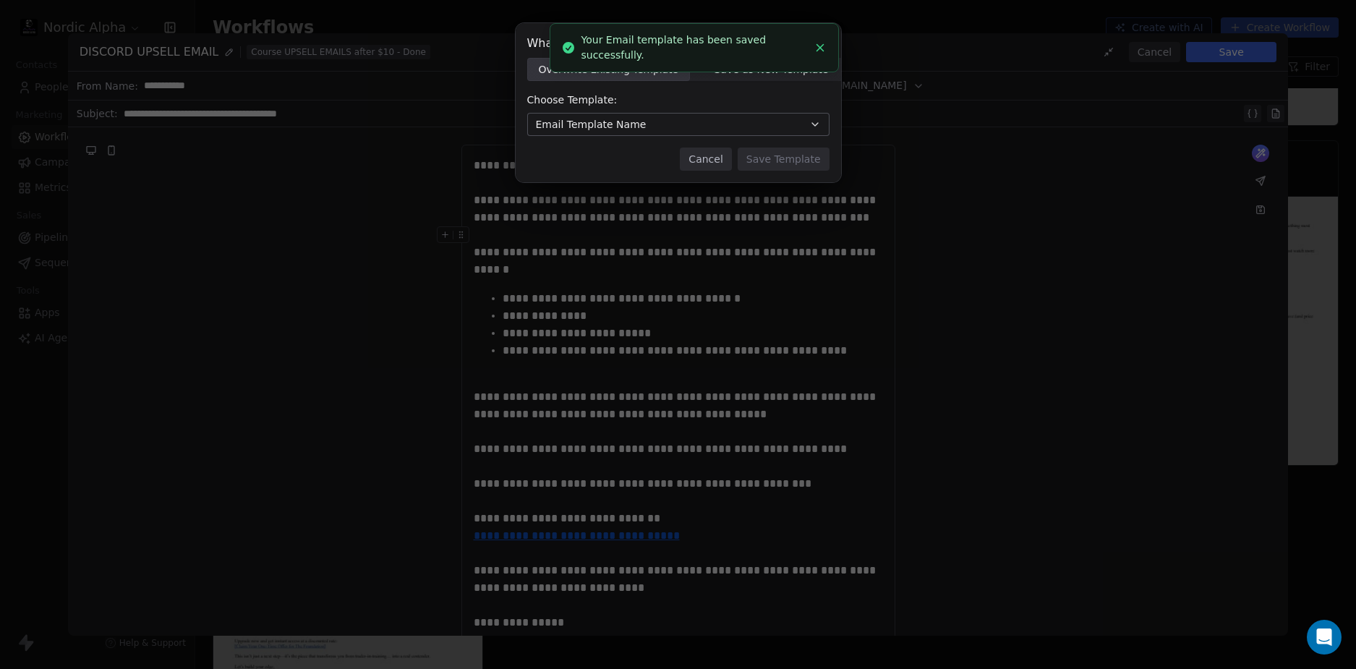
click at [727, 69] on span "Save as New Template" at bounding box center [771, 69] width 114 height 15
click at [621, 131] on input at bounding box center [678, 125] width 301 height 22
paste input "********"
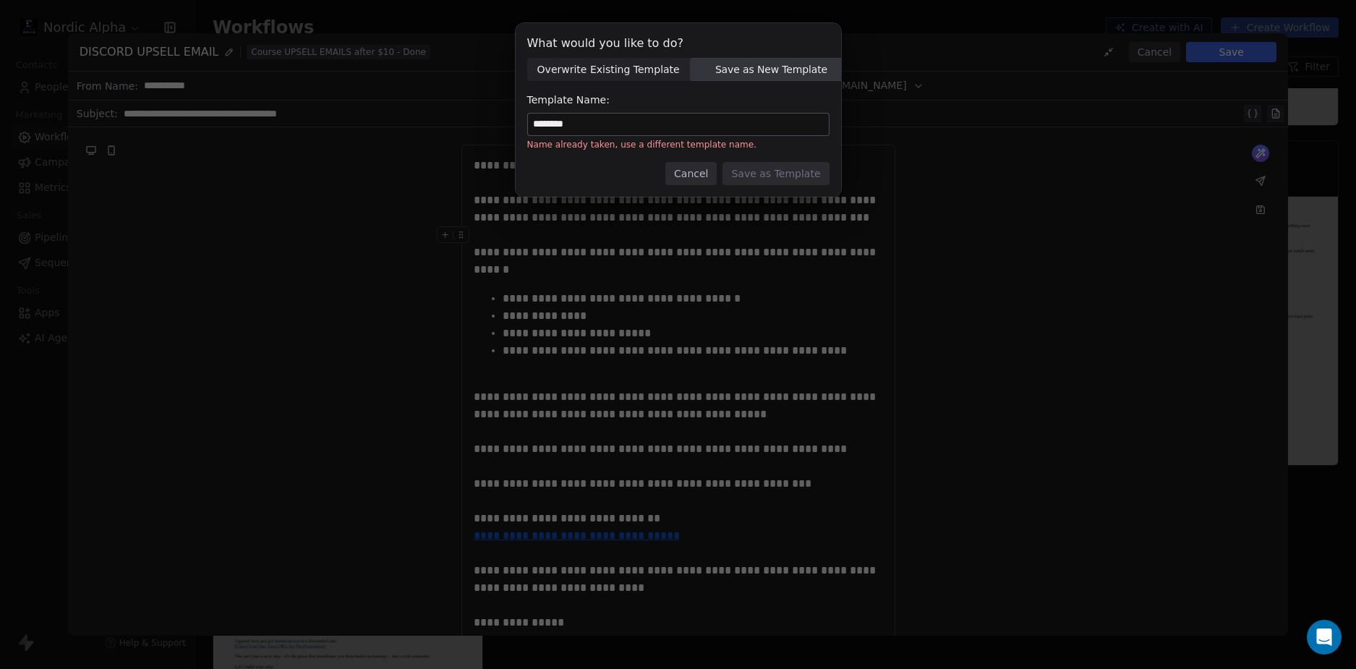
type input "********"
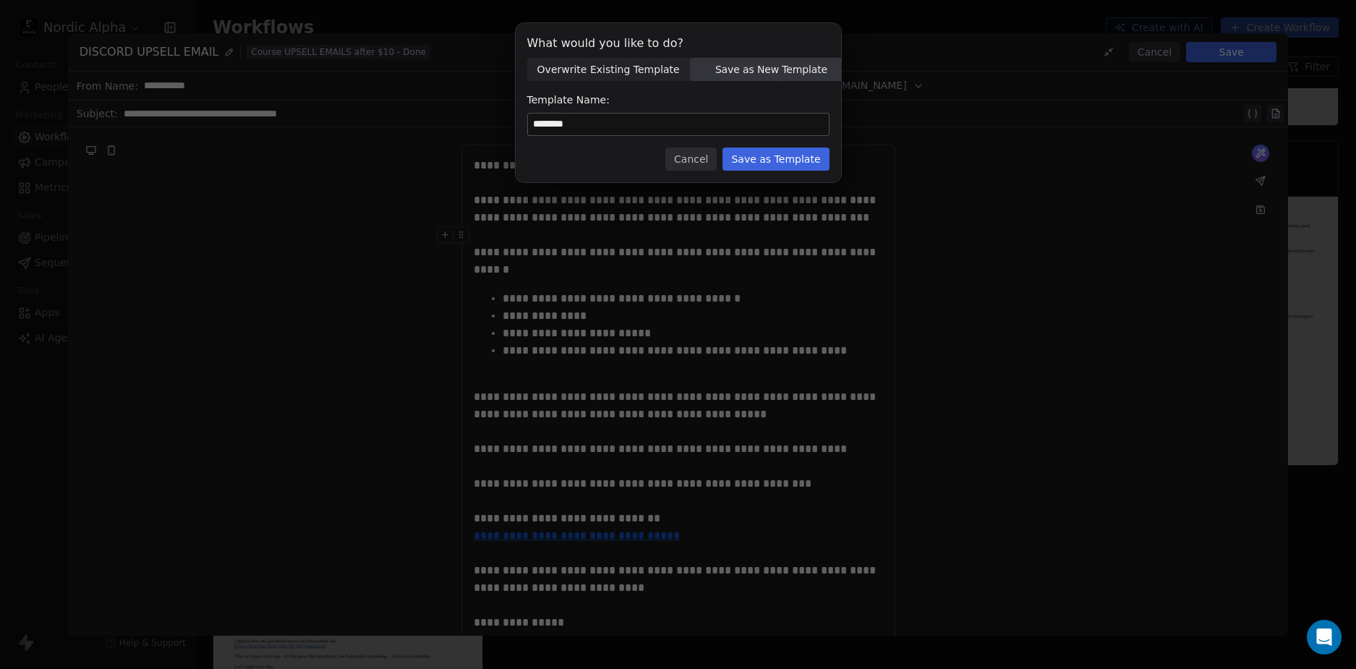
click at [618, 166] on div "Cancel Save as Template" at bounding box center [678, 159] width 302 height 23
click at [803, 163] on button "Save as Template" at bounding box center [775, 159] width 106 height 23
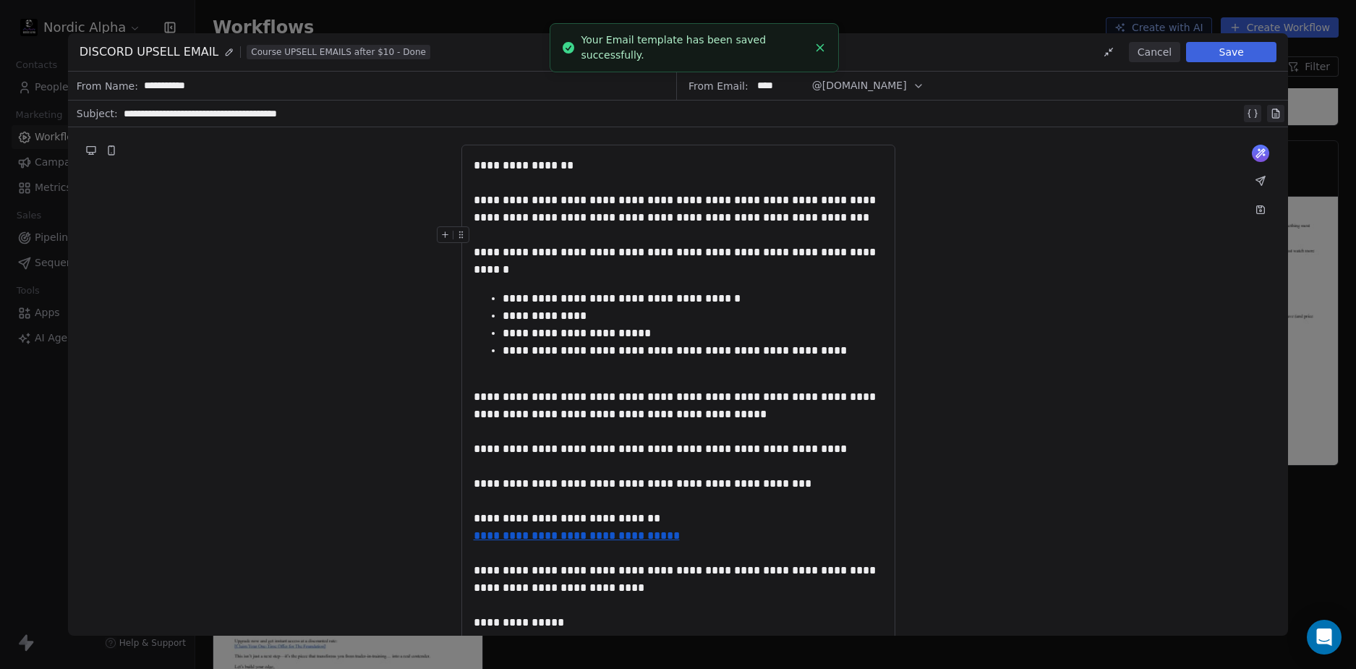
click at [1107, 180] on div "**********" at bounding box center [678, 438] width 1221 height 622
click at [1123, 244] on div "**********" at bounding box center [678, 438] width 1221 height 622
click at [995, 253] on div "**********" at bounding box center [678, 438] width 1221 height 622
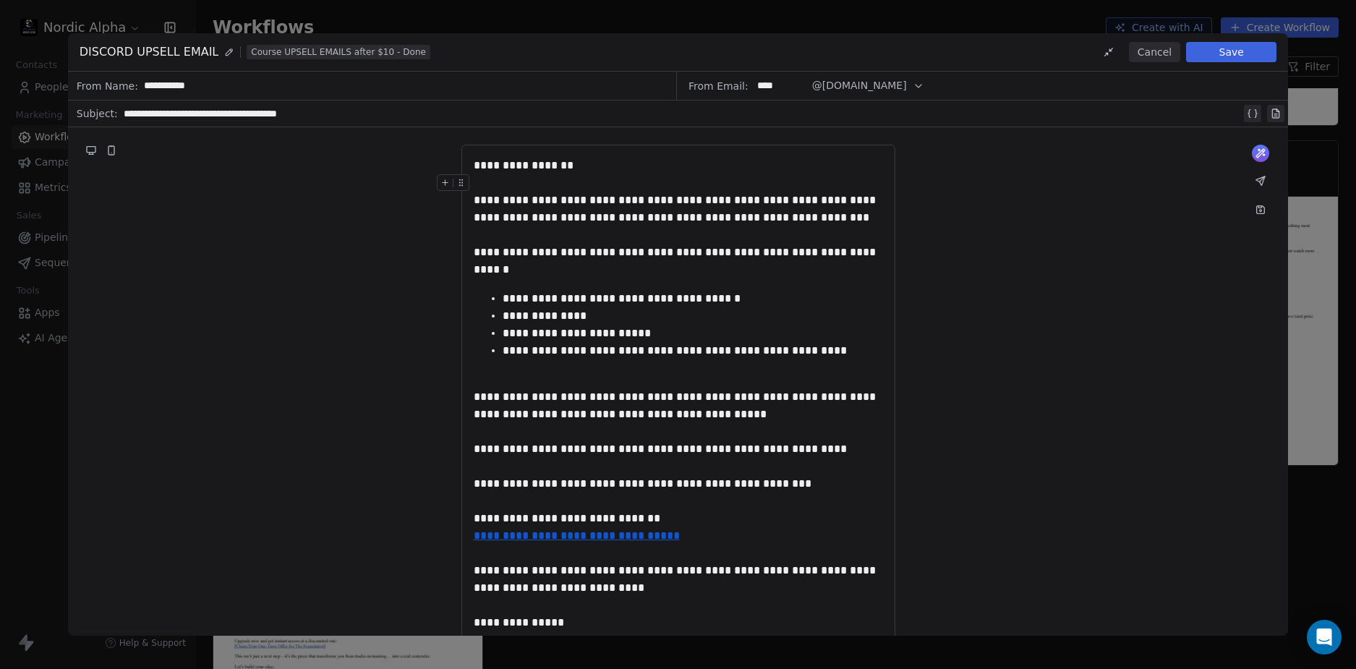
click at [1080, 192] on div "**********" at bounding box center [678, 438] width 1221 height 622
click at [1156, 238] on div "**********" at bounding box center [678, 438] width 1221 height 622
click at [1263, 204] on icon at bounding box center [1261, 210] width 12 height 12
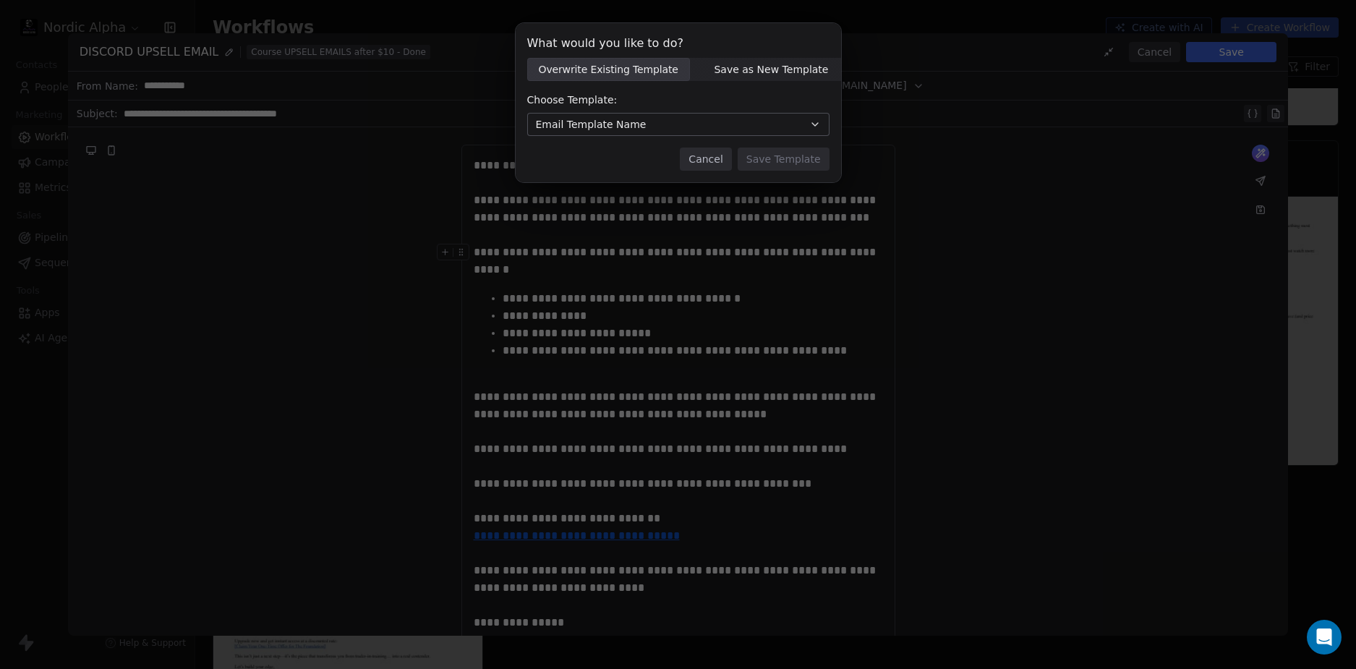
click at [749, 73] on span "Save as New Template" at bounding box center [771, 69] width 114 height 15
click at [642, 114] on input at bounding box center [678, 125] width 301 height 22
paste input "********"
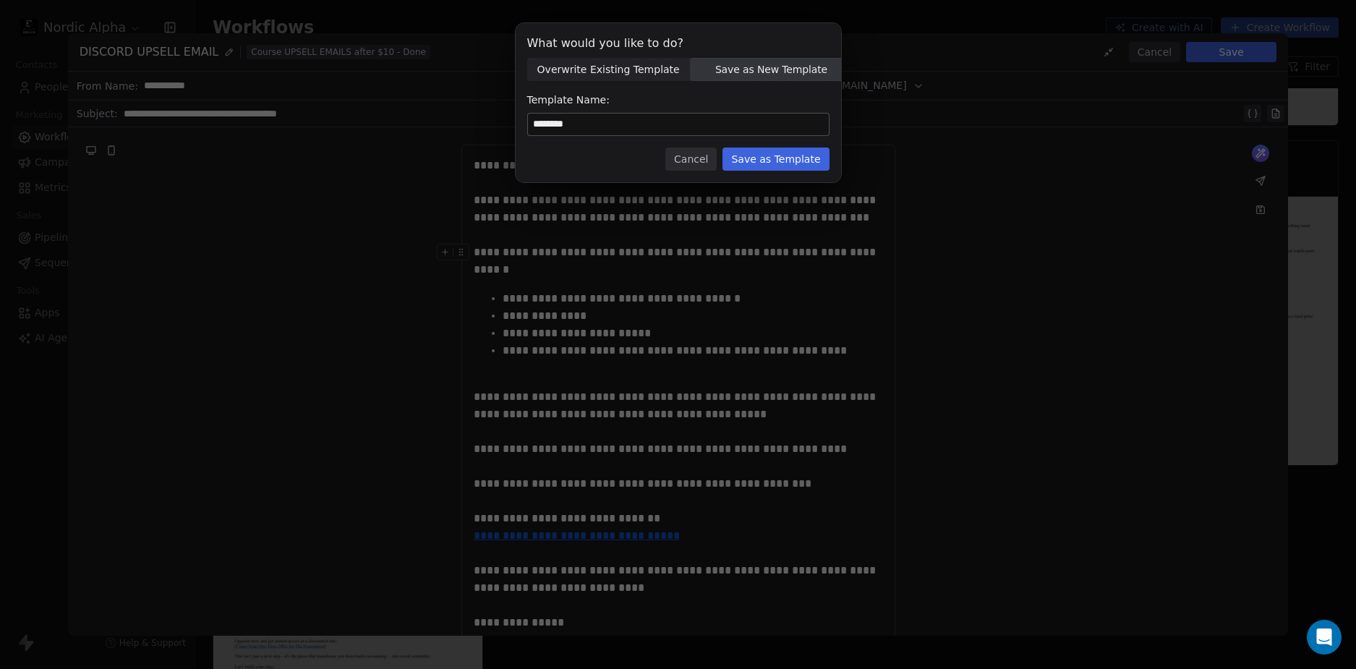
type input "********"
click at [796, 157] on button "Save as Template" at bounding box center [775, 159] width 106 height 23
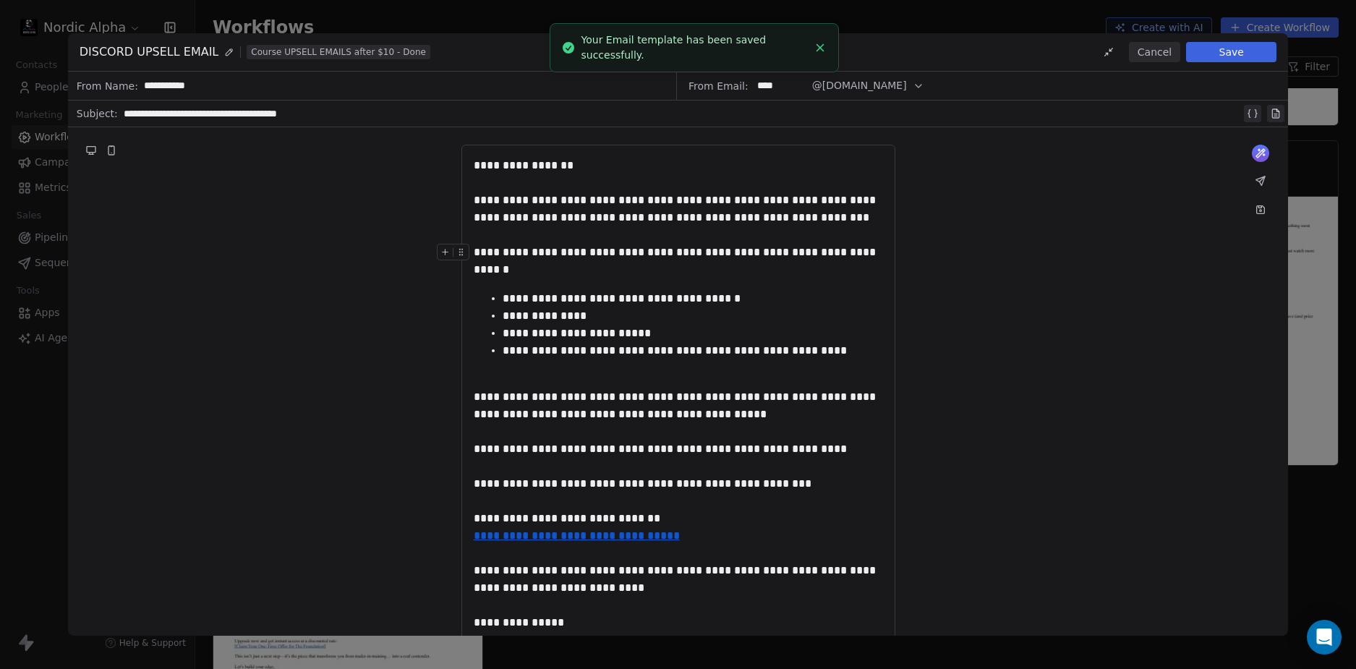
click at [1135, 266] on div "**********" at bounding box center [678, 438] width 1221 height 622
click at [1156, 53] on button "Cancel" at bounding box center [1154, 52] width 51 height 20
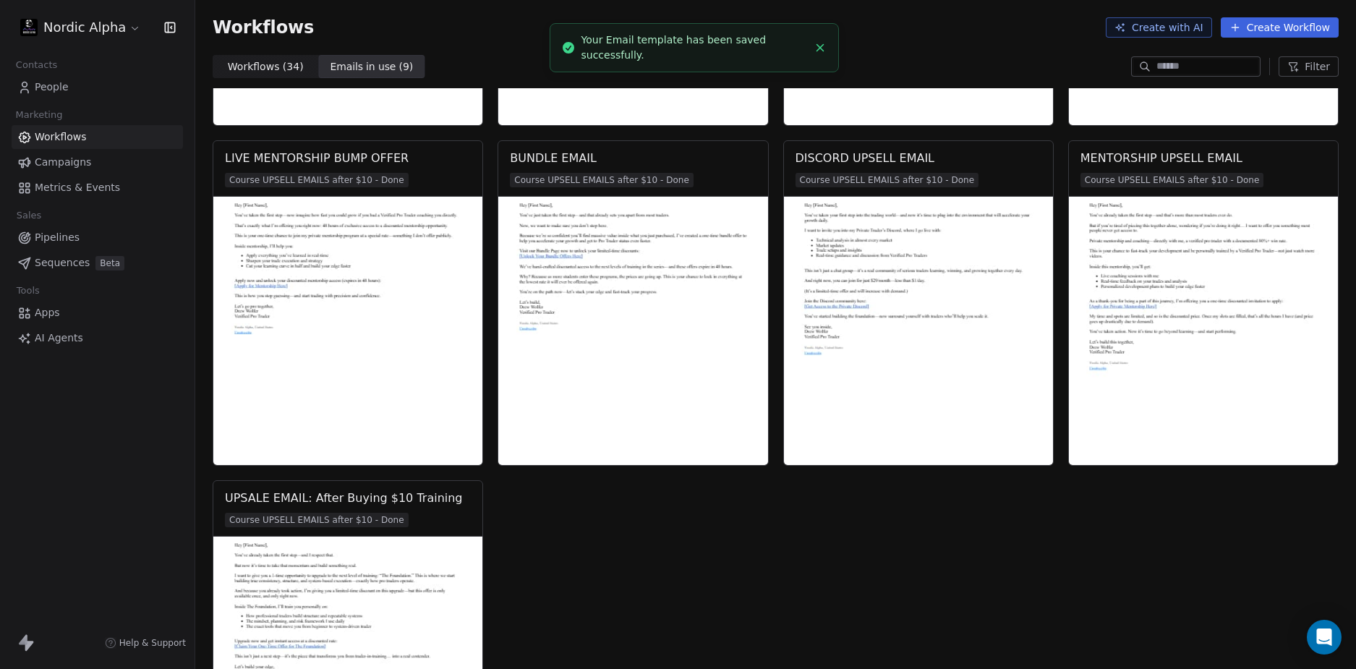
click at [709, 543] on div "UPSALE EMAIL: After Buying $10 Training Course UPSELL EMAILS after $10 - Done" at bounding box center [776, 642] width 1126 height 325
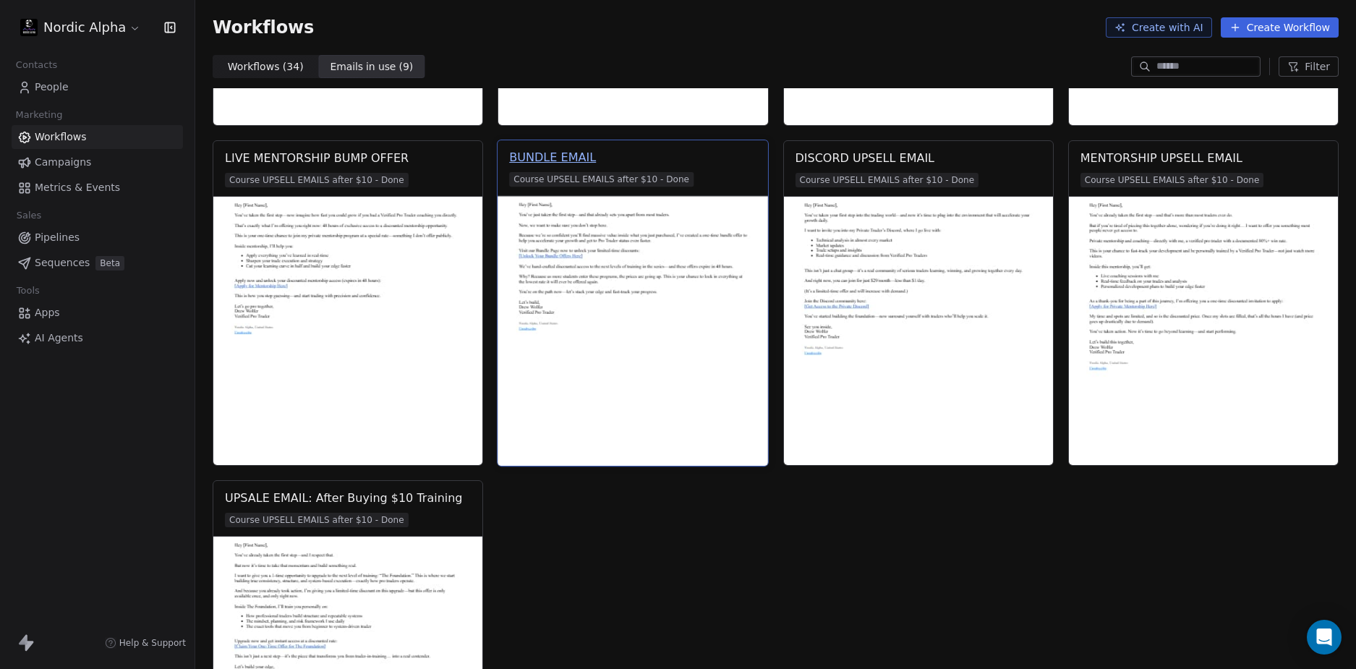
click at [559, 159] on div "BUNDLE EMAIL" at bounding box center [552, 157] width 87 height 17
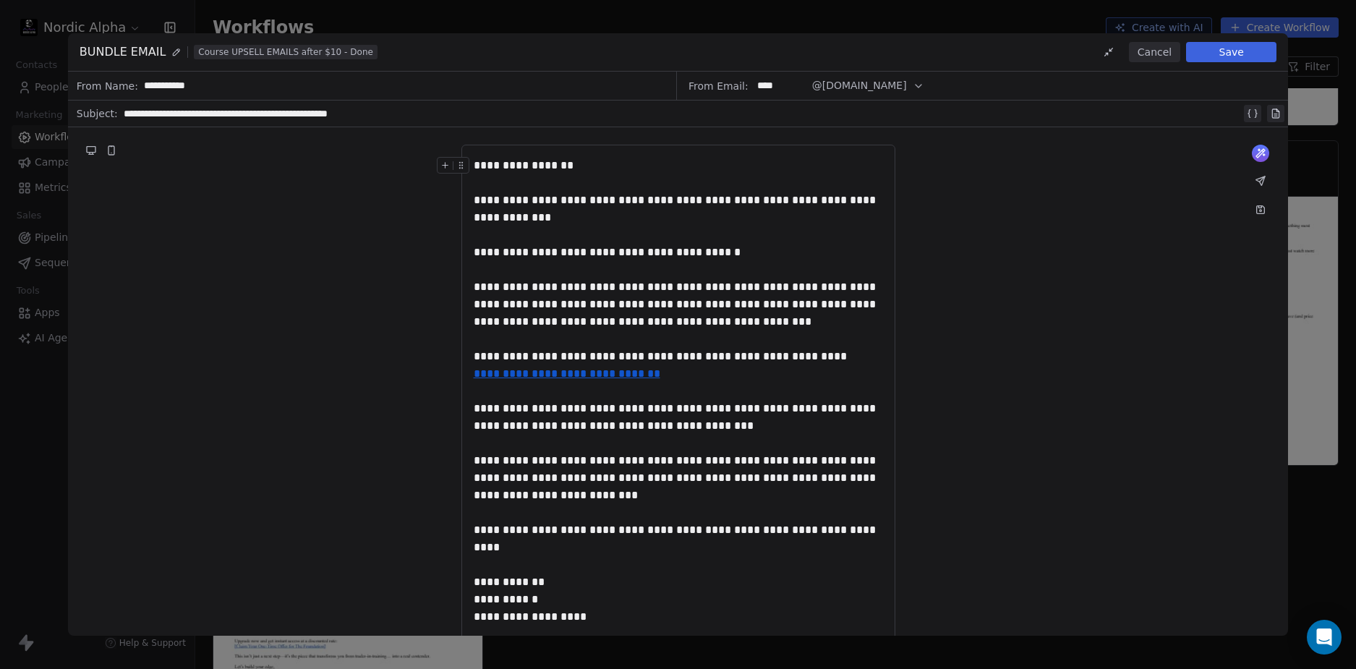
click at [1267, 209] on button at bounding box center [1260, 210] width 20 height 20
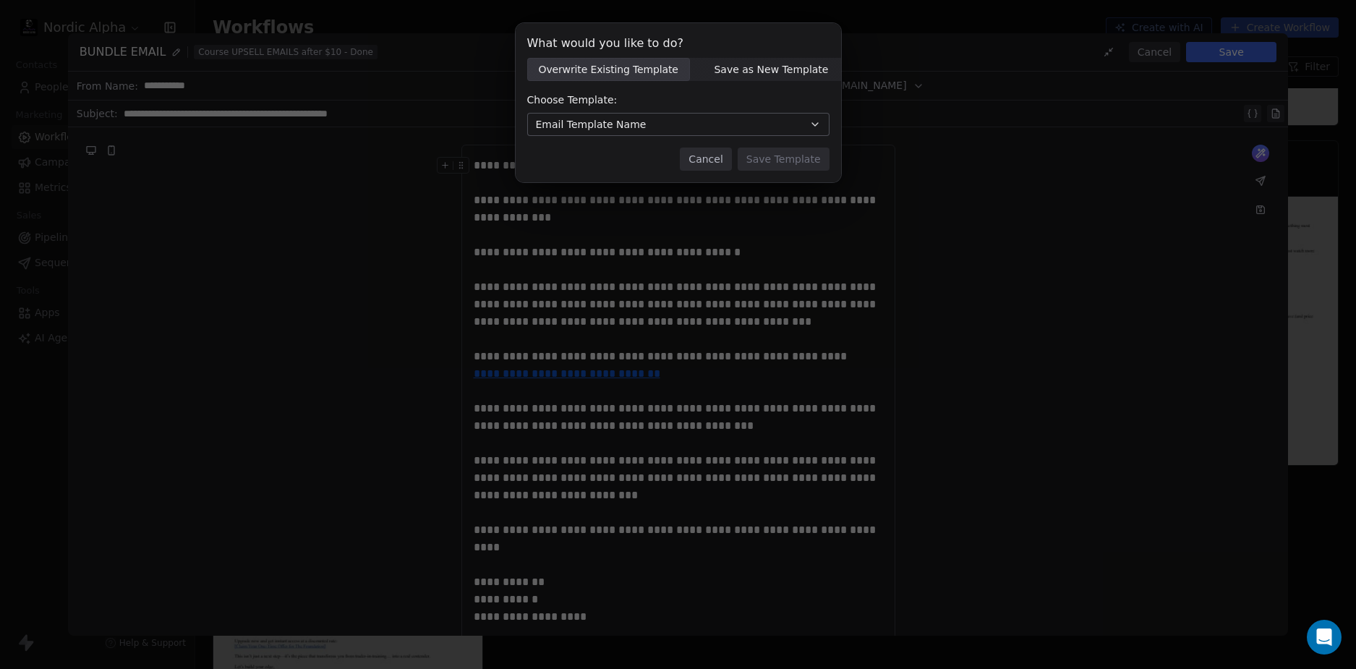
click at [768, 54] on div "What would you like to do? Overwrite Existing Template Overwrite Existing Templ…" at bounding box center [678, 102] width 325 height 159
click at [757, 66] on span "Save as New Template" at bounding box center [771, 69] width 114 height 15
click at [586, 124] on input at bounding box center [678, 125] width 301 height 22
paste input "********"
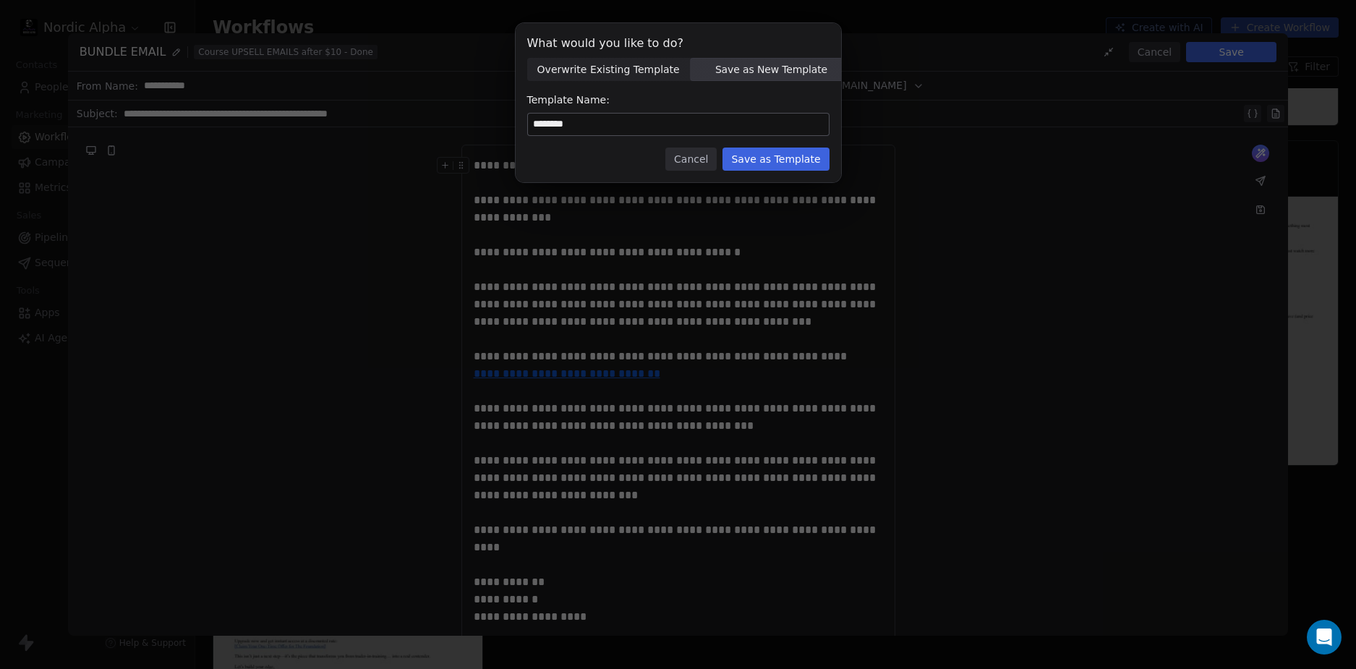
type input "********"
click at [625, 161] on div "Cancel Save as Template" at bounding box center [678, 159] width 302 height 23
drag, startPoint x: 870, startPoint y: 150, endPoint x: 852, endPoint y: 153, distance: 18.3
click at [870, 150] on div "What would you like to do? Overwrite Existing Template Overwrite Existing Templ…" at bounding box center [678, 111] width 1356 height 223
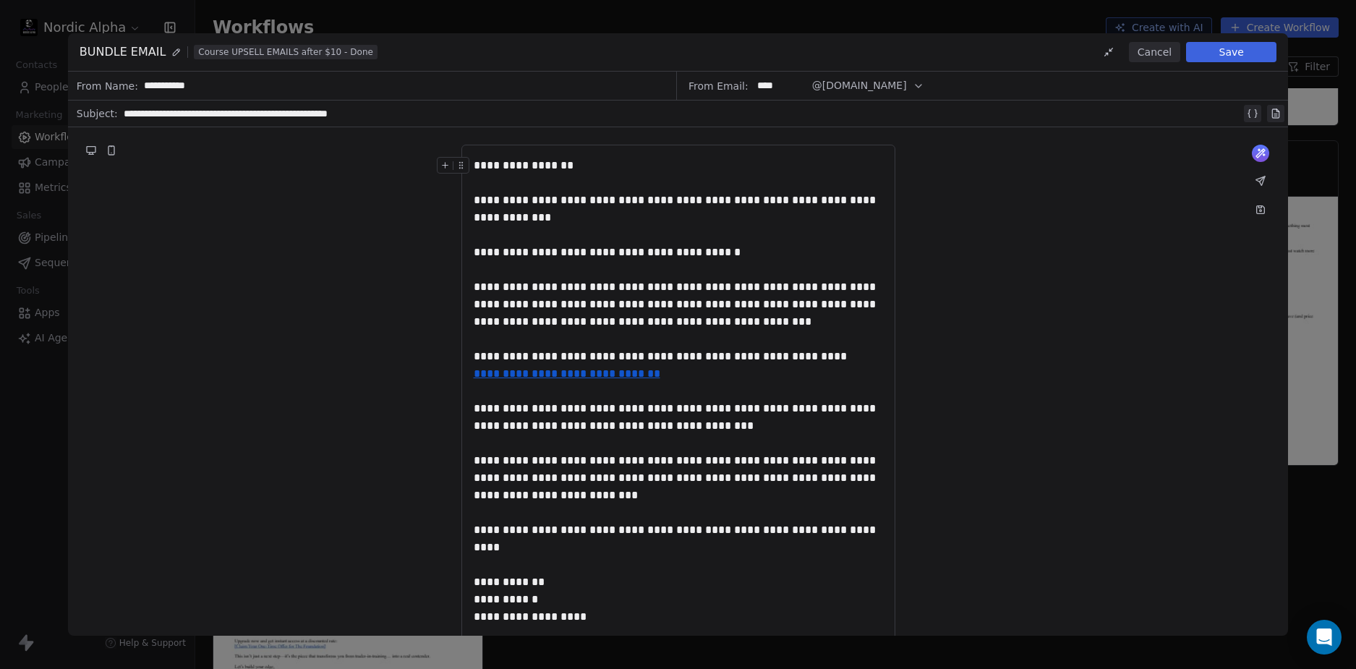
click at [1261, 210] on icon at bounding box center [1261, 211] width 2 height 2
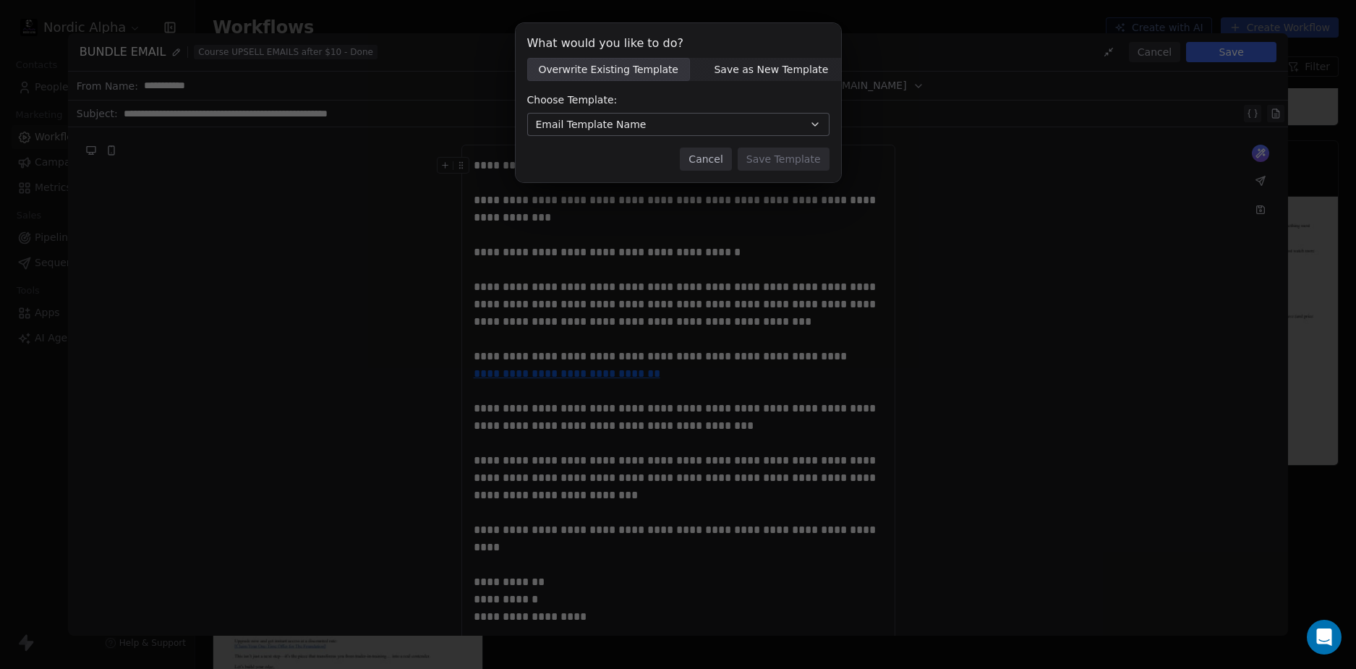
click at [771, 70] on span "Save as New Template" at bounding box center [771, 69] width 114 height 15
click at [602, 135] on div at bounding box center [678, 124] width 302 height 23
paste input "********"
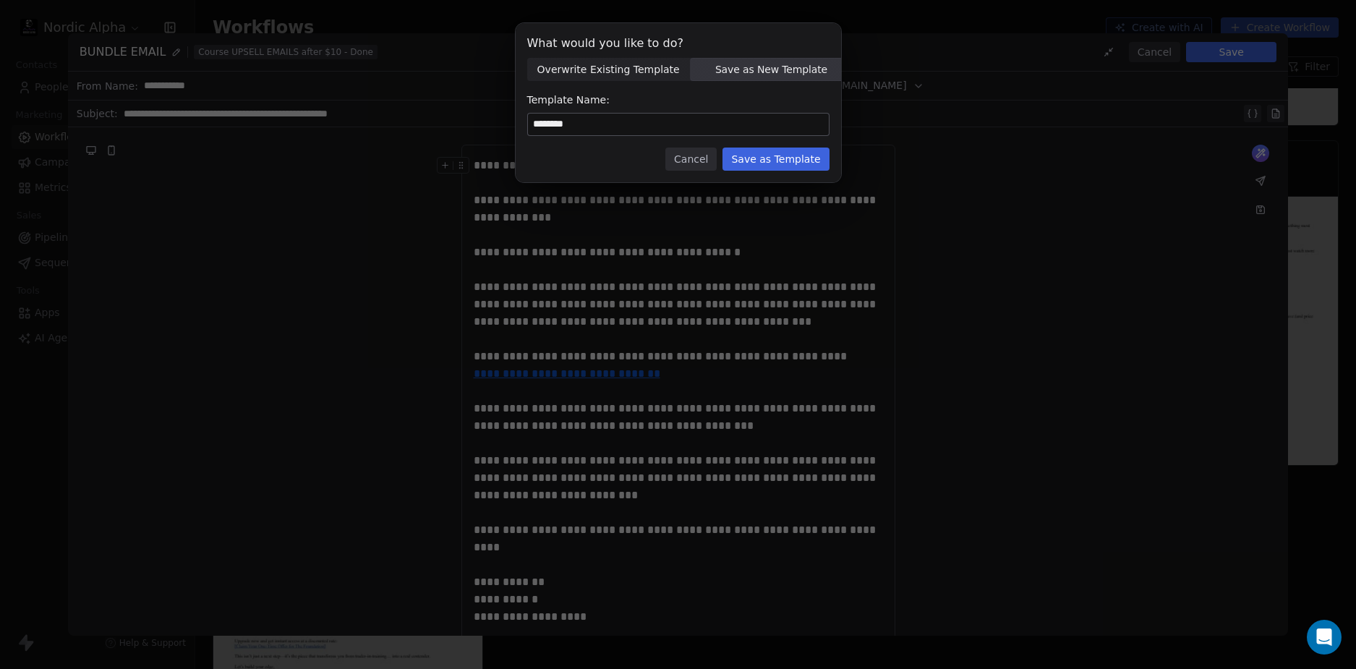
type input "********"
click at [652, 158] on div "Cancel Save as Template" at bounding box center [678, 159] width 302 height 23
click at [814, 160] on button "Save as Template" at bounding box center [775, 159] width 106 height 23
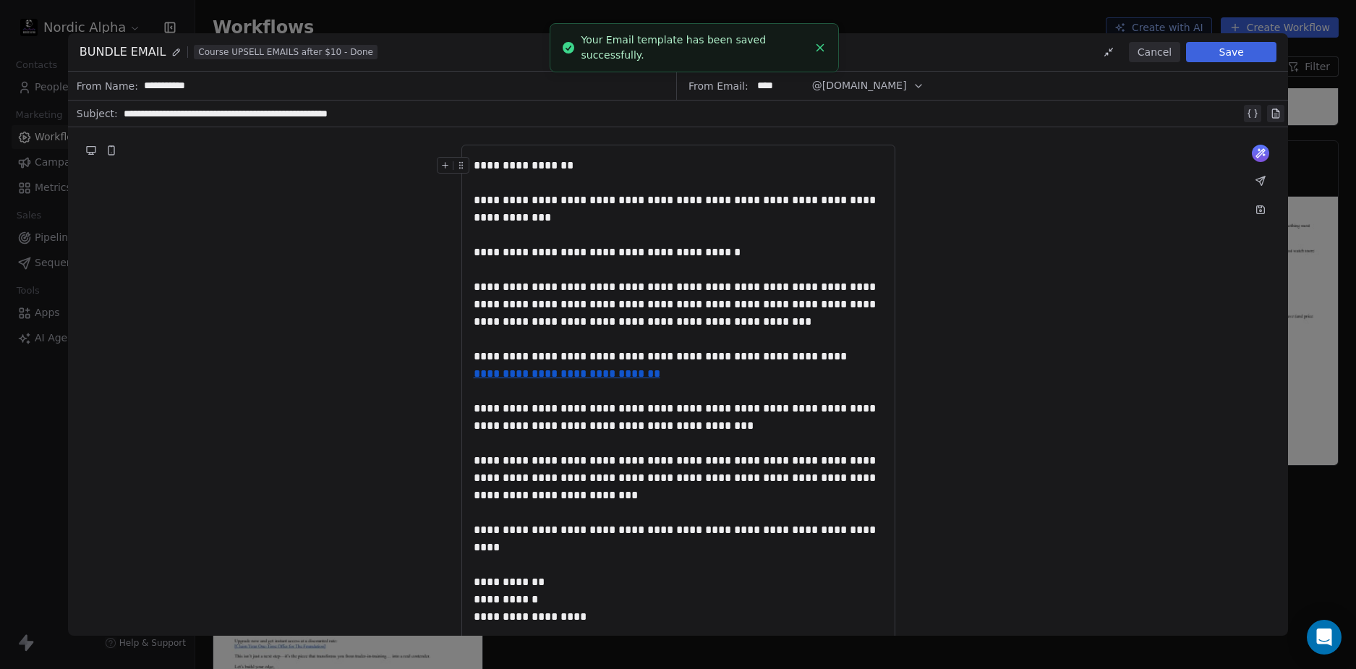
click at [1161, 54] on button "Cancel" at bounding box center [1154, 52] width 51 height 20
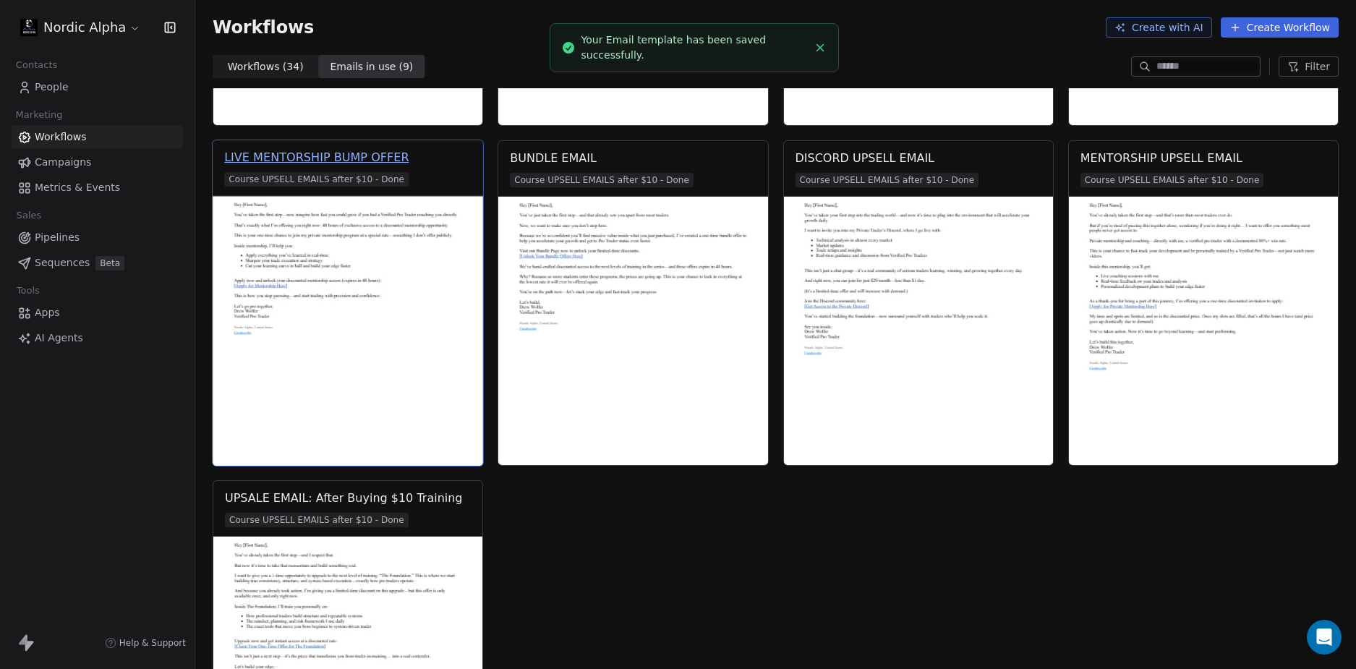
click at [320, 158] on div "LIVE MENTORSHIP BUMP OFFER" at bounding box center [316, 157] width 185 height 17
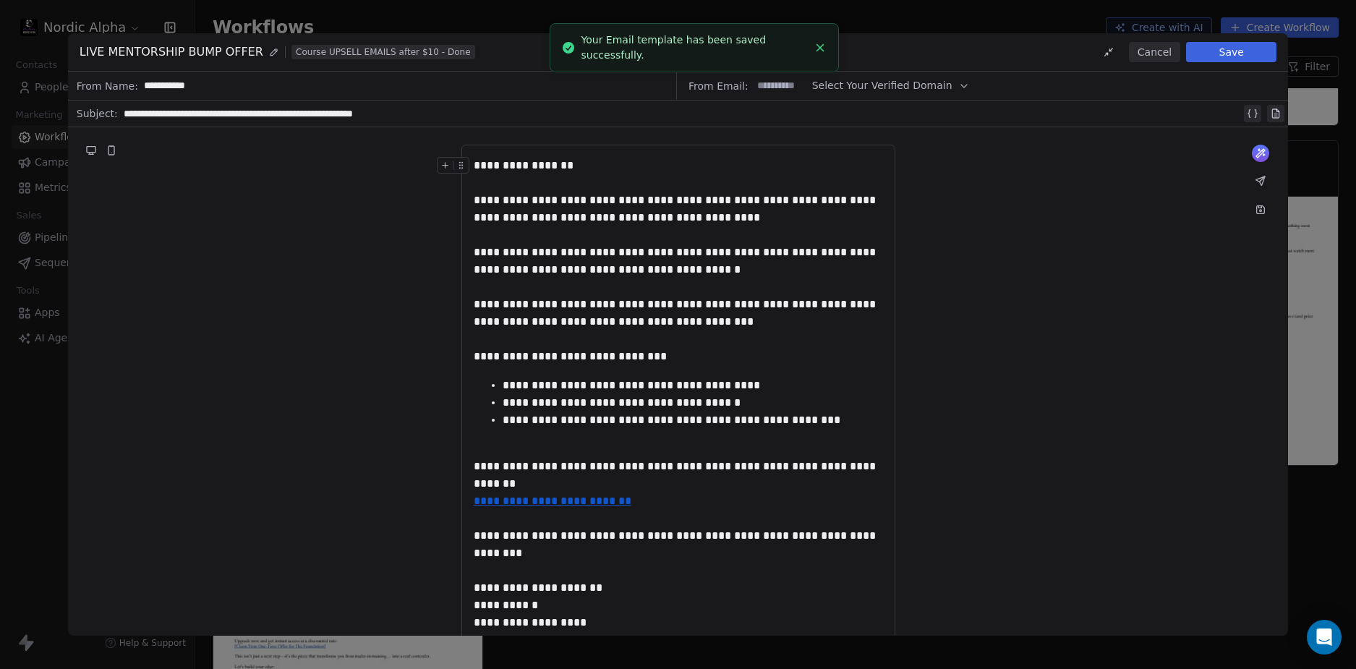
click at [1265, 210] on icon at bounding box center [1261, 210] width 8 height 8
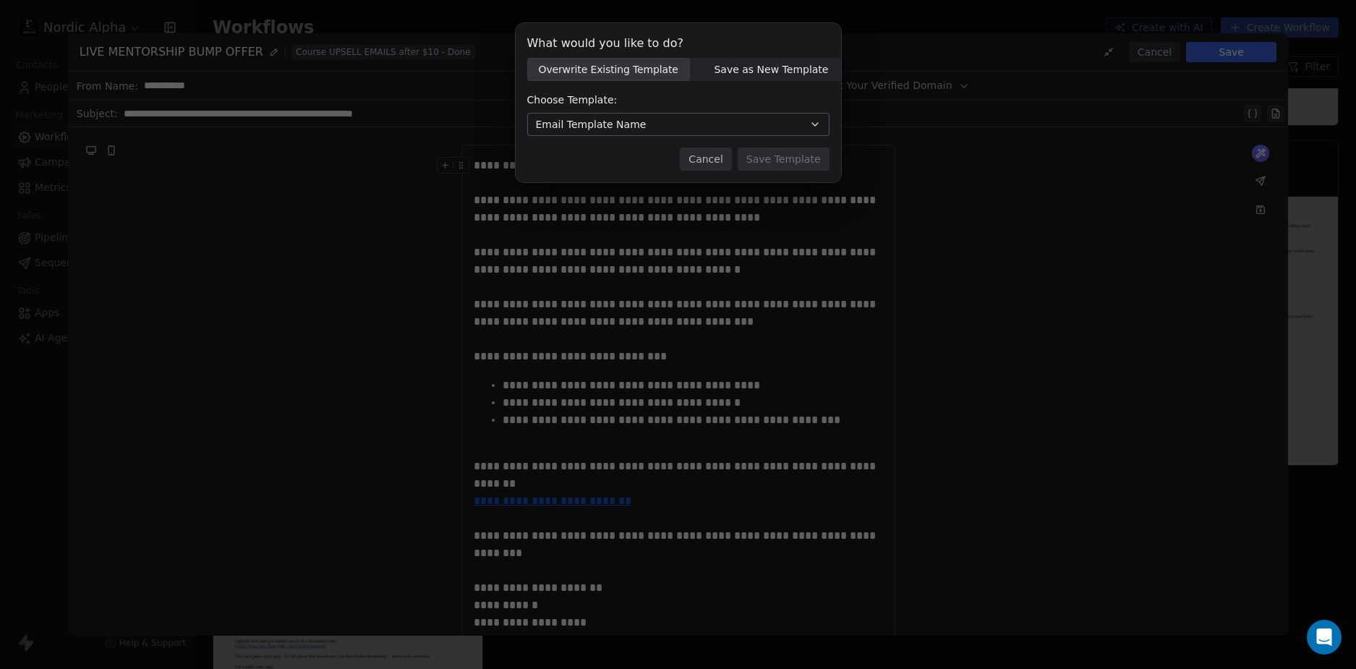
click at [749, 75] on span "Save as New Template" at bounding box center [771, 69] width 114 height 15
click at [605, 120] on input at bounding box center [678, 125] width 301 height 22
paste input "********"
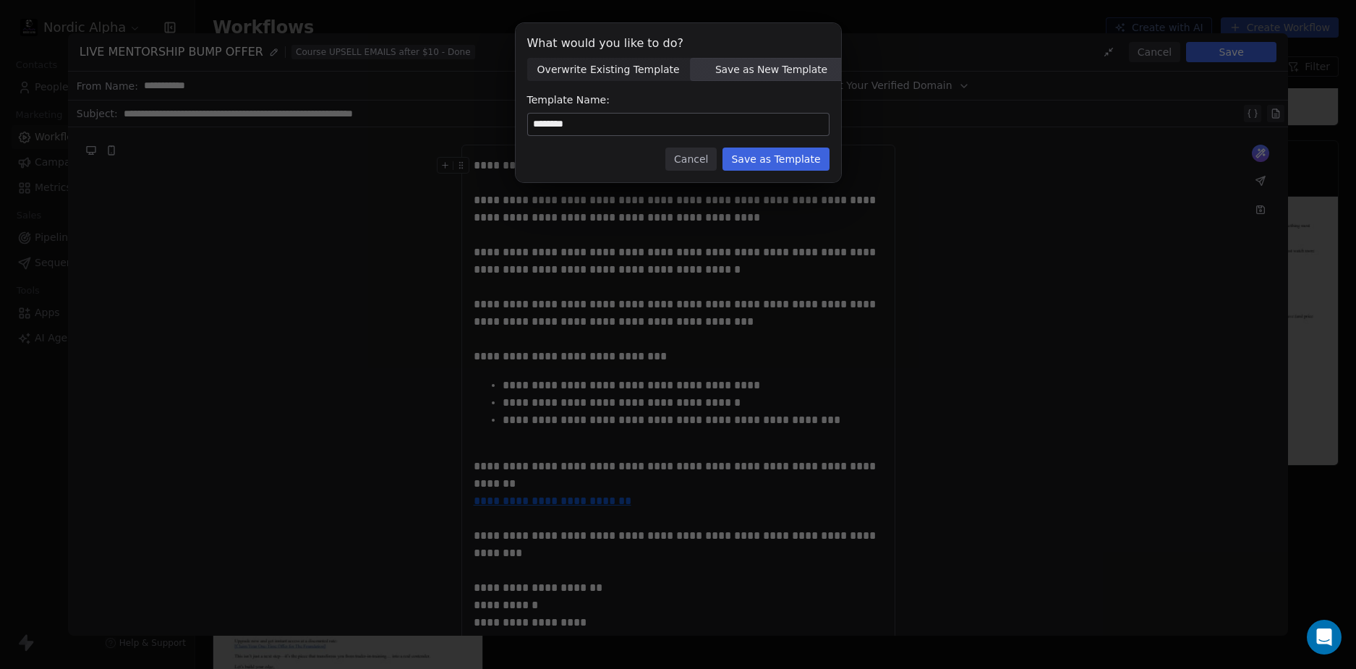
type input "********"
click at [624, 161] on div "Cancel Save as Template" at bounding box center [678, 159] width 302 height 23
click at [814, 158] on button "Save as Template" at bounding box center [775, 159] width 106 height 23
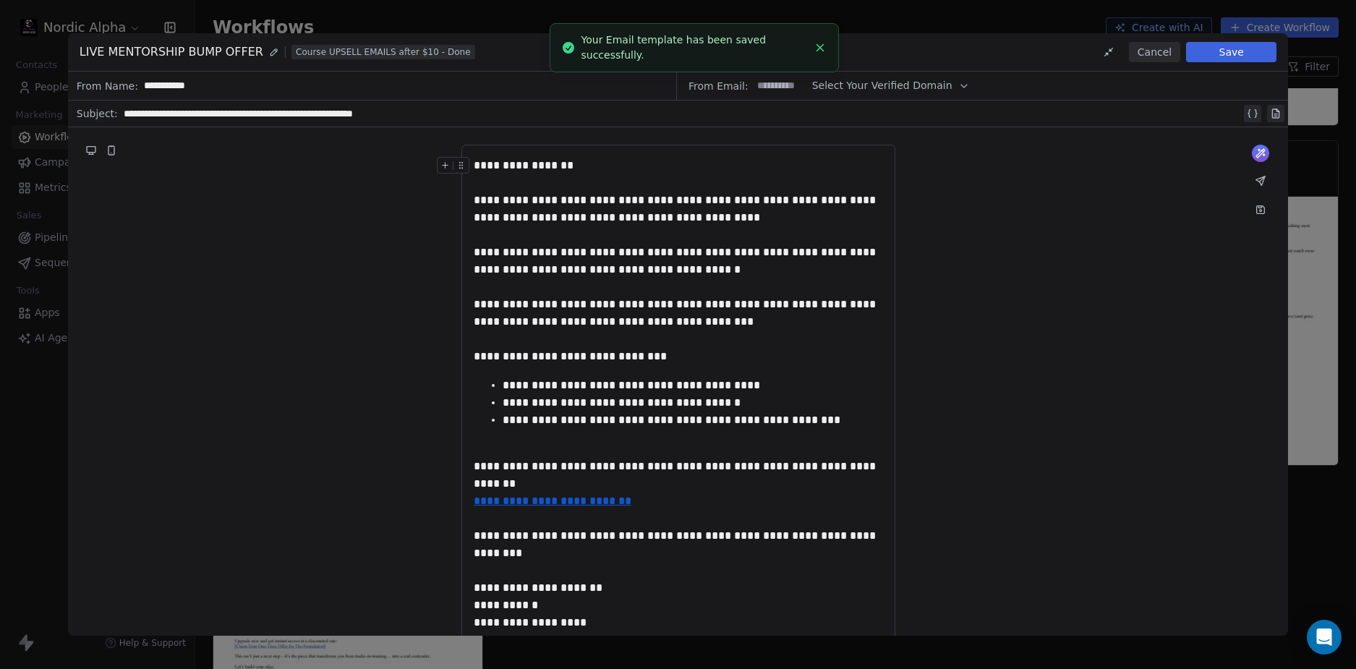
click at [1076, 260] on div "**********" at bounding box center [678, 420] width 1221 height 587
click at [1254, 51] on button "Save" at bounding box center [1231, 52] width 90 height 20
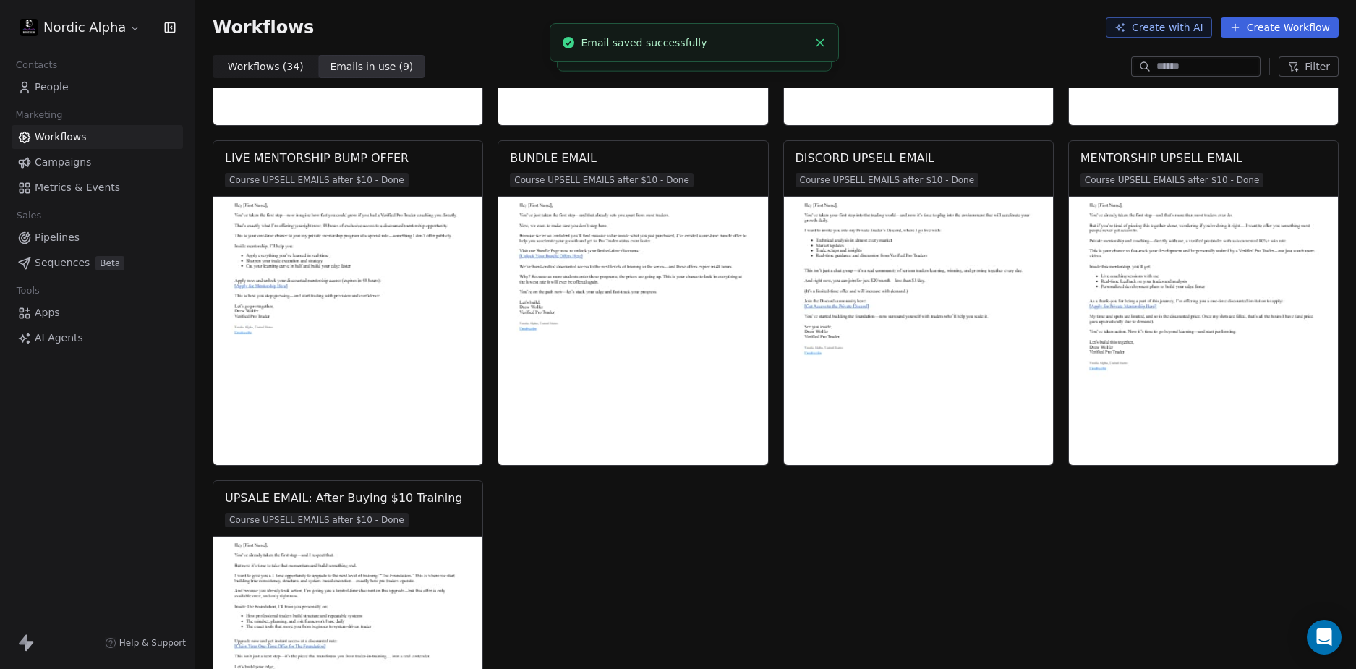
click at [896, 22] on div "Workflows Create with AI Create Workflow" at bounding box center [776, 27] width 1126 height 20
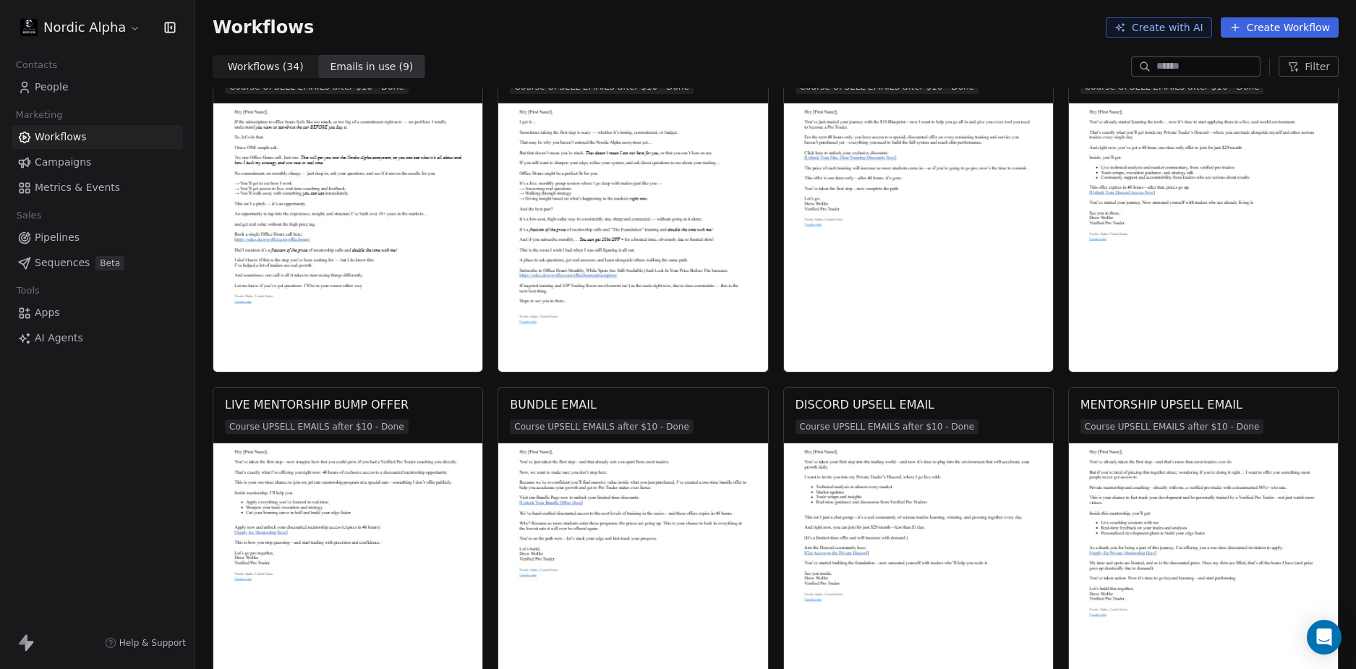
scroll to position [0, 0]
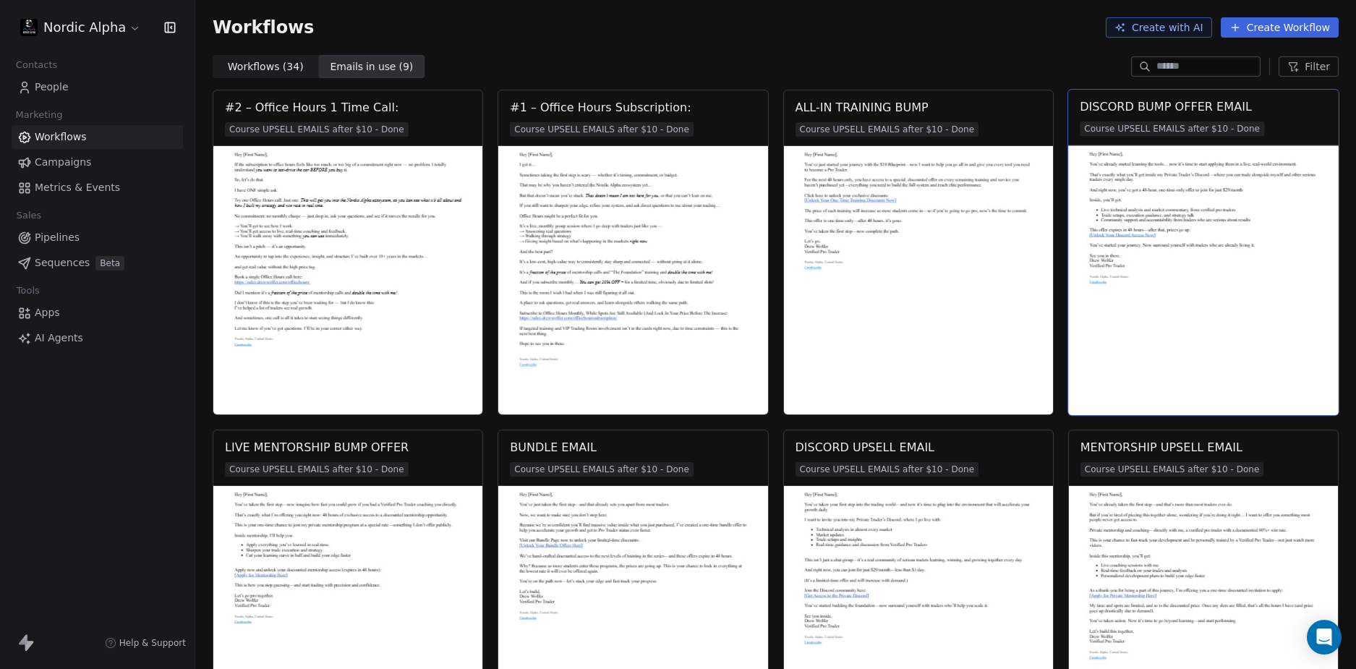
click at [1180, 210] on img at bounding box center [1203, 280] width 270 height 270
click at [1154, 105] on div "DISCORD BUMP OFFER EMAIL" at bounding box center [1166, 106] width 172 height 17
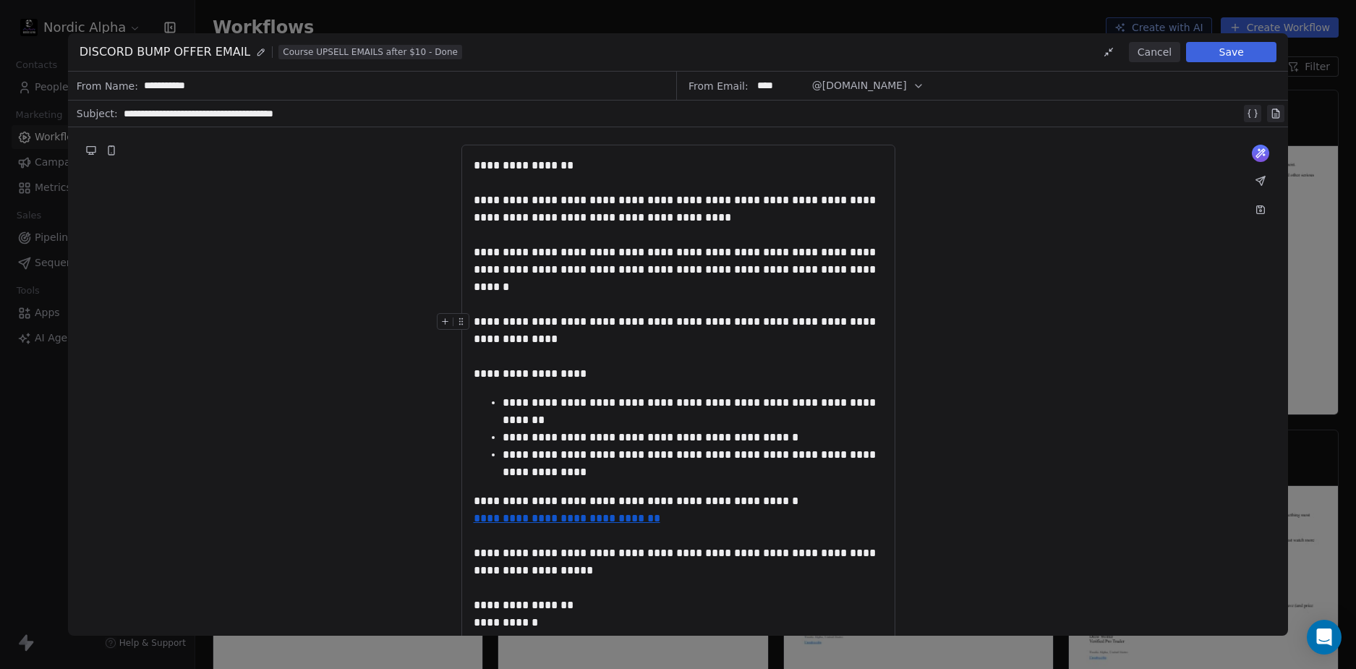
click at [1256, 202] on button at bounding box center [1260, 210] width 20 height 20
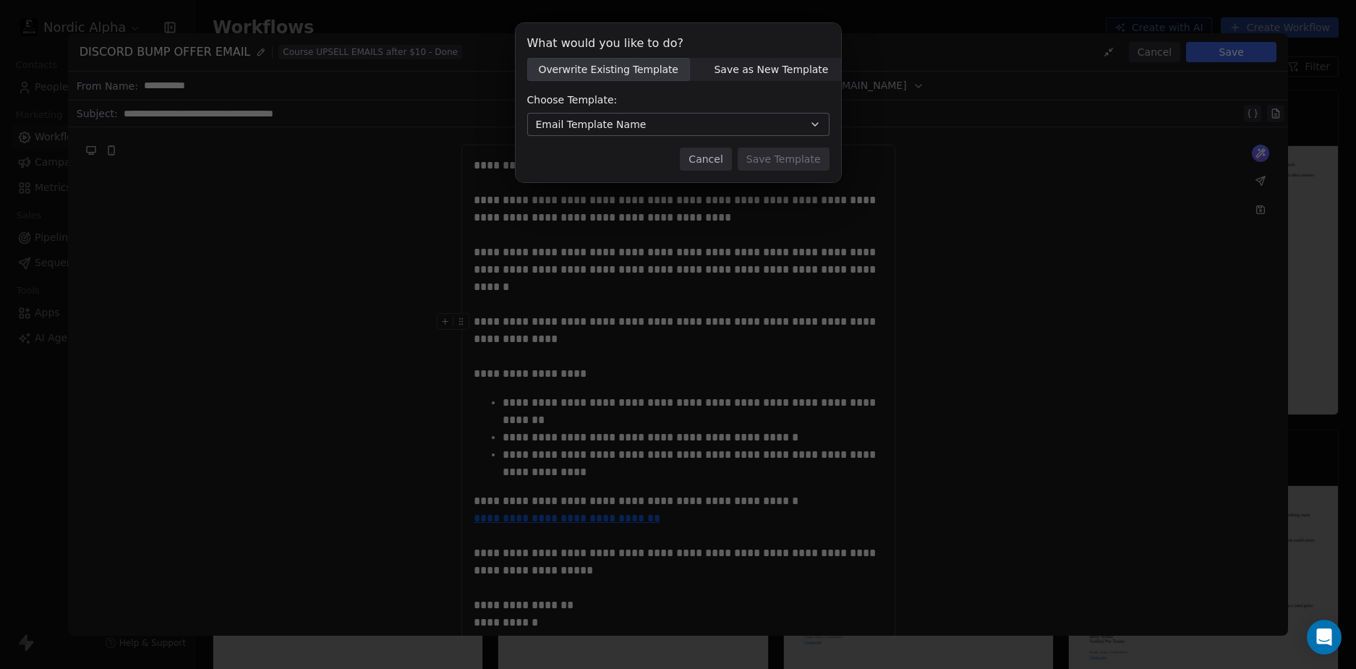
click at [781, 80] on span "Save as New Template Save as New Template" at bounding box center [771, 69] width 163 height 23
click at [658, 124] on input at bounding box center [678, 125] width 301 height 22
paste input "********"
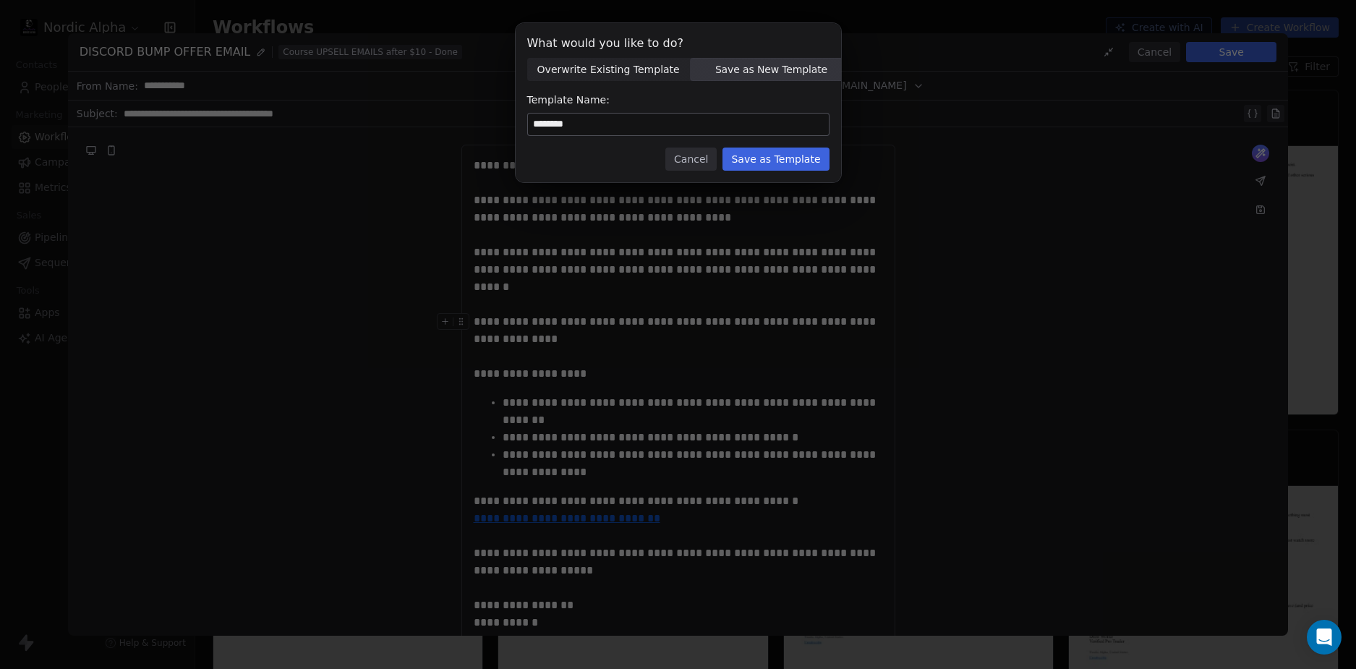
type input "********"
click at [621, 169] on div "Cancel Save as Template" at bounding box center [678, 159] width 302 height 23
click at [773, 161] on button "Save as Template" at bounding box center [775, 159] width 106 height 23
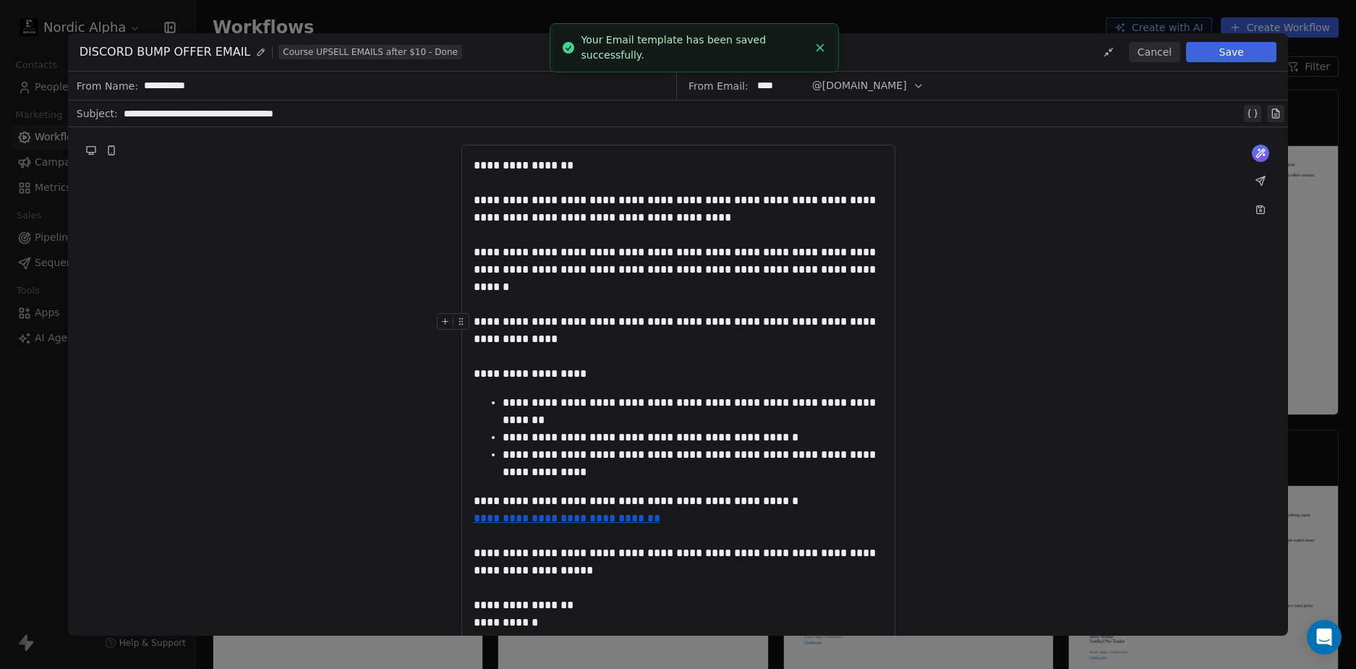
click at [1164, 59] on button "Cancel" at bounding box center [1154, 52] width 51 height 20
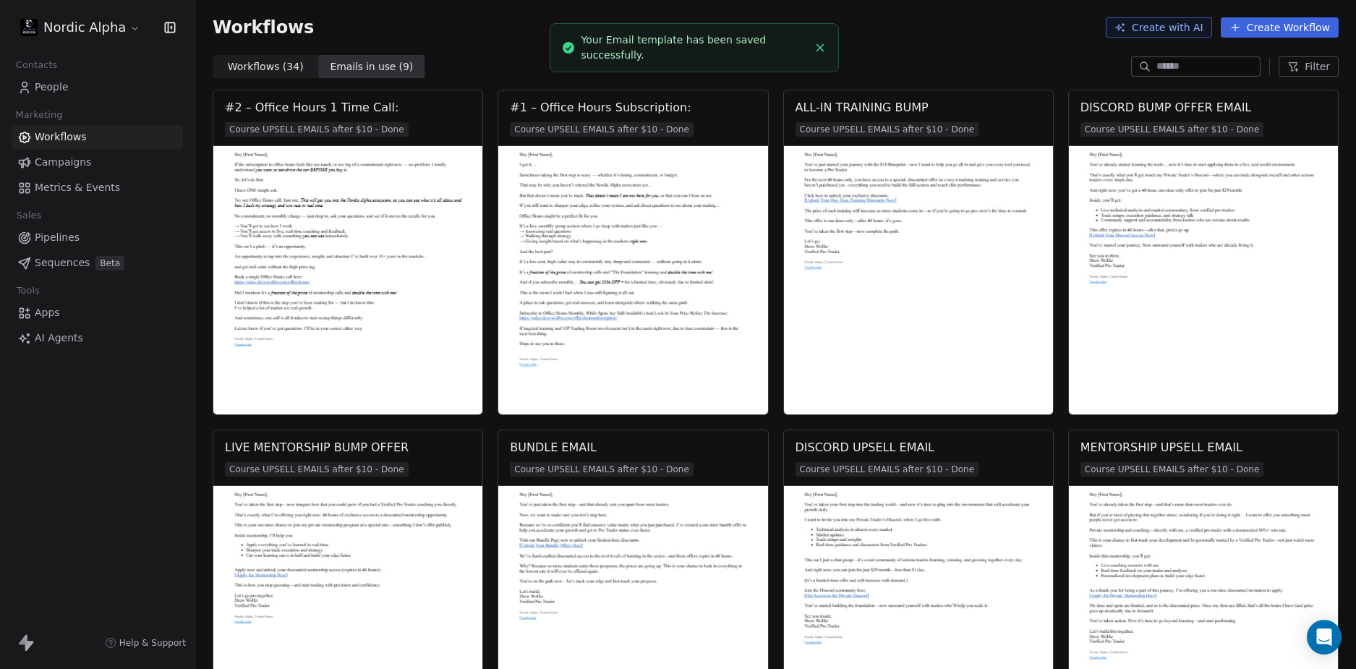
click at [977, 59] on div "Workflows ( 34 ) Workflows ( 34 ) Emails in use ( 9 ) Emails in use ( 9 ) Filter" at bounding box center [775, 66] width 1161 height 23
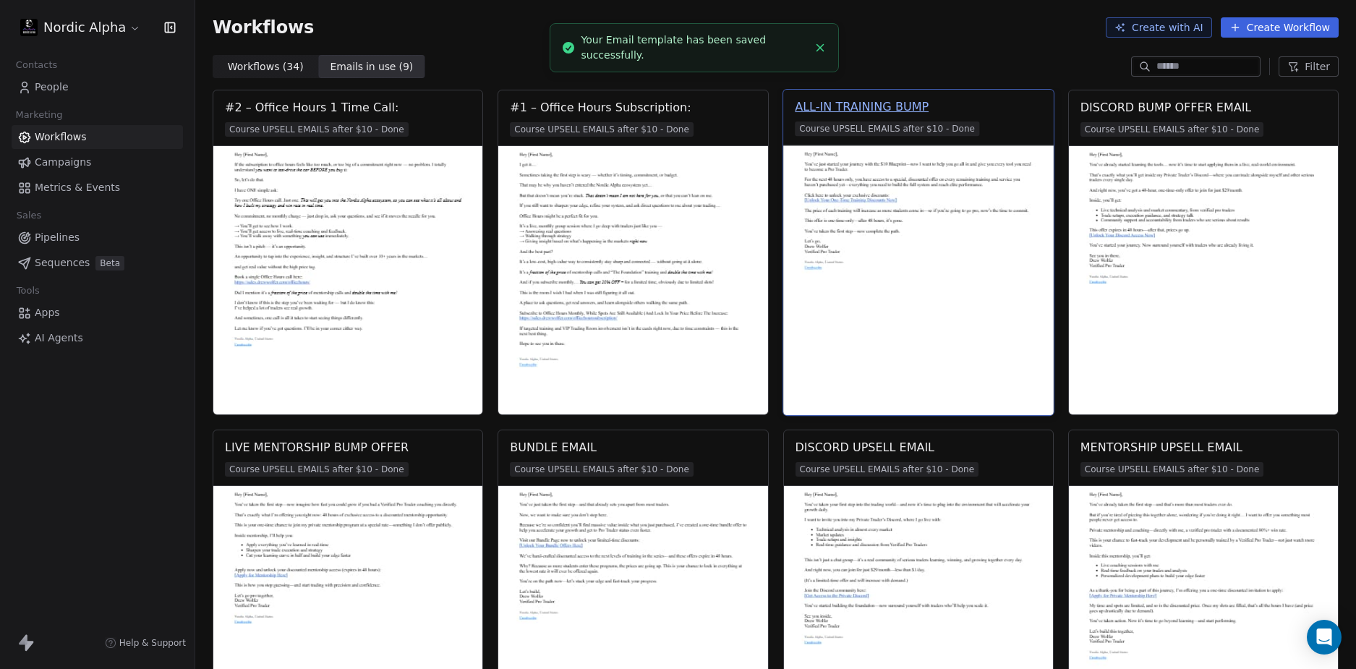
click at [890, 104] on div "ALL-IN TRAINING BUMP" at bounding box center [862, 106] width 134 height 17
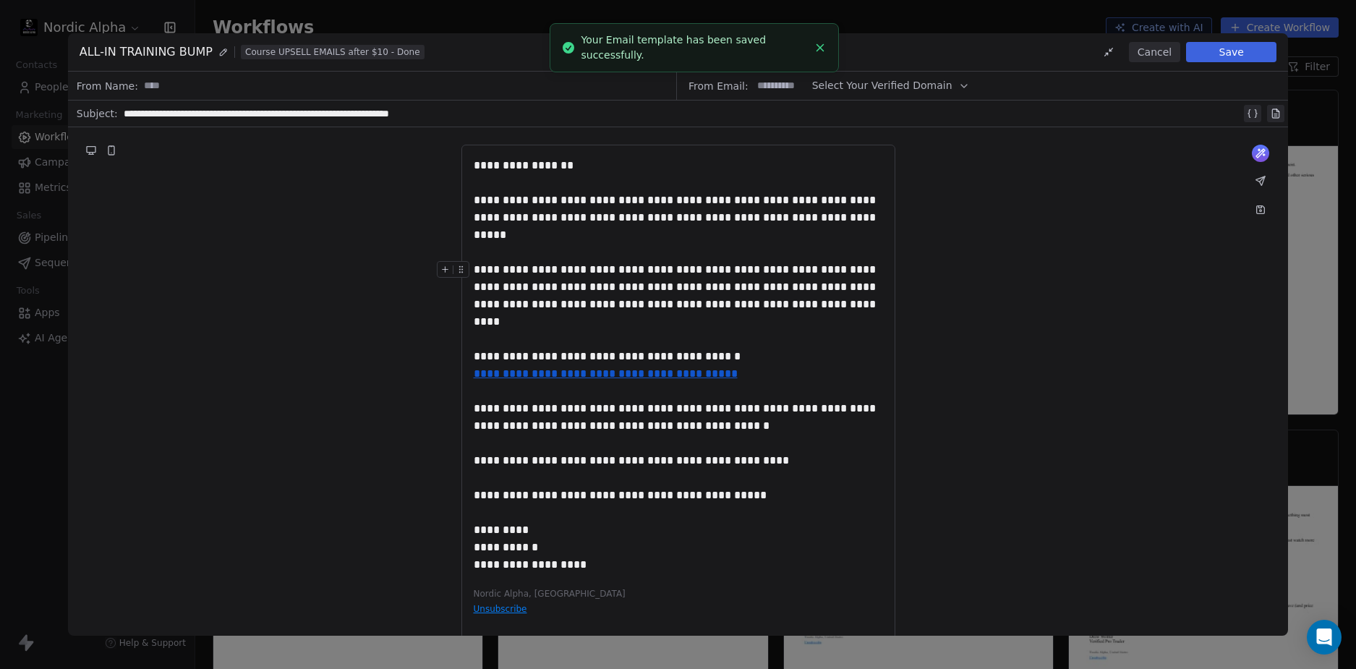
click at [1261, 206] on icon at bounding box center [1260, 207] width 3 height 2
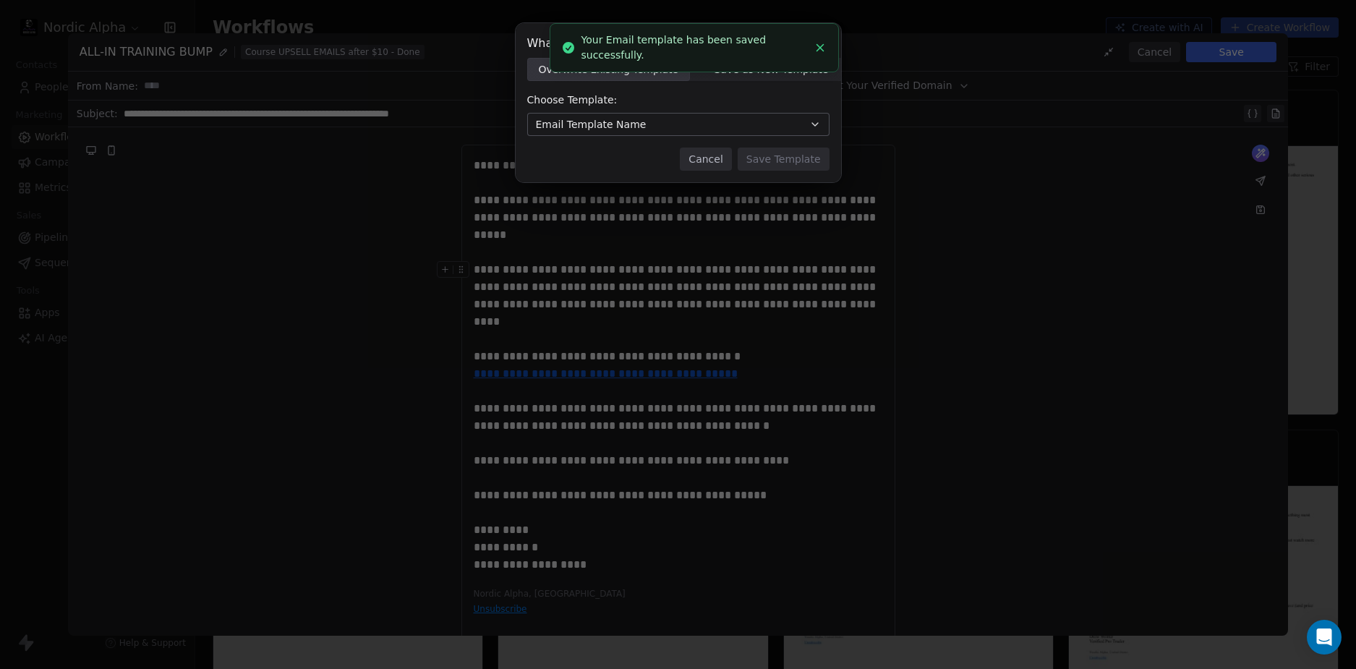
click at [764, 69] on span "Save as New Template" at bounding box center [771, 69] width 114 height 15
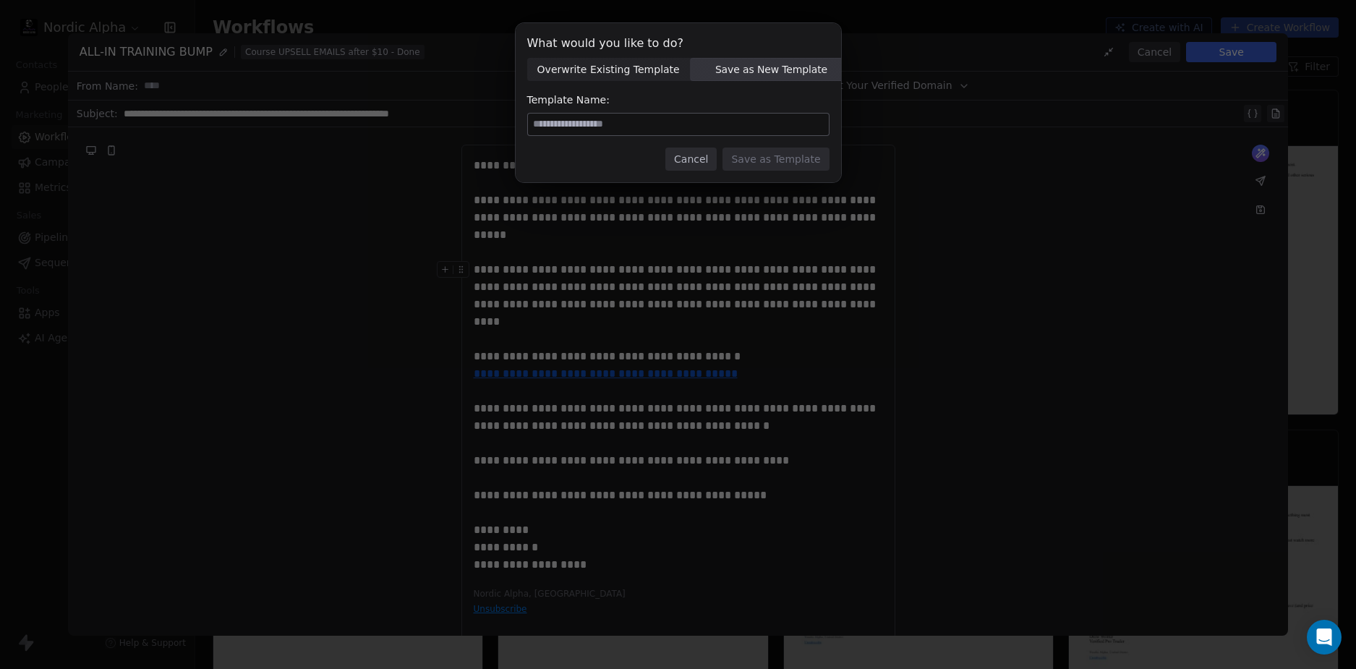
click at [629, 129] on input at bounding box center [678, 125] width 301 height 22
paste input "********"
type input "********"
click at [792, 163] on button "Save as Template" at bounding box center [775, 159] width 106 height 23
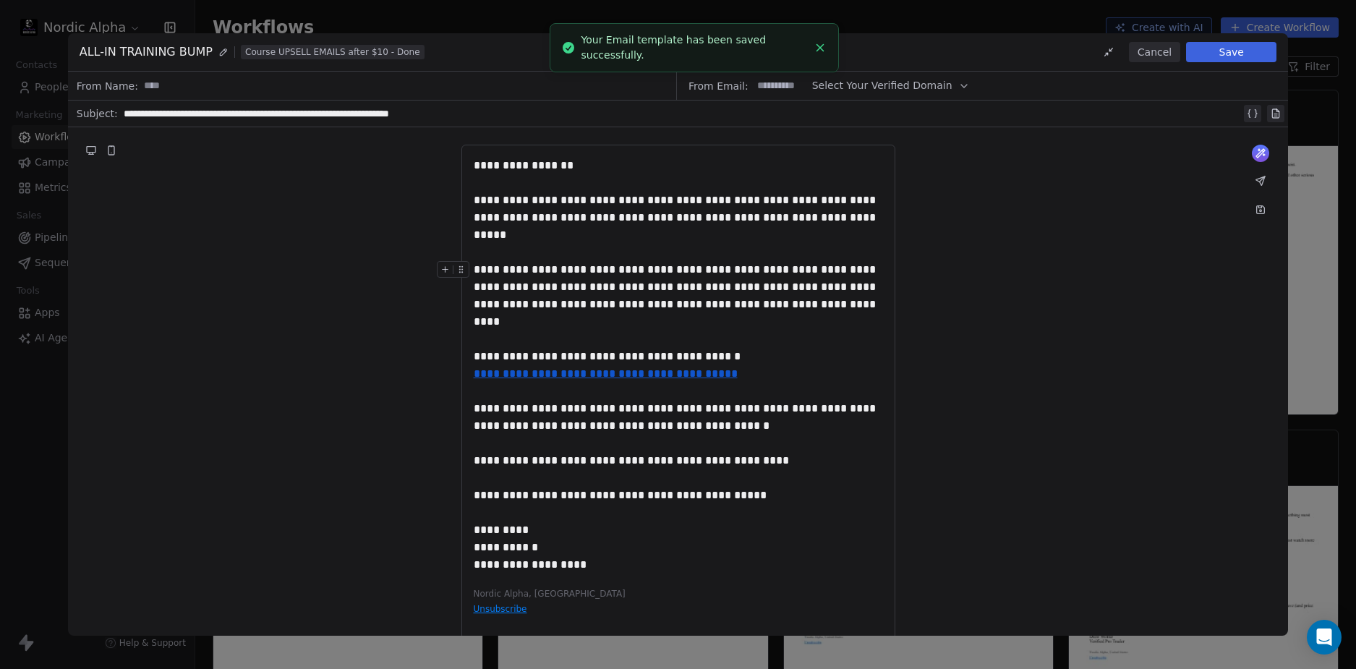
click at [1246, 51] on button "Save" at bounding box center [1231, 52] width 90 height 20
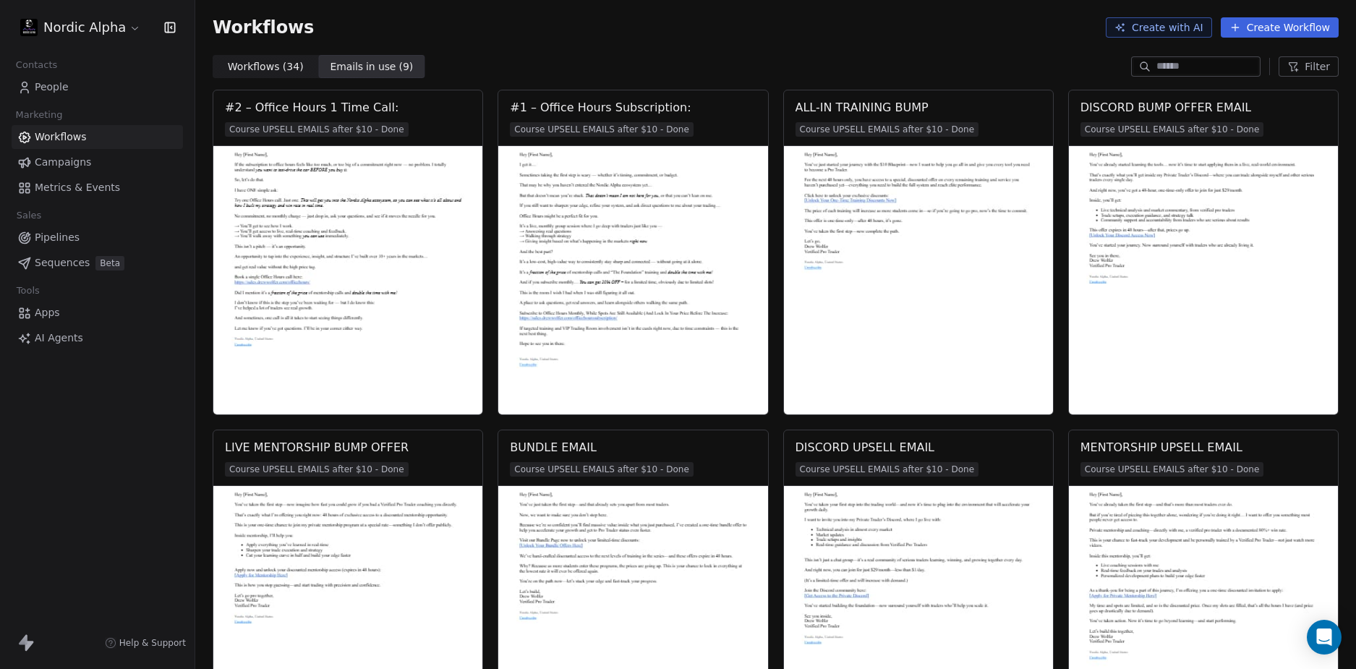
click at [778, 48] on div "Workflows Create with AI Create Workflow" at bounding box center [775, 27] width 1161 height 55
click at [626, 106] on div "#1 – Office Hours Subscription:" at bounding box center [600, 106] width 182 height 17
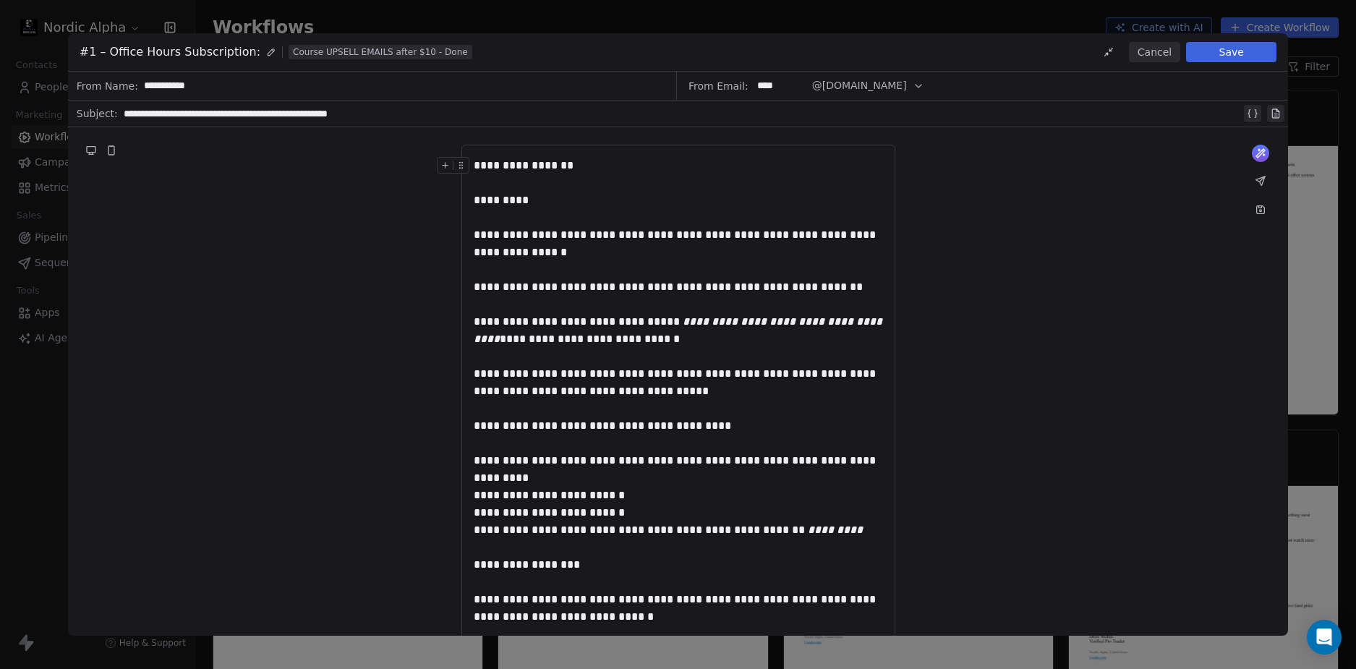
click at [1261, 218] on button at bounding box center [1260, 210] width 20 height 20
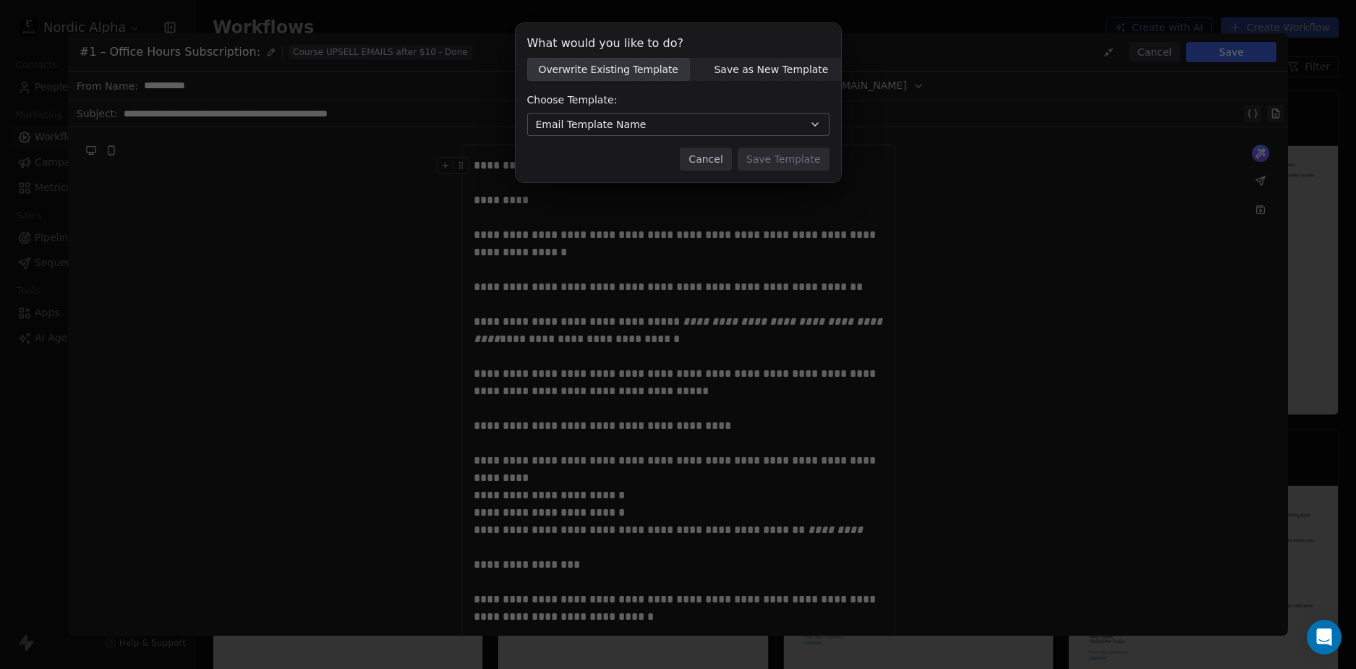
click at [772, 70] on span "Save as New Template" at bounding box center [771, 69] width 114 height 15
click at [689, 130] on input at bounding box center [678, 125] width 301 height 22
paste input "********"
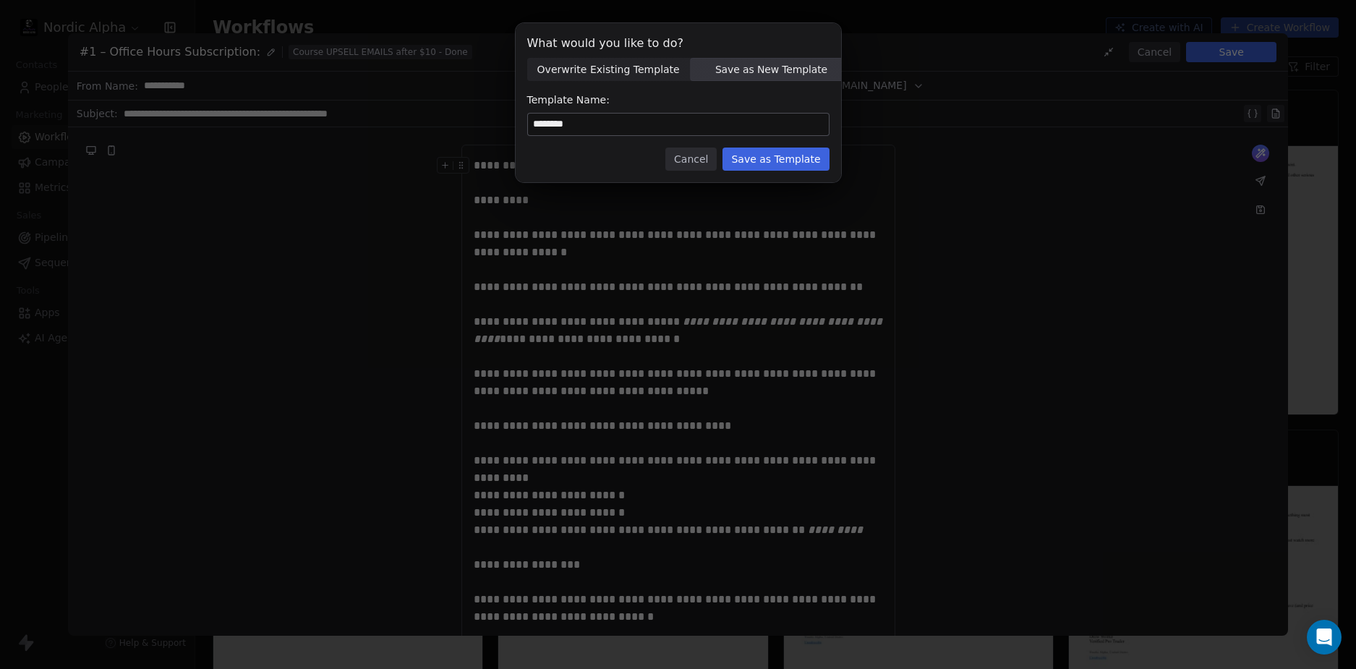
type input "********"
click at [777, 150] on button "Save as Template" at bounding box center [775, 159] width 106 height 23
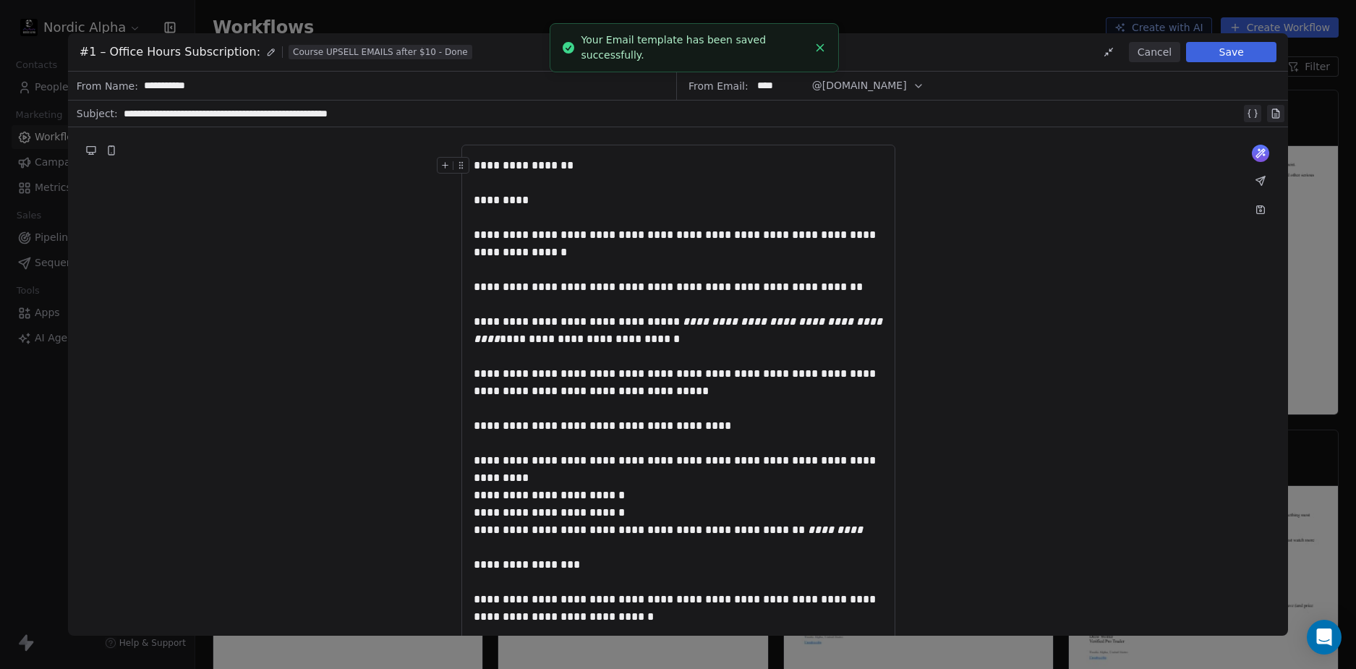
click at [1241, 54] on button "Save" at bounding box center [1231, 52] width 90 height 20
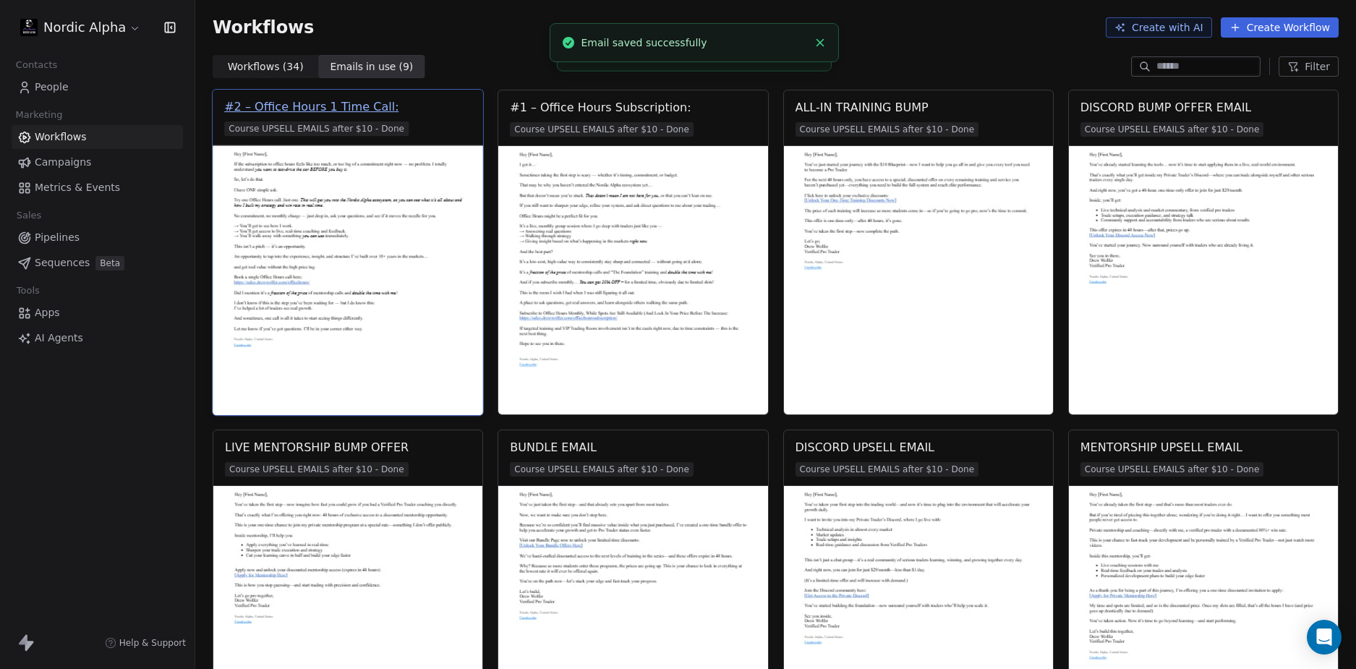
click at [332, 109] on div "#2 – Office Hours 1 Time Call:" at bounding box center [311, 106] width 174 height 17
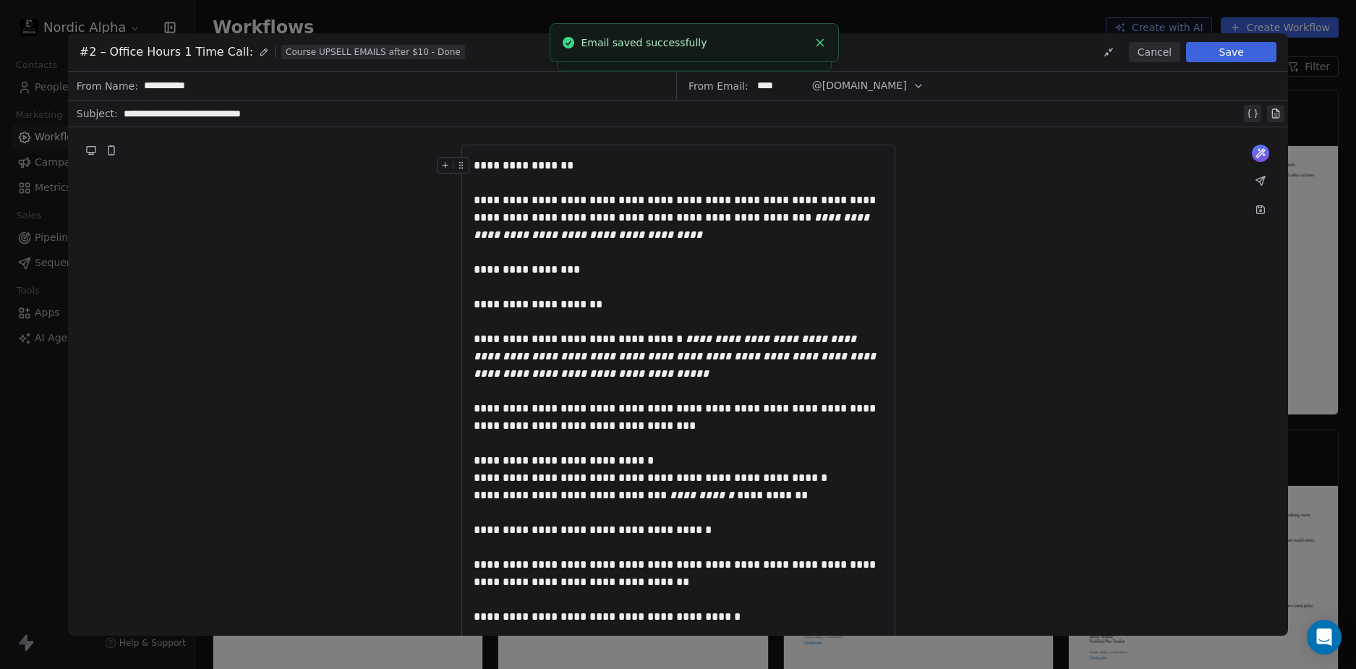
click at [1261, 208] on icon at bounding box center [1260, 207] width 3 height 2
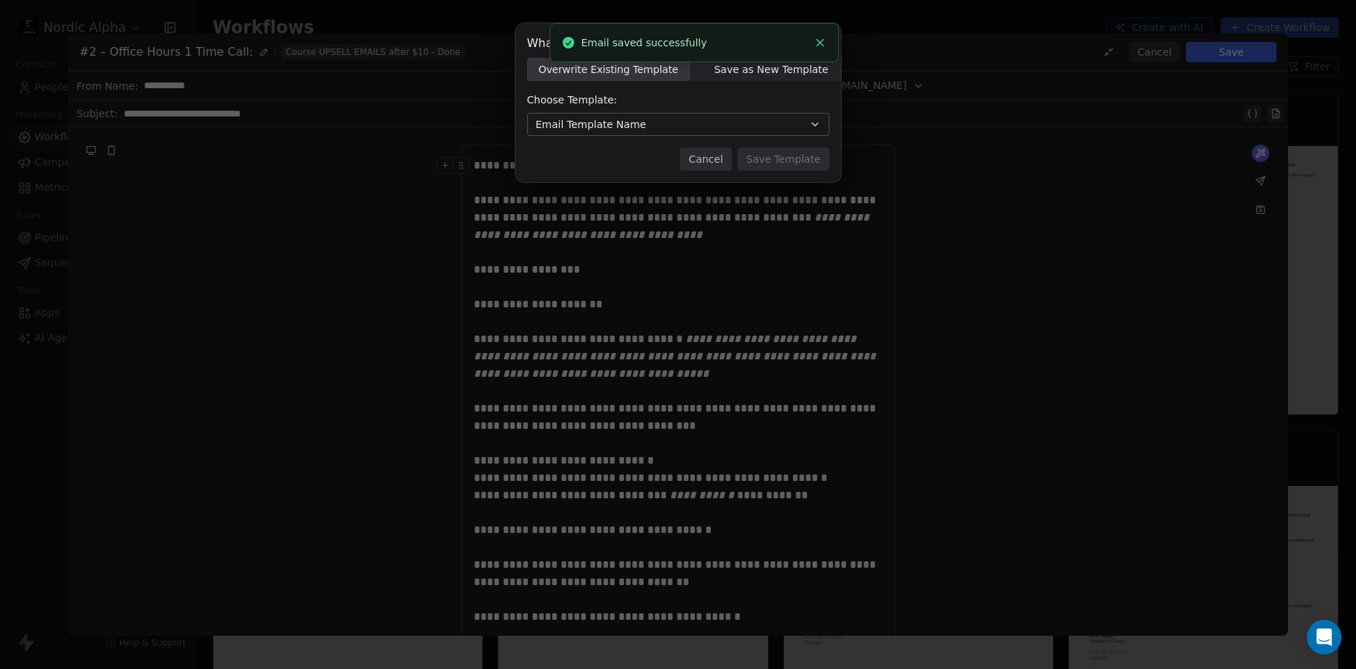
click at [772, 71] on span "Save as New Template" at bounding box center [771, 69] width 114 height 15
click at [626, 123] on input at bounding box center [678, 125] width 301 height 22
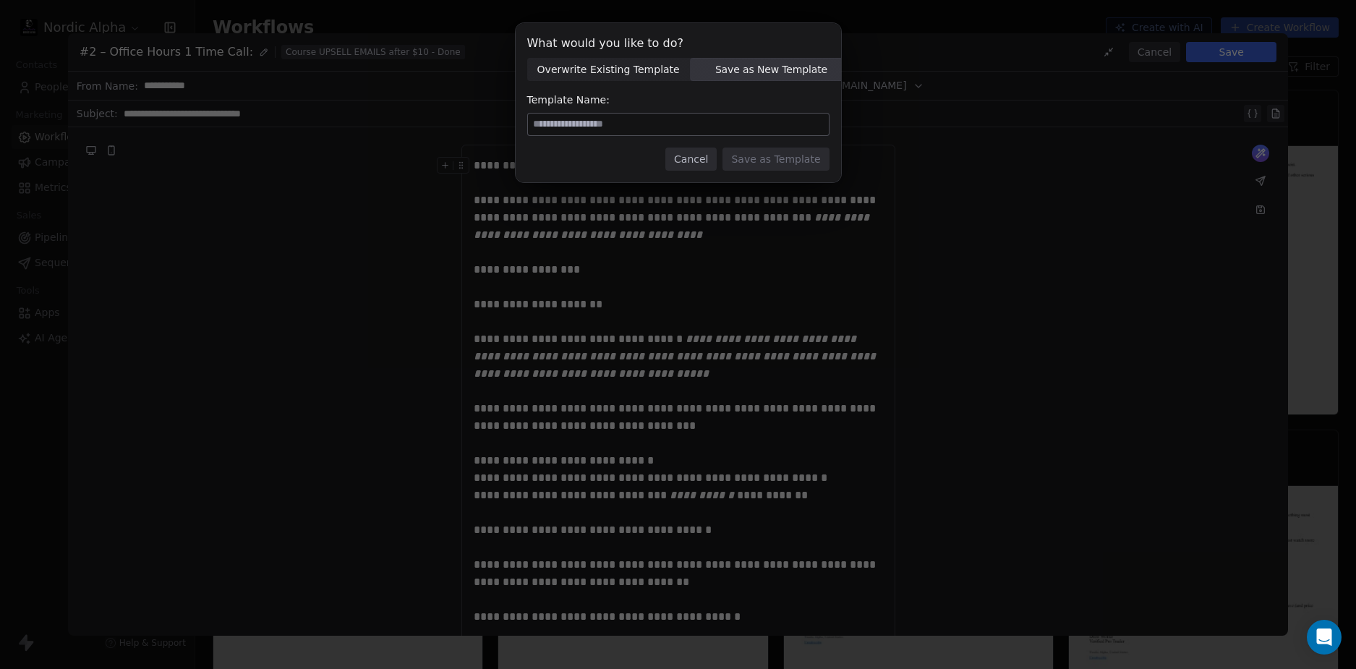
paste input "********"
type input "*********"
click at [594, 161] on div "Cancel Save as Template" at bounding box center [678, 159] width 302 height 23
click at [774, 150] on button "Save as Template" at bounding box center [775, 159] width 106 height 23
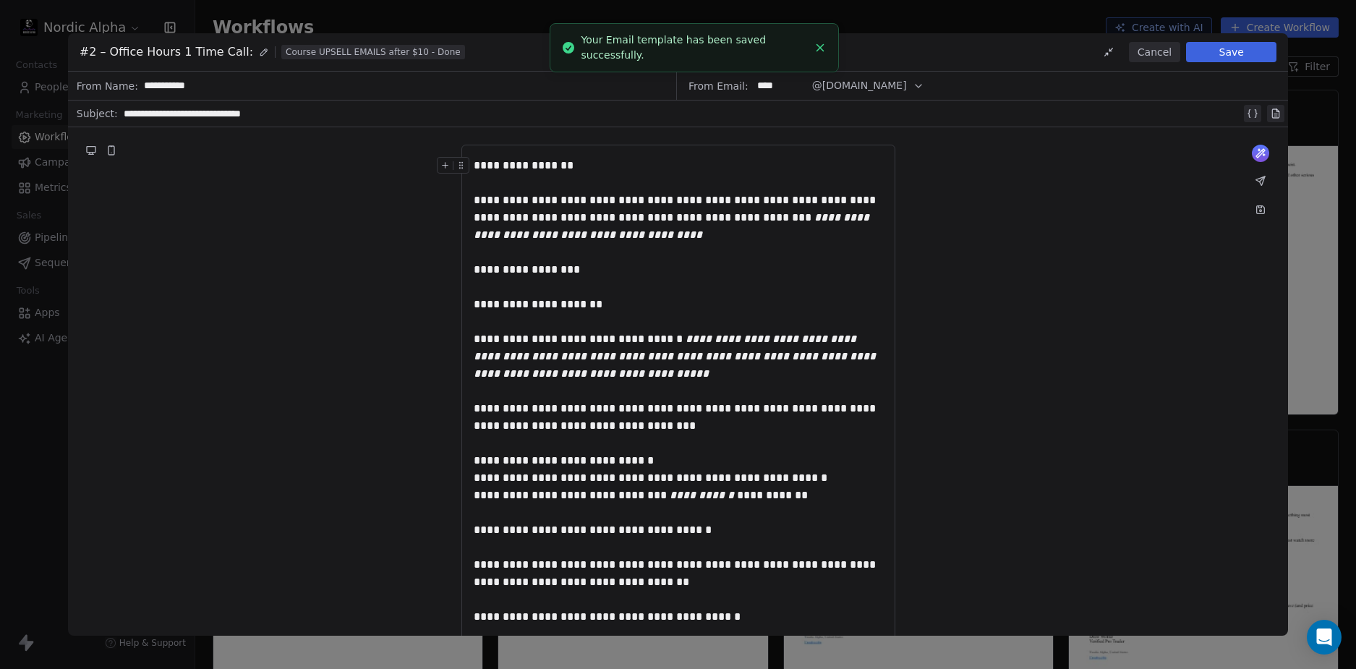
click at [1229, 55] on button "Save" at bounding box center [1231, 52] width 90 height 20
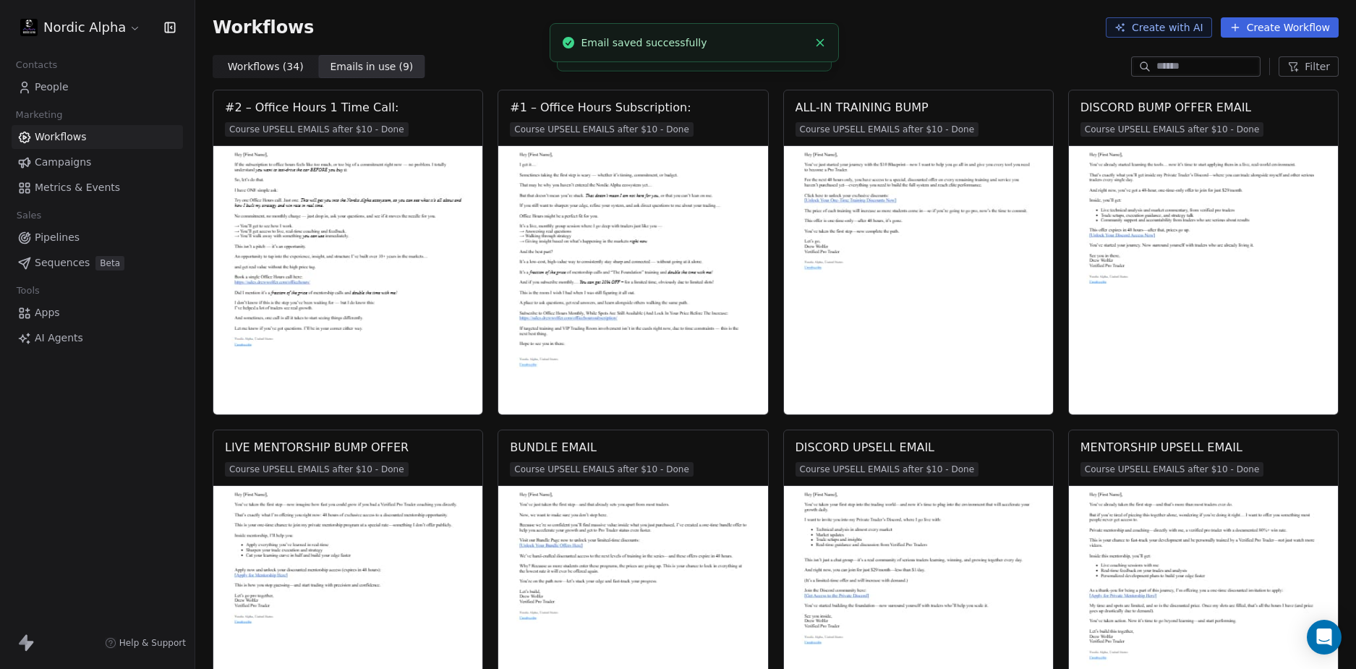
click at [952, 32] on div "Workflows Create with AI Create Workflow" at bounding box center [776, 27] width 1126 height 20
click at [817, 37] on icon "Close toast" at bounding box center [820, 42] width 13 height 13
click at [819, 40] on icon "Close toast" at bounding box center [820, 42] width 13 height 13
click at [847, 42] on div "Workflows Create with AI Create Workflow" at bounding box center [775, 27] width 1161 height 55
click at [1305, 74] on button "Filter" at bounding box center [1309, 66] width 60 height 20
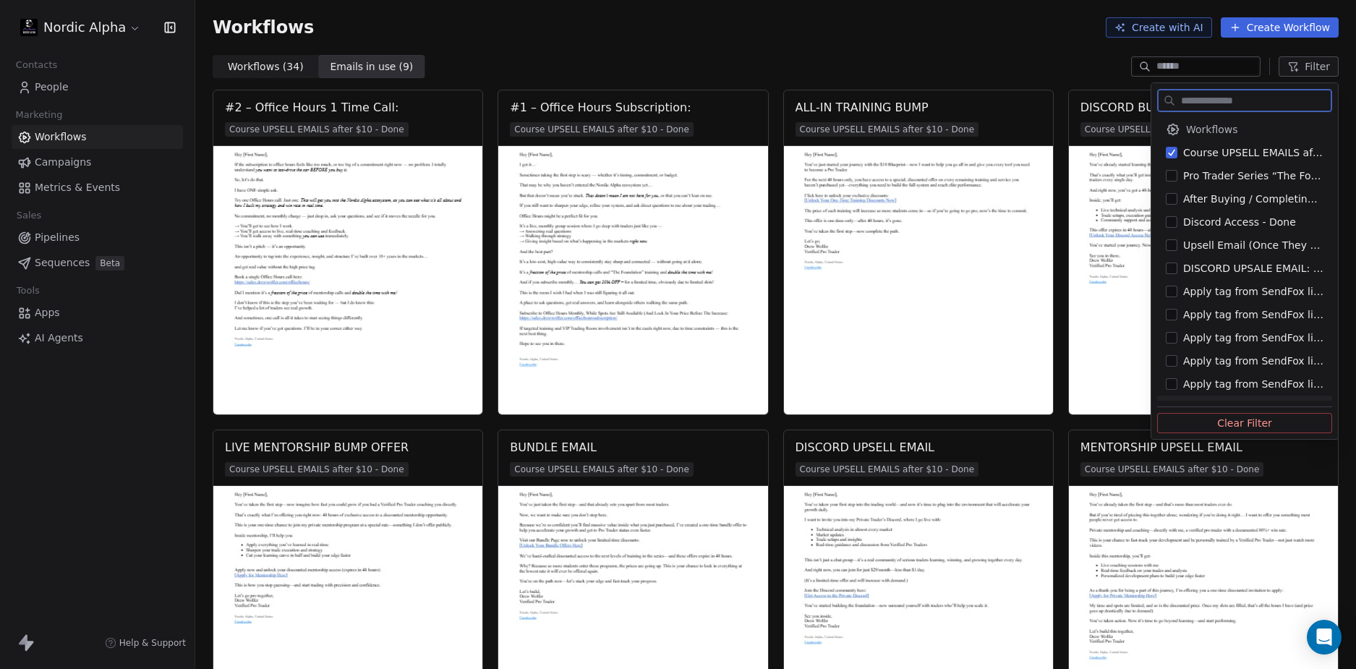
click at [1237, 422] on button "Clear Filter" at bounding box center [1244, 423] width 175 height 20
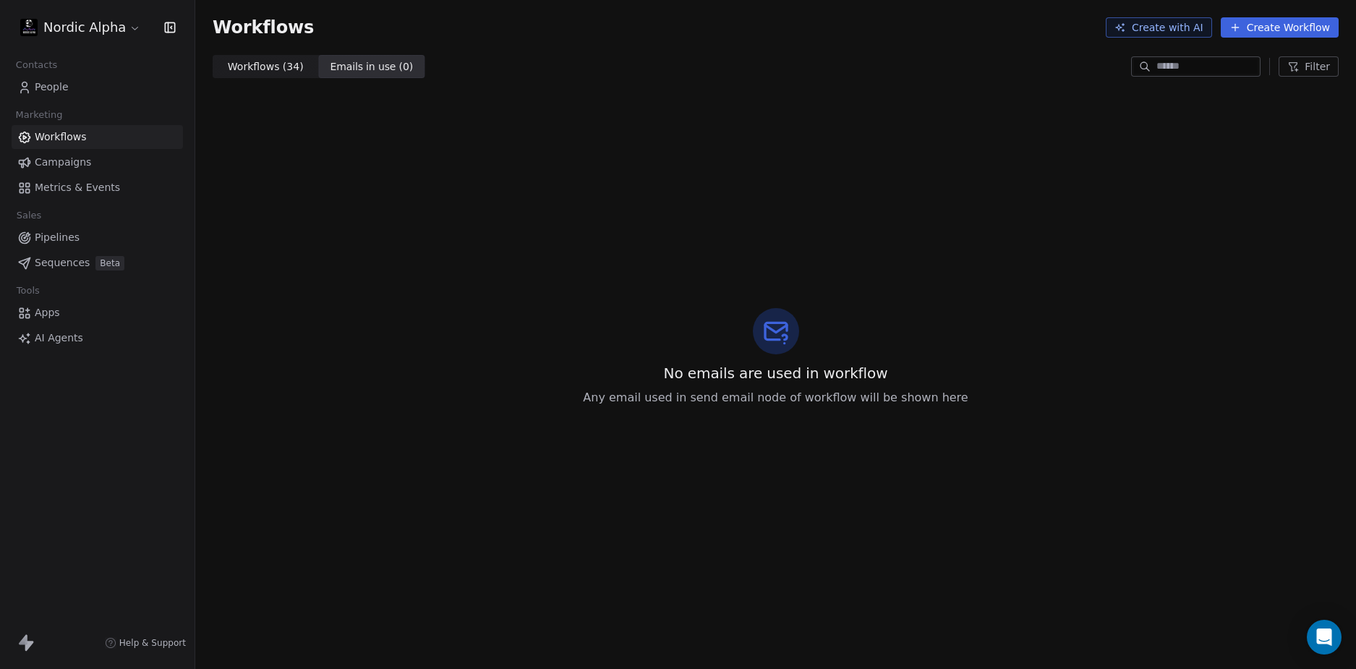
click at [832, 38] on div "Workflows Create with AI Create Workflow" at bounding box center [775, 27] width 1161 height 55
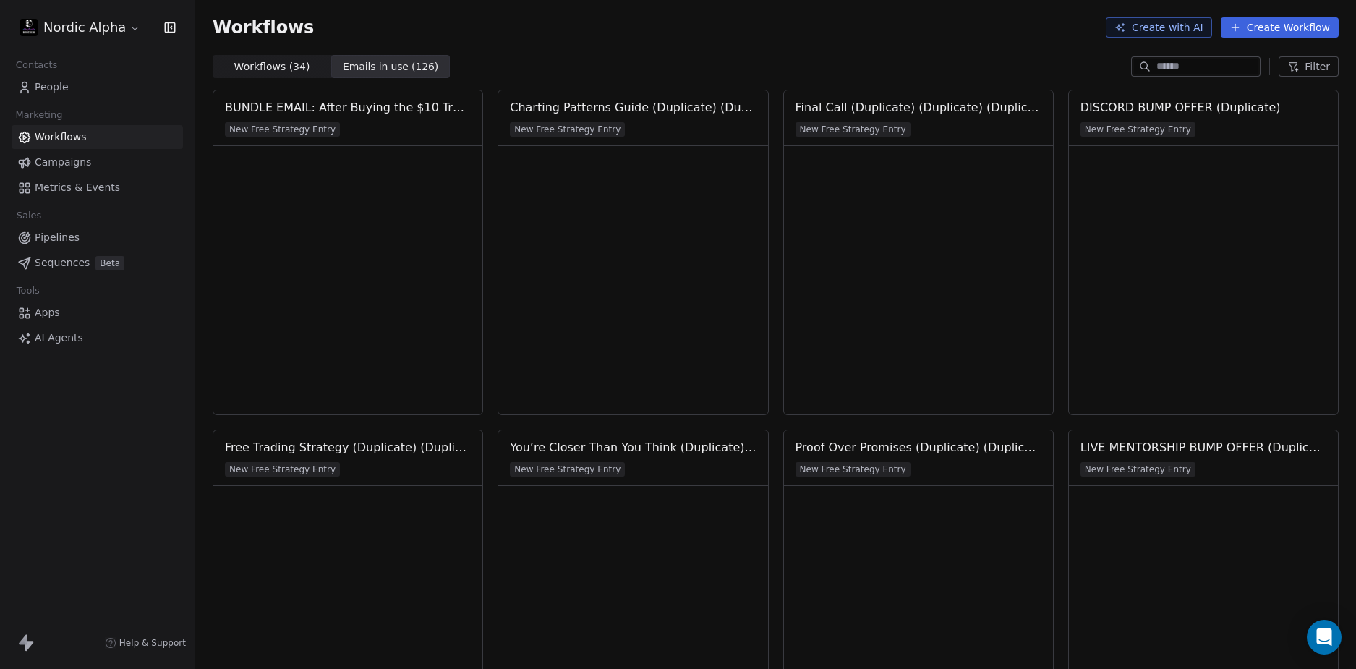
click at [245, 68] on span "Workflows ( 34 )" at bounding box center [272, 66] width 76 height 15
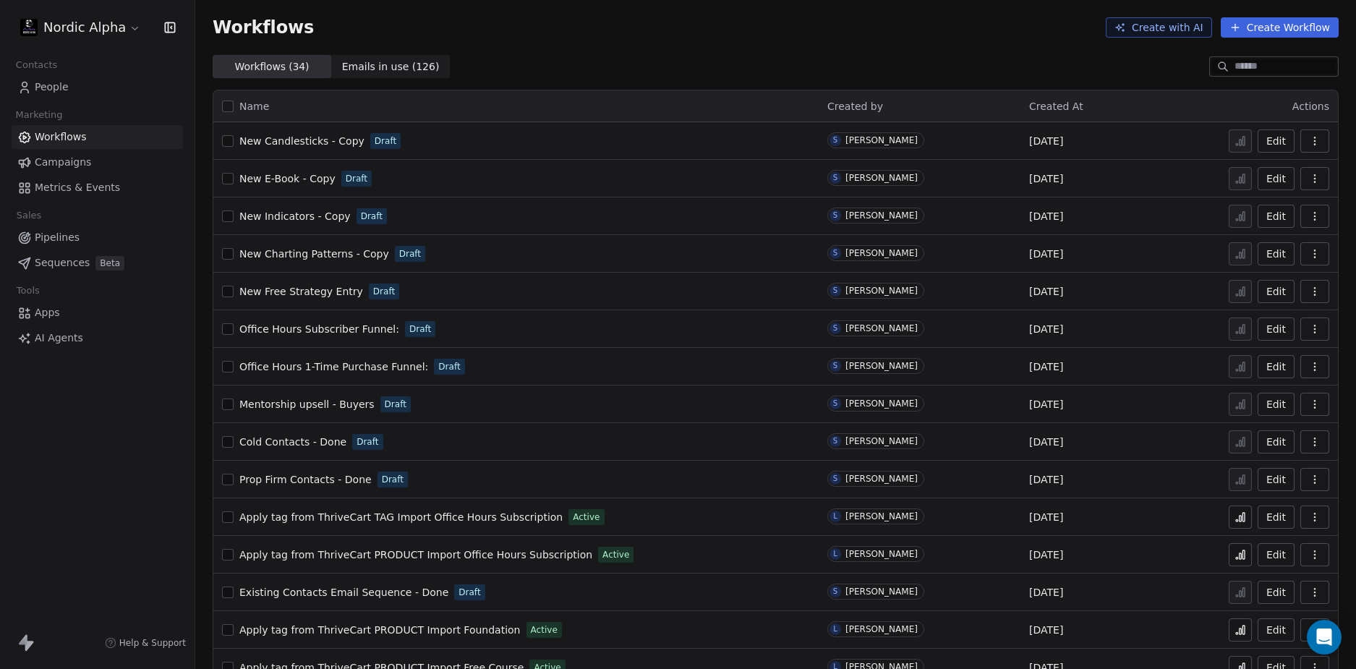
click at [615, 45] on div "Workflows Create with AI Create Workflow" at bounding box center [775, 27] width 1161 height 55
drag, startPoint x: 119, startPoint y: 459, endPoint x: 607, endPoint y: 111, distance: 599.8
click at [122, 457] on div "Nordic Alpha Contacts People Marketing Workflows Campaigns Metrics & Events Sal…" at bounding box center [97, 334] width 195 height 669
click at [679, 72] on div "Workflows ( 34 ) Workflows ( 34 ) Emails in use ( 126 ) Emails in use ( 126 )" at bounding box center [775, 66] width 1161 height 23
click at [634, 54] on div "Workflows Create with AI Create Workflow" at bounding box center [775, 27] width 1161 height 55
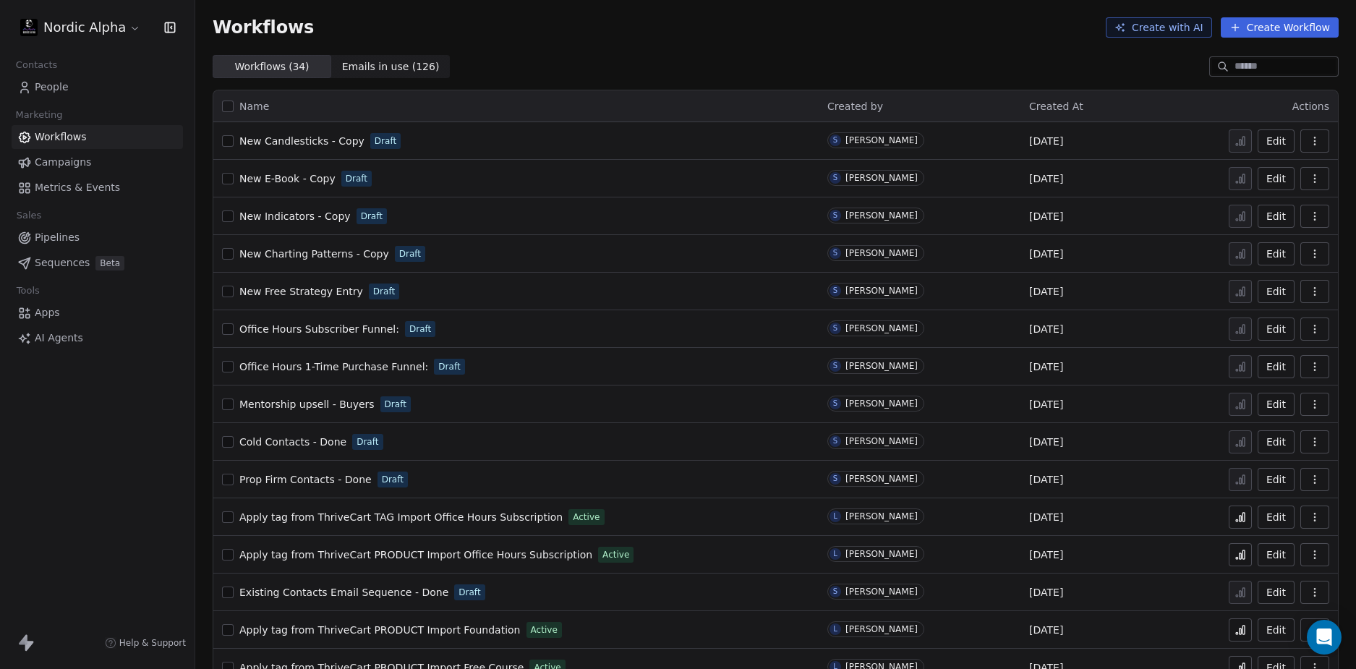
click at [634, 53] on div "Workflows Create with AI Create Workflow" at bounding box center [775, 27] width 1161 height 55
click at [926, 54] on div "Workflows Create with AI Create Workflow" at bounding box center [775, 27] width 1161 height 55
click at [784, 51] on div "Workflows Create with AI Create Workflow" at bounding box center [775, 27] width 1161 height 55
click at [762, 43] on div "Workflows Create with AI Create Workflow" at bounding box center [775, 27] width 1161 height 55
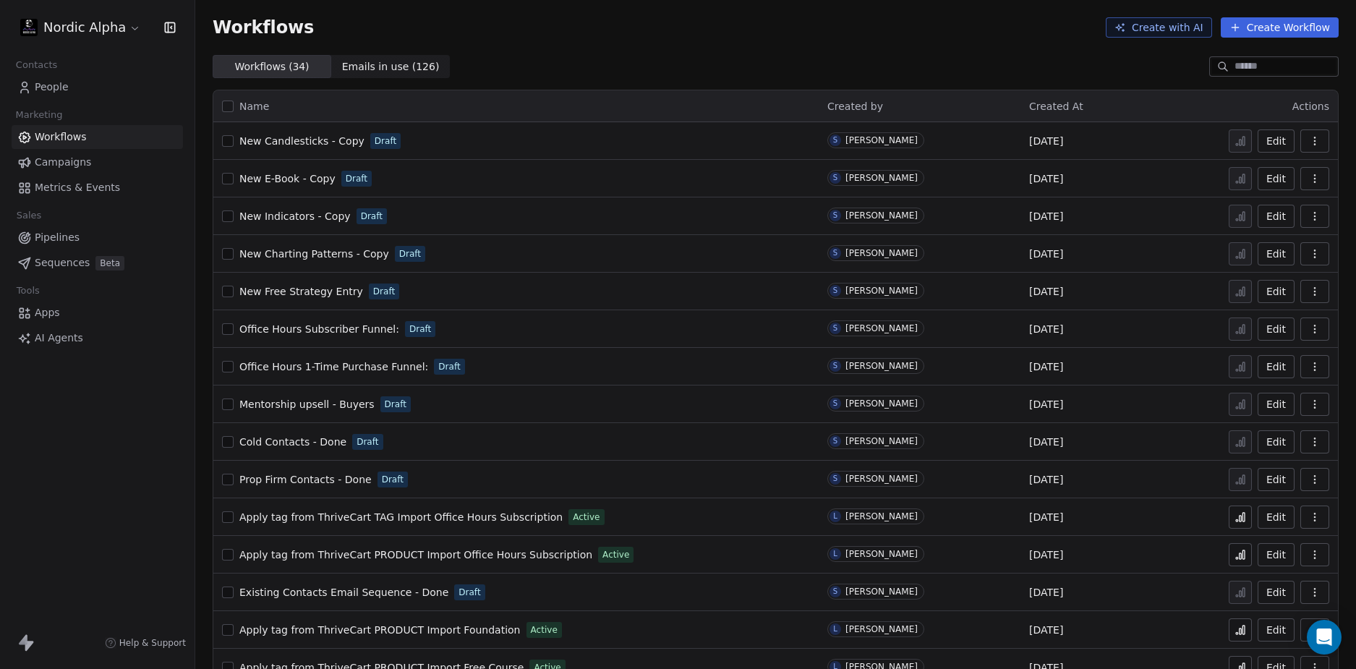
click at [762, 43] on div "Workflows Create with AI Create Workflow" at bounding box center [775, 27] width 1161 height 55
click at [665, 42] on div "Workflows Create with AI Create Workflow" at bounding box center [775, 27] width 1161 height 55
click at [302, 443] on span "Cold Contacts - Done" at bounding box center [292, 442] width 107 height 12
